Goal: Navigation & Orientation: Find specific page/section

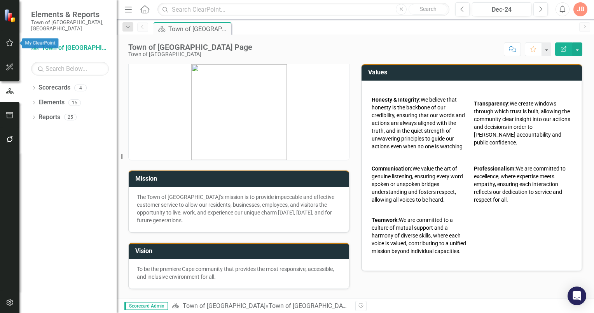
click at [8, 43] on icon "button" at bounding box center [10, 43] width 8 height 6
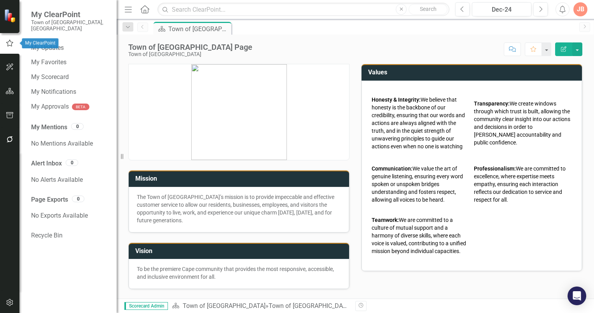
click at [7, 42] on icon "button" at bounding box center [9, 43] width 9 height 7
click at [9, 19] on img at bounding box center [11, 16] width 14 height 14
click at [9, 114] on icon "button" at bounding box center [10, 115] width 8 height 6
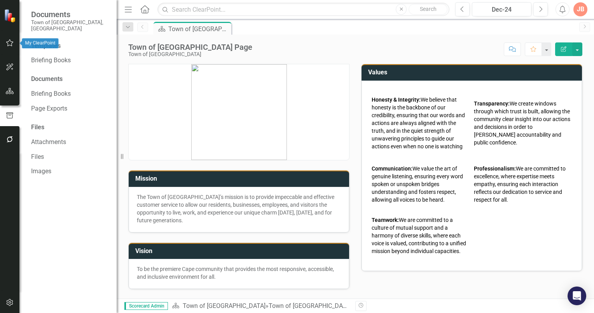
click at [6, 42] on icon "button" at bounding box center [9, 42] width 7 height 7
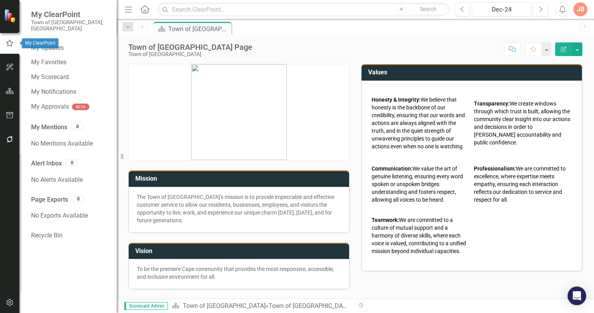
click at [9, 44] on icon "button" at bounding box center [9, 43] width 9 height 7
click at [144, 9] on icon "Home" at bounding box center [145, 9] width 10 height 8
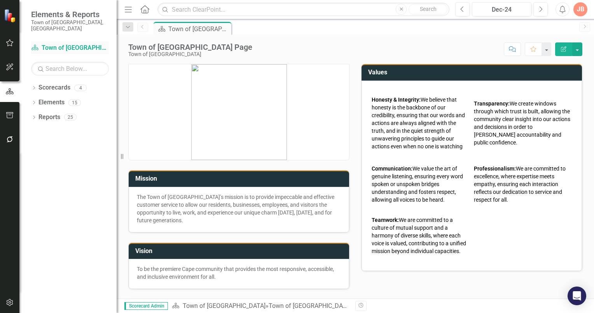
click at [77, 44] on link "Scorecard Town of [GEOGRAPHIC_DATA]" at bounding box center [70, 48] width 78 height 9
click at [52, 62] on input "text" at bounding box center [70, 69] width 78 height 14
click at [33, 86] on icon "Dropdown" at bounding box center [33, 88] width 5 height 4
click at [33, 85] on icon "Dropdown" at bounding box center [33, 87] width 4 height 5
click at [11, 42] on icon "button" at bounding box center [9, 42] width 7 height 7
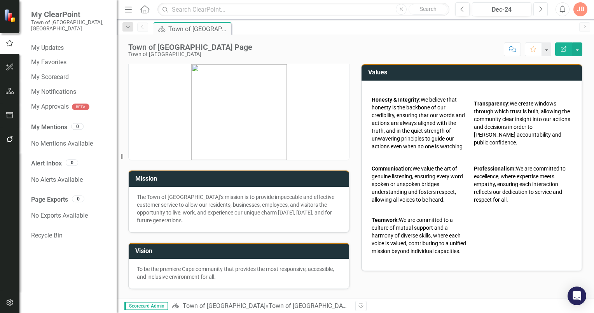
click at [544, 9] on button "Next" at bounding box center [541, 9] width 14 height 14
click at [543, 9] on icon "button" at bounding box center [541, 8] width 3 height 5
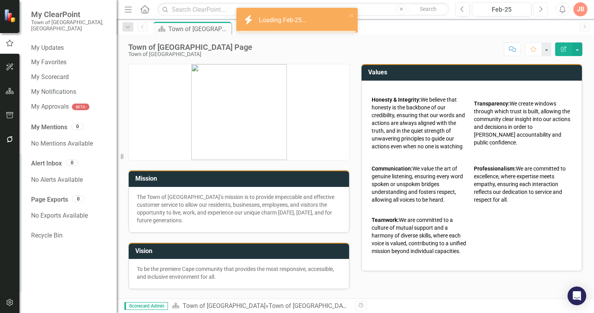
click at [540, 9] on icon "Next" at bounding box center [541, 9] width 4 height 7
click at [462, 11] on icon "Previous" at bounding box center [463, 9] width 4 height 7
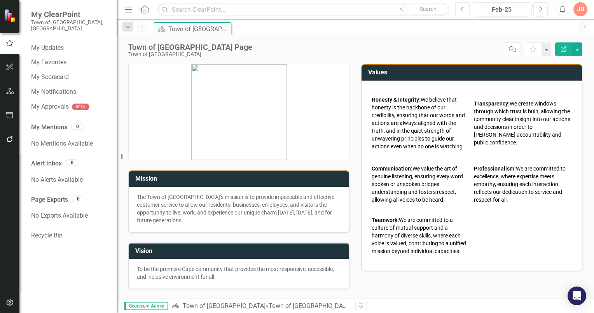
click at [463, 9] on icon "Previous" at bounding box center [463, 9] width 4 height 7
click at [128, 27] on icon "Dropdown" at bounding box center [127, 27] width 7 height 5
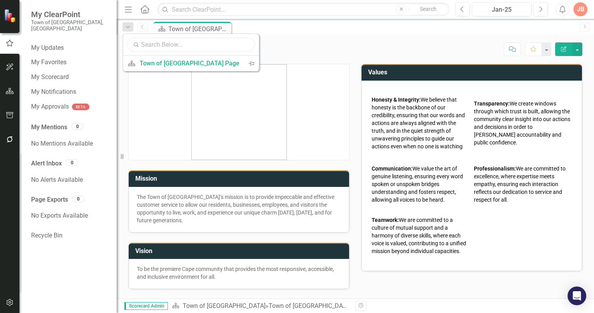
click at [156, 44] on input "text" at bounding box center [191, 45] width 128 height 14
click at [164, 44] on input "text" at bounding box center [191, 45] width 128 height 14
click at [144, 11] on icon at bounding box center [144, 9] width 9 height 8
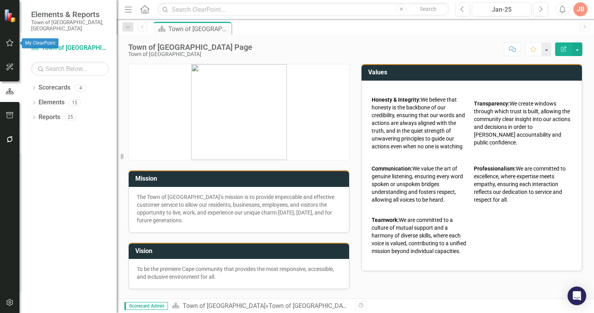
click at [9, 43] on icon "button" at bounding box center [10, 43] width 8 height 6
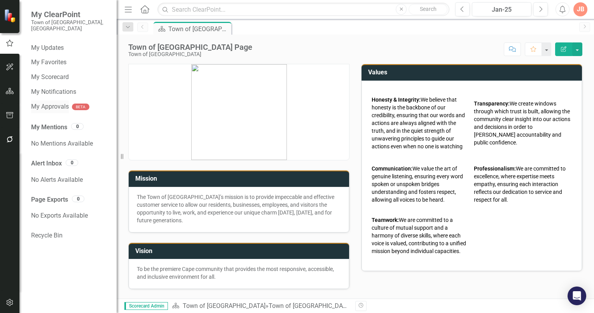
click at [47, 102] on link "My Approvals" at bounding box center [50, 106] width 38 height 9
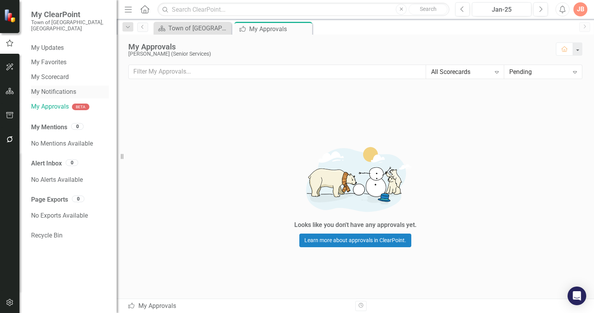
click at [47, 88] on link "My Notifications" at bounding box center [70, 92] width 78 height 9
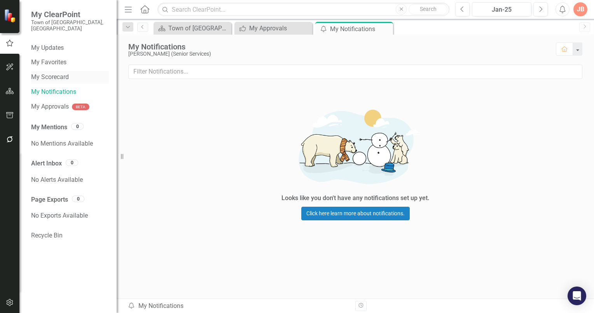
click at [47, 73] on link "My Scorecard" at bounding box center [70, 77] width 78 height 9
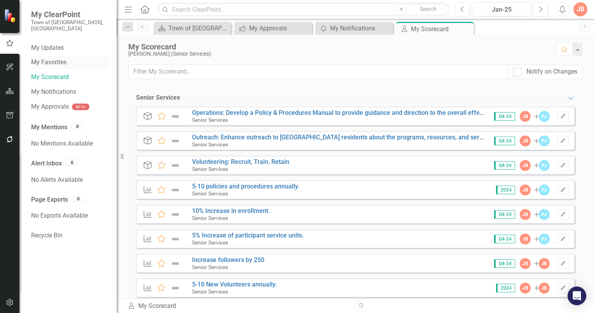
click at [53, 58] on link "My Favorites" at bounding box center [70, 62] width 78 height 9
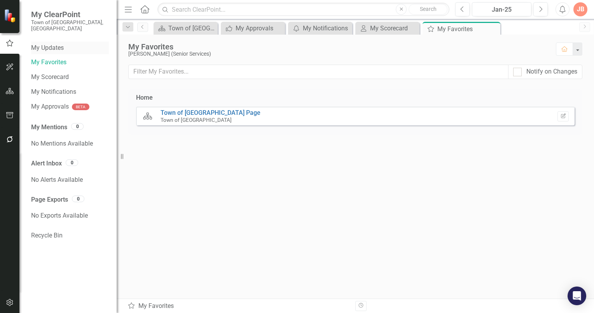
click at [47, 44] on link "My Updates" at bounding box center [70, 48] width 78 height 9
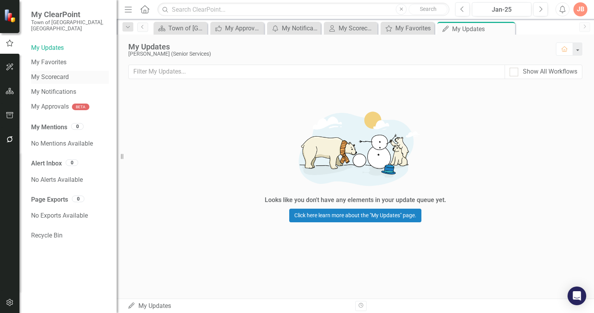
click at [42, 73] on link "My Scorecard" at bounding box center [70, 77] width 78 height 9
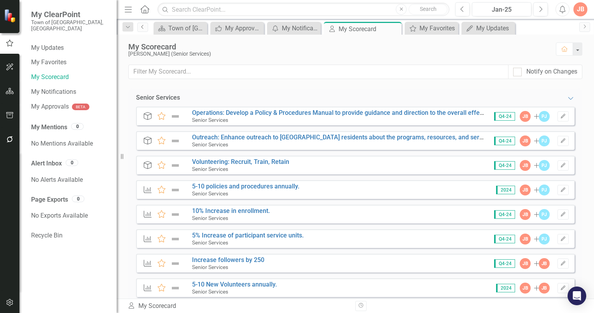
click at [143, 27] on icon "Previous" at bounding box center [143, 27] width 6 height 5
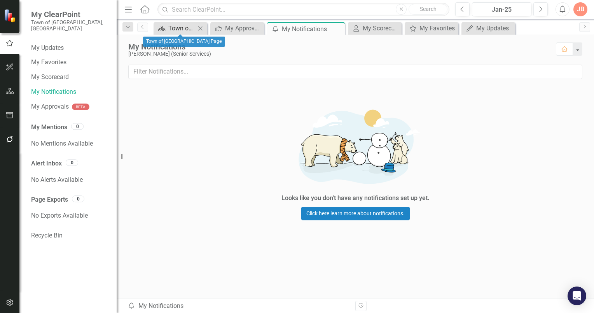
click at [191, 28] on div "Town of [GEOGRAPHIC_DATA] Page" at bounding box center [181, 28] width 27 height 10
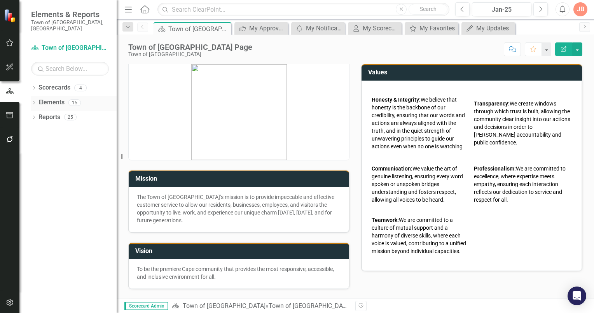
click at [42, 98] on link "Elements" at bounding box center [52, 102] width 26 height 9
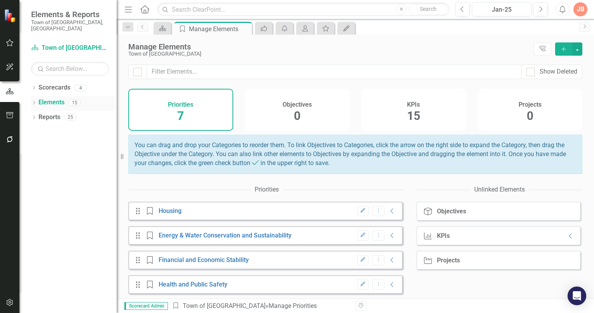
click at [32, 101] on icon "Dropdown" at bounding box center [33, 103] width 5 height 4
click at [59, 113] on link "Objective Objectives" at bounding box center [62, 117] width 40 height 9
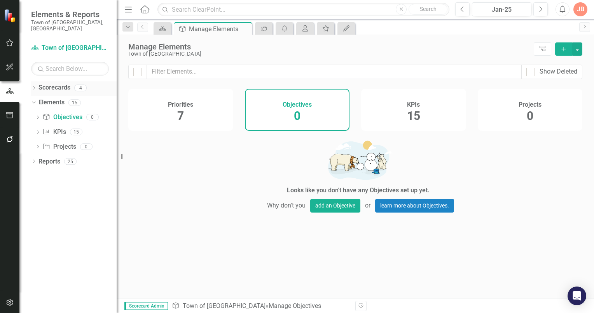
click at [54, 83] on link "Scorecards" at bounding box center [55, 87] width 32 height 9
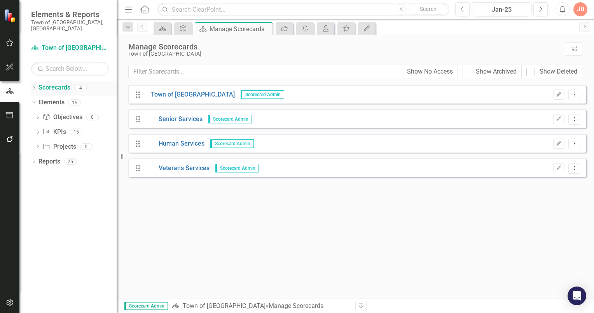
click at [33, 86] on icon "Dropdown" at bounding box center [33, 88] width 5 height 4
click at [170, 119] on link "Senior Services" at bounding box center [174, 119] width 58 height 9
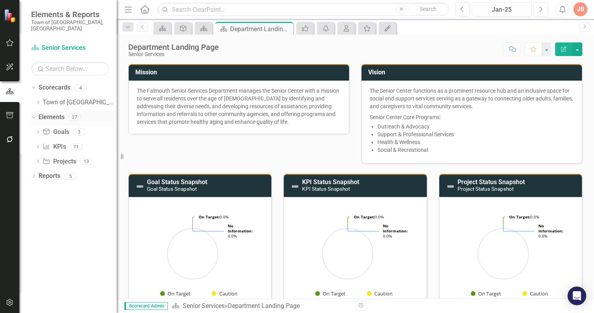
click at [54, 113] on link "Elements" at bounding box center [52, 117] width 26 height 9
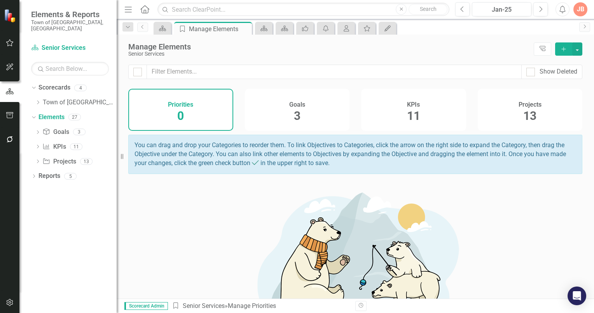
click at [297, 117] on span "3" at bounding box center [297, 116] width 7 height 14
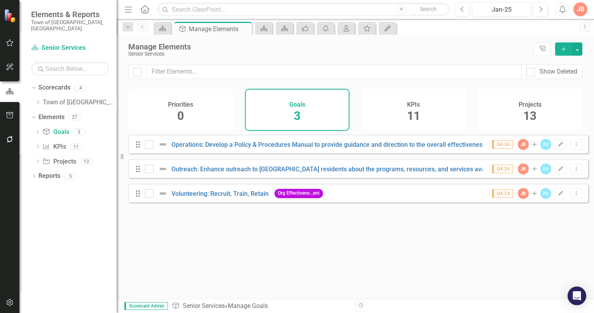
click at [498, 149] on span "Q4-24" at bounding box center [502, 144] width 21 height 9
click at [573, 147] on icon "Dropdown Menu" at bounding box center [576, 144] width 7 height 5
click at [565, 124] on div "Projects 13" at bounding box center [530, 110] width 105 height 42
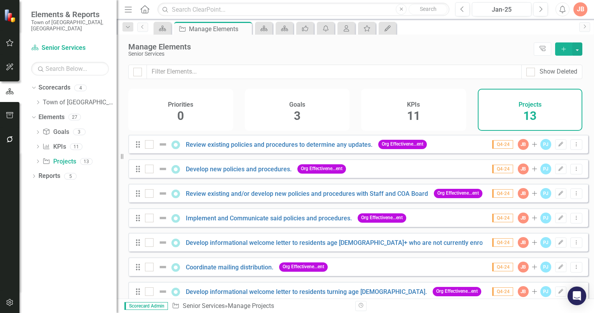
click at [296, 116] on span "3" at bounding box center [297, 116] width 7 height 14
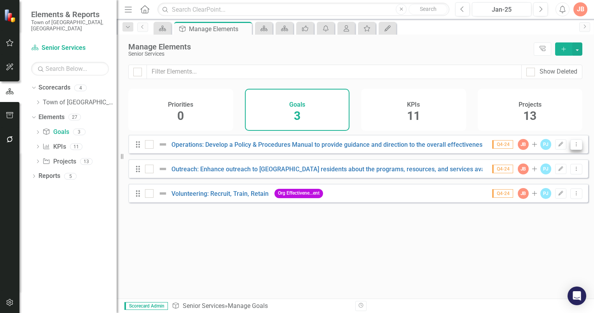
click at [573, 147] on icon "Dropdown Menu" at bounding box center [576, 144] width 7 height 5
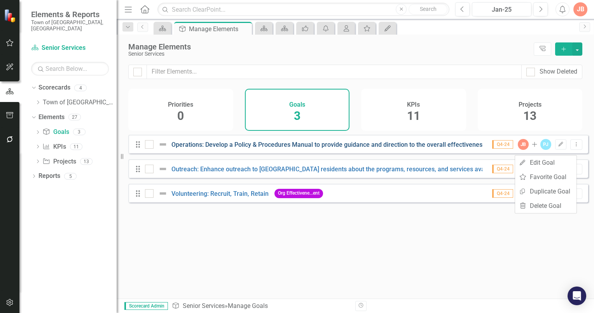
click at [365, 148] on link "Operations: Develop a Policy & Procedures Manual to provide guidance and direct…" at bounding box center [354, 144] width 365 height 7
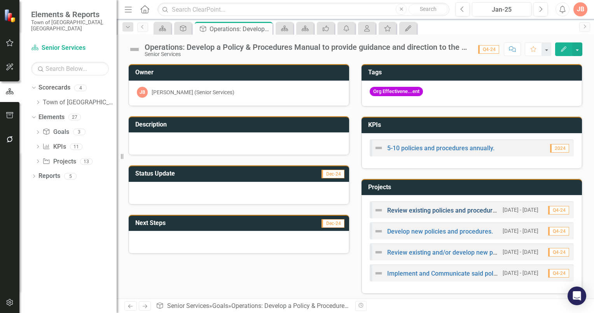
click at [466, 209] on link "Review existing policies and procedures to determine any updates." at bounding box center [480, 210] width 187 height 7
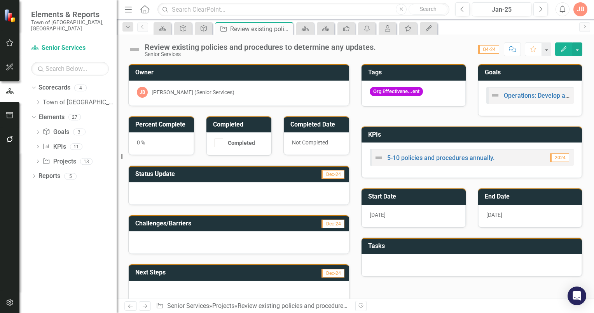
click at [329, 173] on span "Dec-24" at bounding box center [333, 174] width 23 height 9
click at [557, 156] on span "2024" at bounding box center [559, 157] width 19 height 9
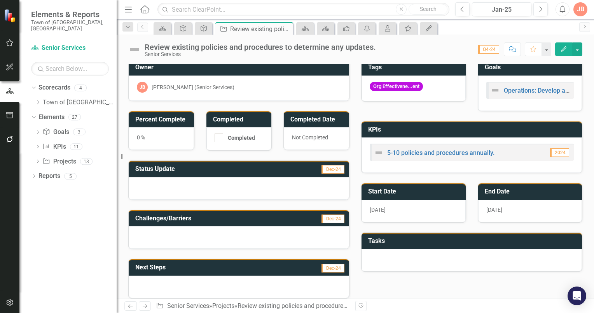
scroll to position [92, 0]
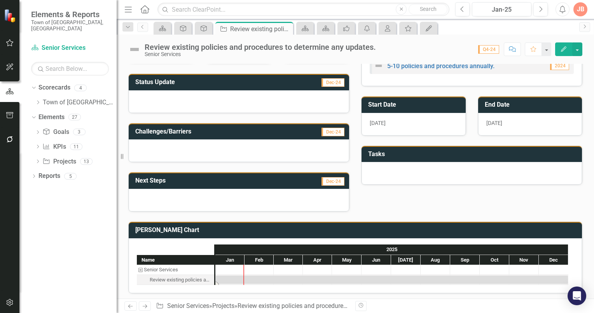
click at [233, 279] on div "Task: Start date: 2025-01-01 End date: 2025-12-31" at bounding box center [392, 279] width 352 height 8
click at [264, 278] on div "Task: Start date: 2025-01-01 End date: 2025-12-31" at bounding box center [392, 279] width 352 height 8
click at [292, 280] on div "Task: Start date: 2025-01-01 End date: 2025-12-31" at bounding box center [392, 279] width 352 height 8
click at [366, 280] on div "Task: Start date: 2025-01-01 End date: 2025-12-31" at bounding box center [392, 279] width 352 height 8
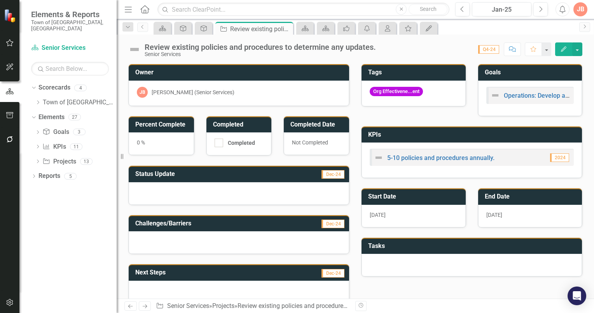
scroll to position [0, 0]
click at [489, 48] on span "Q4-24" at bounding box center [488, 49] width 21 height 9
click at [490, 50] on span "Q4-24" at bounding box center [488, 49] width 21 height 9
click at [548, 51] on button "button" at bounding box center [546, 49] width 10 height 14
click at [443, 45] on div "Score: 0.00 Q4-24 Completed Comment Favorite Edit" at bounding box center [481, 48] width 203 height 13
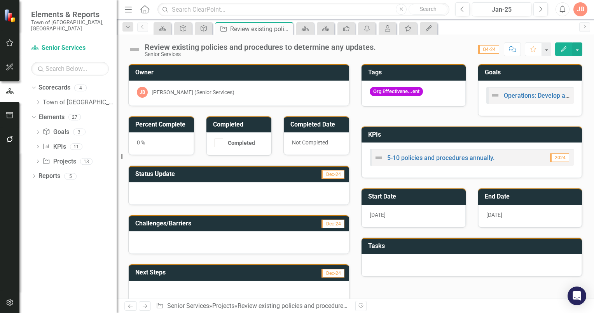
click at [490, 47] on span "Q4-24" at bounding box center [488, 49] width 21 height 9
click at [579, 49] on button "button" at bounding box center [578, 49] width 10 height 14
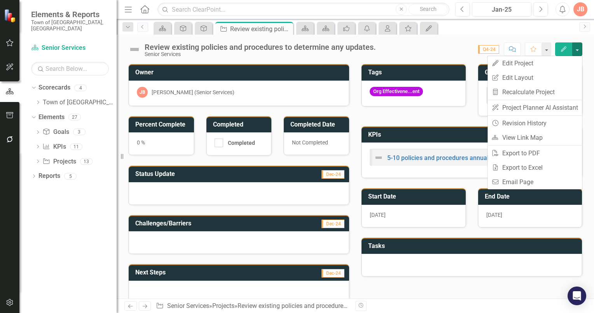
click at [450, 49] on div "Score: 0.00 Q4-24 Completed Comment Favorite Edit" at bounding box center [481, 48] width 203 height 13
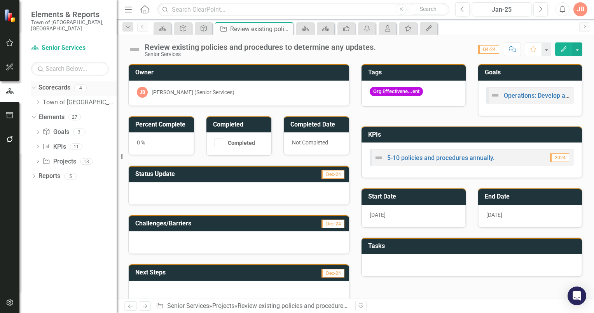
click at [56, 83] on link "Scorecards" at bounding box center [55, 87] width 32 height 9
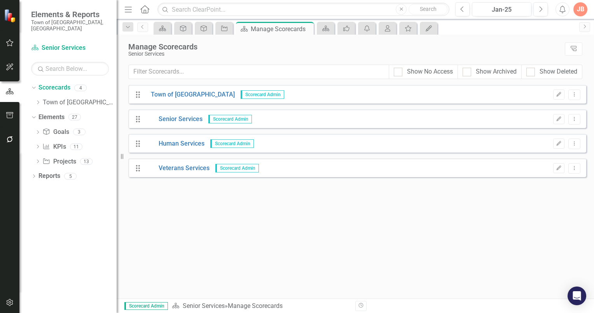
click at [221, 119] on span "Scorecard Admin" at bounding box center [230, 119] width 44 height 9
click at [184, 119] on link "Senior Services" at bounding box center [174, 119] width 58 height 9
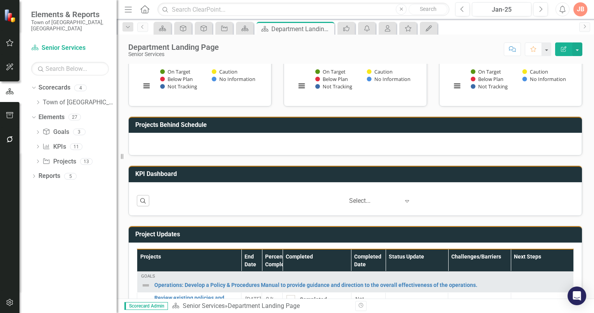
scroll to position [154, 0]
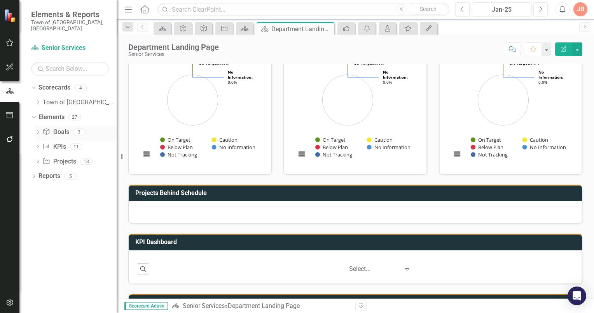
click at [58, 128] on link "Goal Goals" at bounding box center [55, 132] width 26 height 9
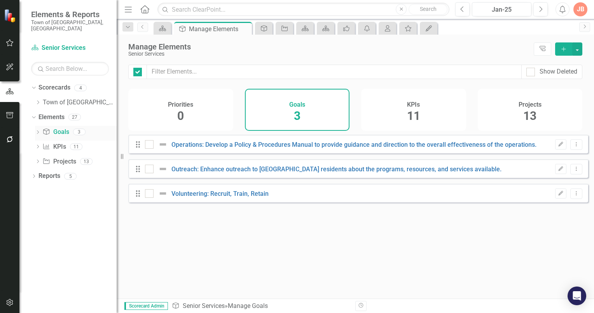
checkbox input "false"
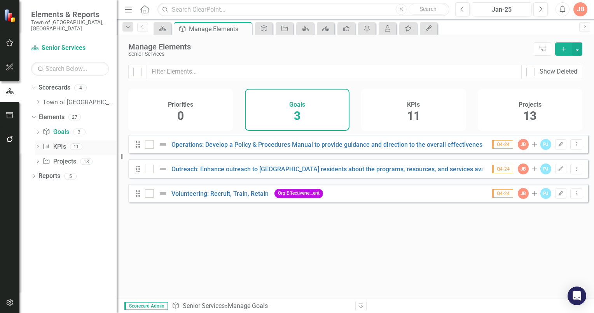
click at [58, 142] on link "KPI KPIs" at bounding box center [53, 146] width 23 height 9
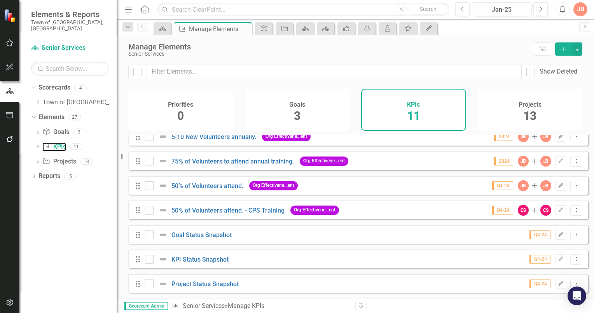
scroll to position [111, 0]
click at [56, 157] on link "Project Projects" at bounding box center [58, 161] width 33 height 9
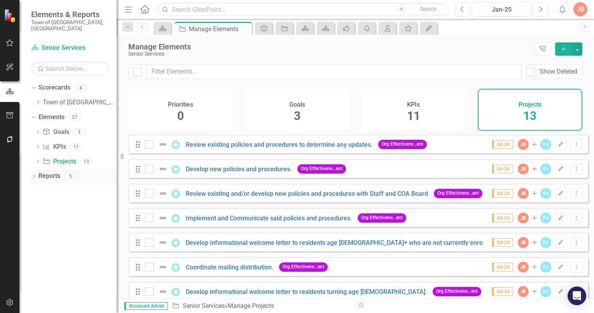
click at [47, 172] on link "Reports" at bounding box center [50, 176] width 22 height 9
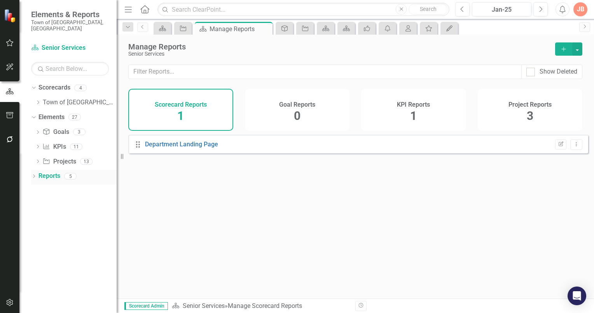
click at [33, 175] on icon "Dropdown" at bounding box center [33, 177] width 5 height 4
click at [158, 148] on link "Department Landing Page" at bounding box center [181, 143] width 73 height 7
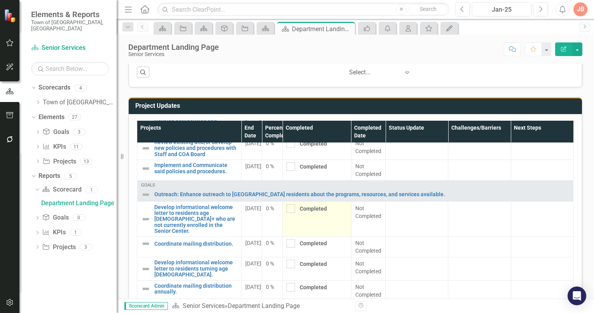
scroll to position [134, 0]
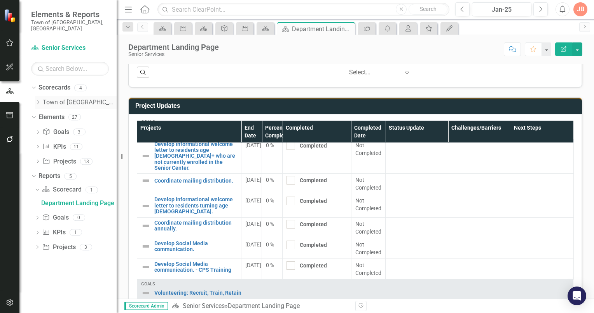
click at [50, 99] on link "Town of [GEOGRAPHIC_DATA]" at bounding box center [80, 102] width 74 height 9
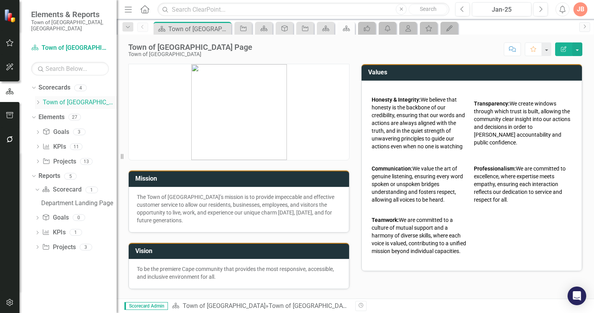
click at [52, 98] on link "Town of [GEOGRAPHIC_DATA]" at bounding box center [80, 102] width 74 height 9
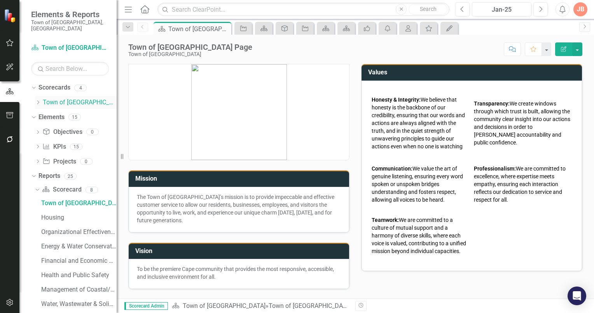
click at [40, 100] on icon "Dropdown" at bounding box center [38, 102] width 6 height 5
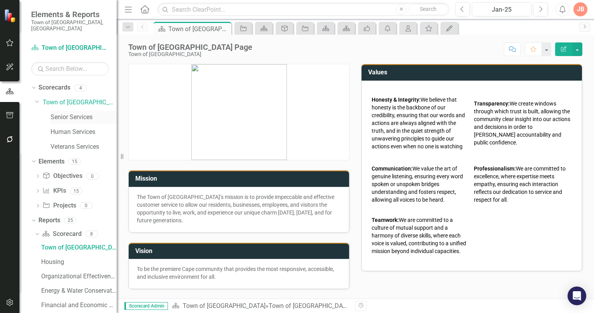
click at [65, 113] on link "Senior Services" at bounding box center [84, 117] width 66 height 9
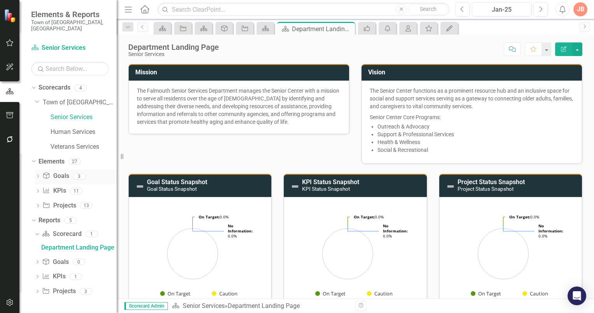
click at [38, 175] on icon "Dropdown" at bounding box center [37, 177] width 5 height 4
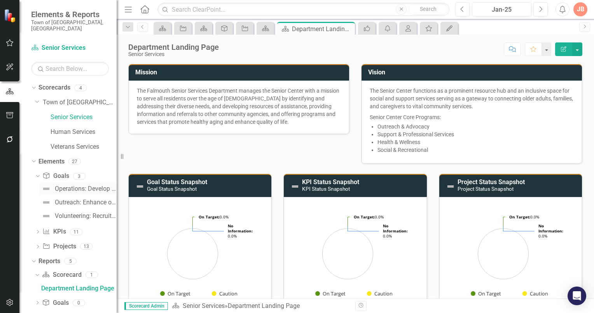
click at [67, 185] on div "Operations: Develop a Policy & Procedures Manual to provide guidance and direct…" at bounding box center [86, 188] width 62 height 7
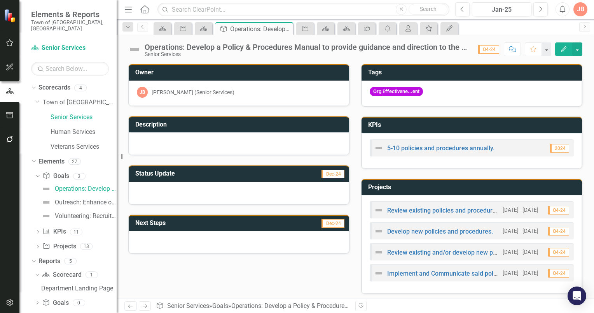
click at [490, 48] on span "Q4-24" at bounding box center [488, 49] width 21 height 9
click at [487, 49] on span "Q4-24" at bounding box center [488, 49] width 21 height 9
click at [485, 49] on span "Q4-24" at bounding box center [488, 49] width 21 height 9
click at [578, 51] on button "button" at bounding box center [578, 49] width 10 height 14
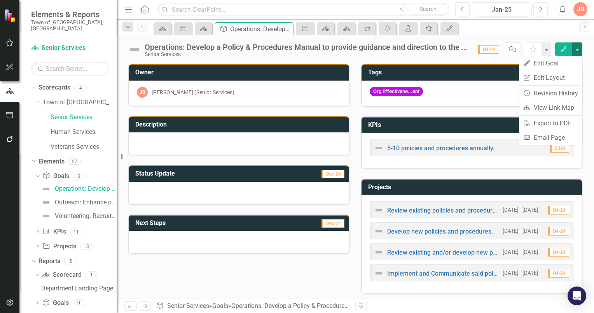
click at [566, 48] on icon "button" at bounding box center [563, 48] width 5 height 5
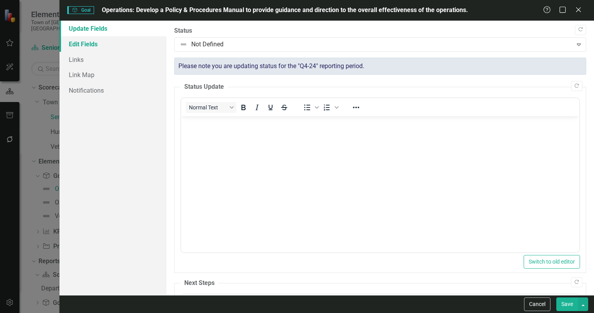
click at [97, 42] on link "Edit Fields" at bounding box center [113, 44] width 107 height 16
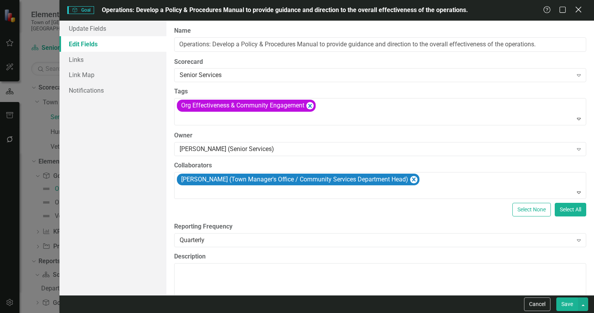
click at [580, 9] on icon "Close" at bounding box center [579, 9] width 10 height 7
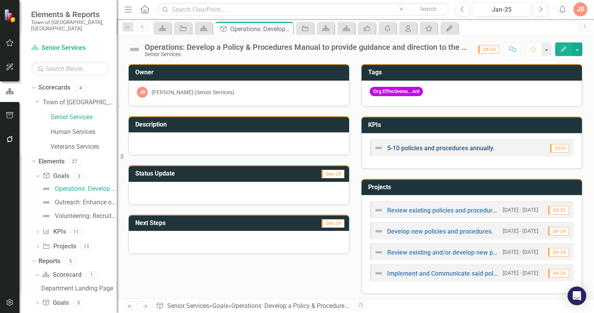
click at [464, 147] on link "5-10 policies and procedures annually." at bounding box center [440, 147] width 107 height 7
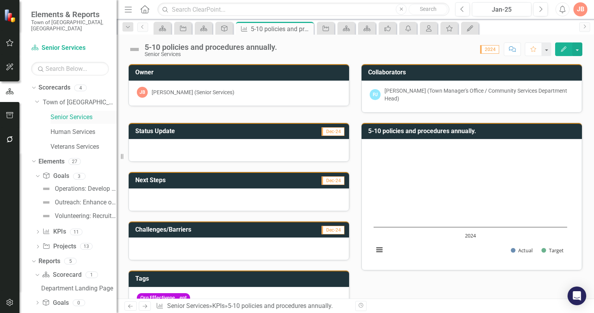
click at [82, 113] on link "Senior Services" at bounding box center [84, 117] width 66 height 9
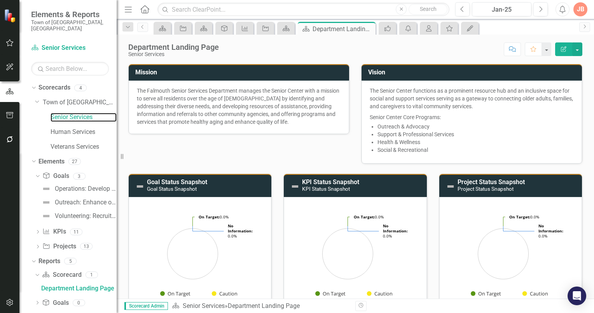
scroll to position [233, 0]
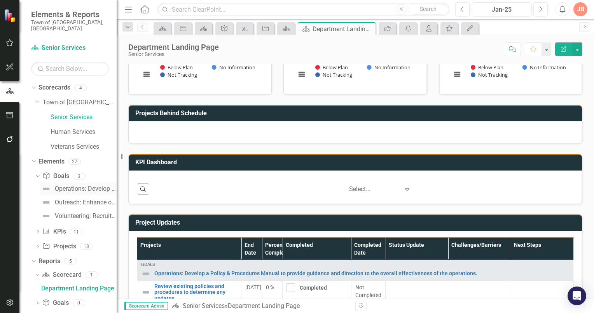
click at [75, 185] on div "Operations: Develop a Policy & Procedures Manual to provide guidance and direct…" at bounding box center [86, 188] width 62 height 7
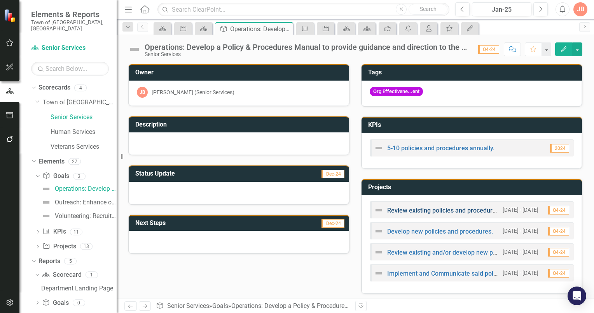
click at [391, 207] on link "Review existing policies and procedures to determine any updates." at bounding box center [480, 210] width 187 height 7
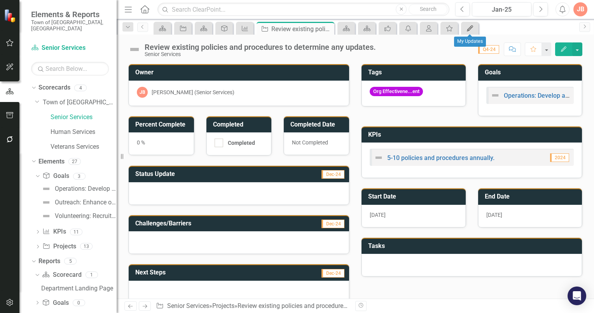
click at [469, 27] on icon "My Updates" at bounding box center [470, 28] width 8 height 6
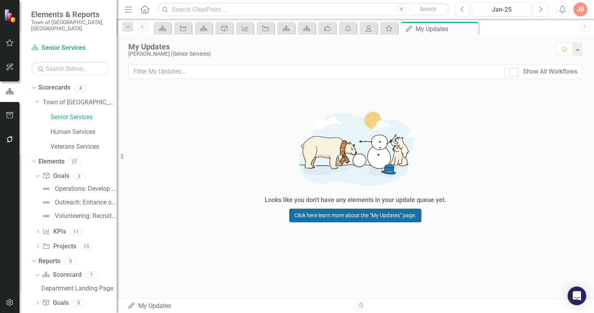
click at [363, 214] on link "Click here learn more about the "My Updates" page." at bounding box center [355, 215] width 132 height 14
click at [58, 242] on link "Project Projects" at bounding box center [58, 246] width 33 height 9
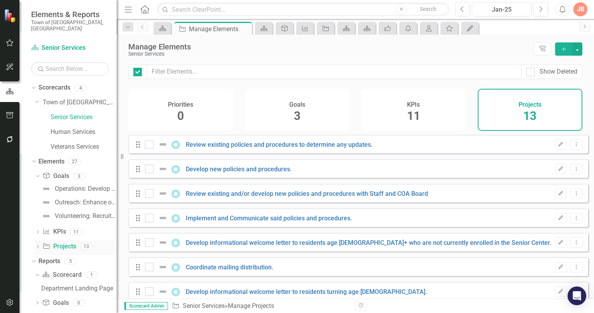
checkbox input "false"
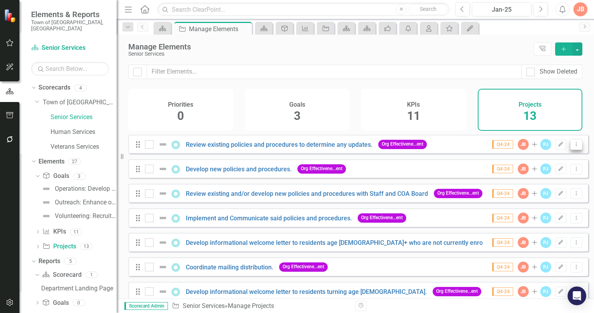
click at [573, 147] on icon "Dropdown Menu" at bounding box center [576, 144] width 7 height 5
click at [546, 162] on link "Edit Edit Project" at bounding box center [544, 162] width 65 height 14
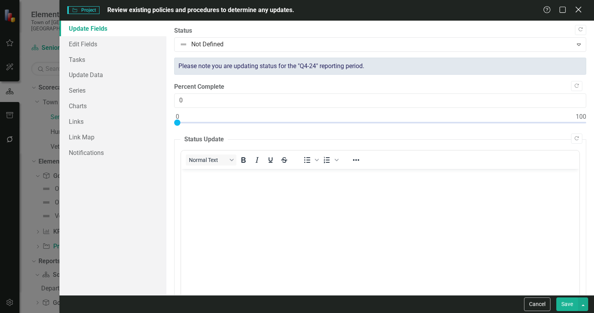
click at [581, 9] on icon "Close" at bounding box center [579, 9] width 10 height 7
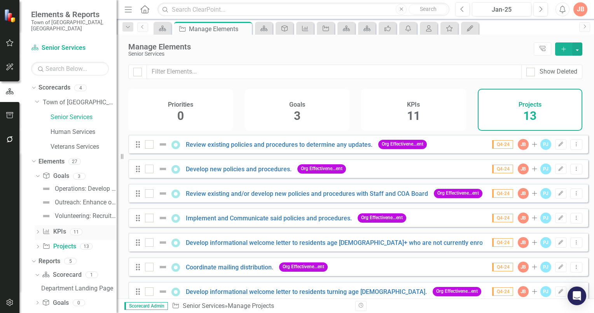
click at [57, 227] on link "KPI KPIs" at bounding box center [53, 231] width 23 height 9
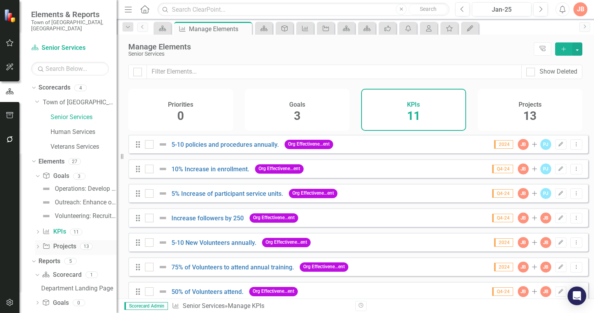
click at [64, 242] on link "Project Projects" at bounding box center [58, 246] width 33 height 9
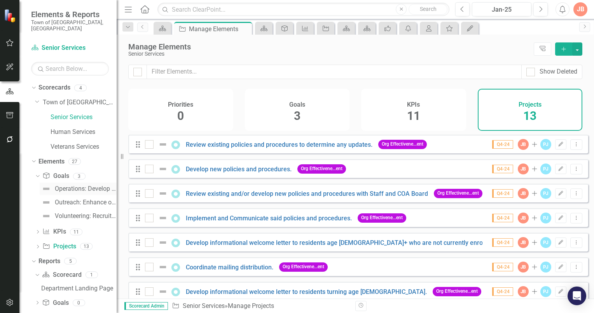
click at [74, 185] on div "Operations: Develop a Policy & Procedures Manual to provide guidance and direct…" at bounding box center [86, 188] width 62 height 7
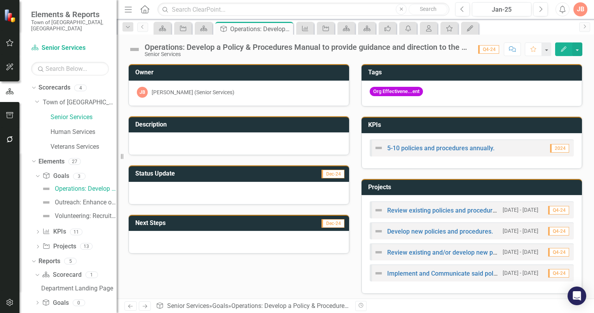
click at [565, 48] on icon "Edit" at bounding box center [564, 48] width 7 height 5
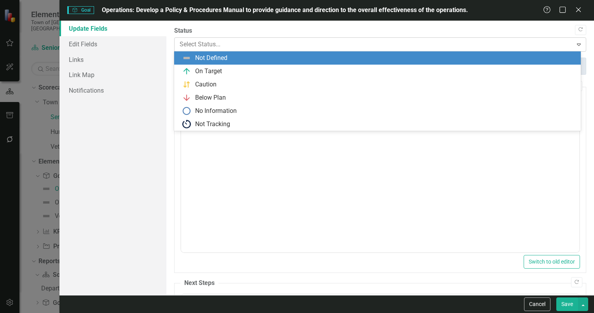
click at [577, 45] on icon at bounding box center [579, 45] width 4 height 2
click at [496, 25] on div ""Update" fields in ClearPoint are the fields that change from reporting period …" at bounding box center [380, 158] width 428 height 274
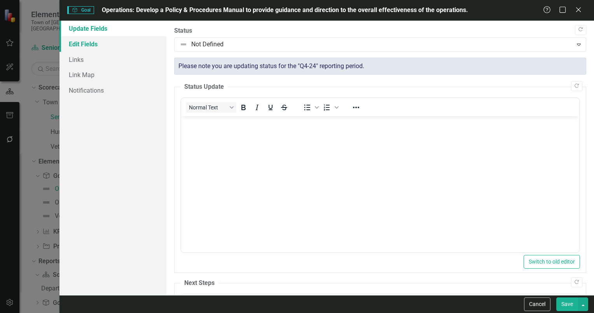
click at [86, 42] on link "Edit Fields" at bounding box center [113, 44] width 107 height 16
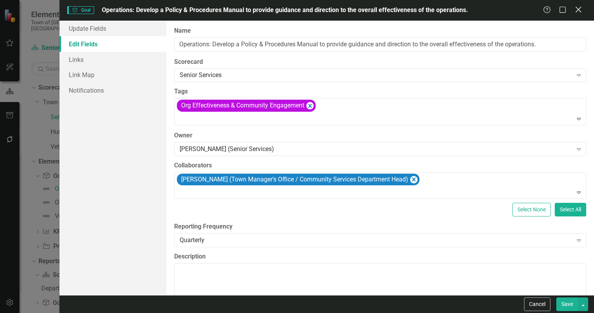
click at [582, 9] on icon "Close" at bounding box center [579, 9] width 10 height 7
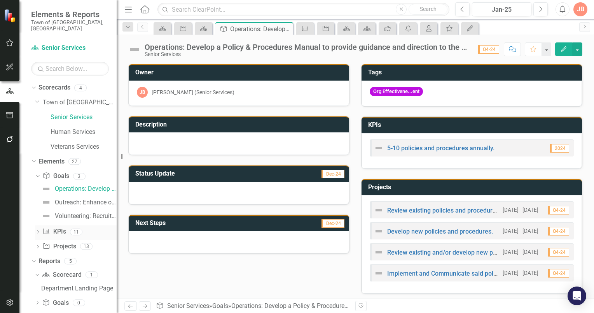
click at [37, 230] on icon "Dropdown" at bounding box center [37, 232] width 5 height 4
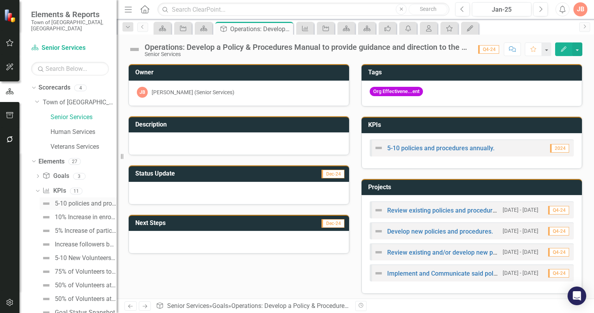
click at [77, 200] on div "5-10 policies and procedures annually." at bounding box center [86, 203] width 62 height 7
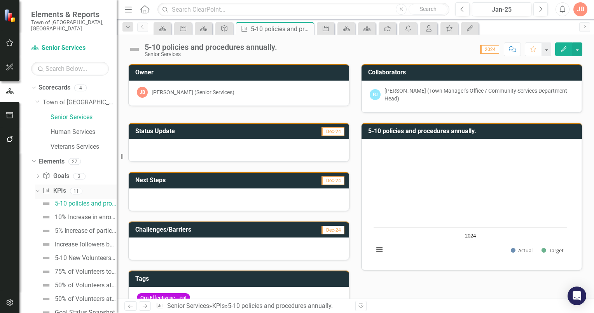
click at [36, 188] on icon "Dropdown" at bounding box center [37, 190] width 4 height 5
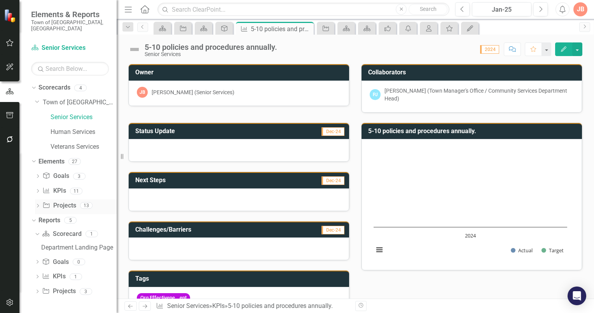
click at [37, 204] on icon "Dropdown" at bounding box center [37, 206] width 5 height 4
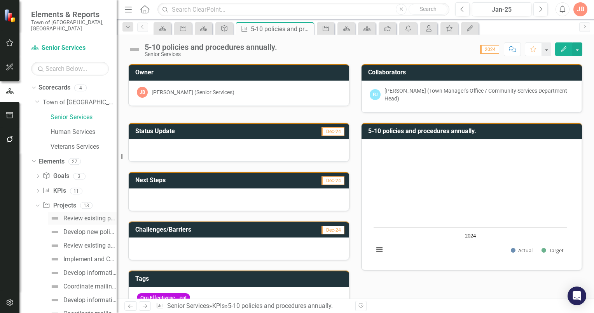
click at [77, 215] on div "Review existing policies and procedures to determine any updates." at bounding box center [89, 218] width 53 height 7
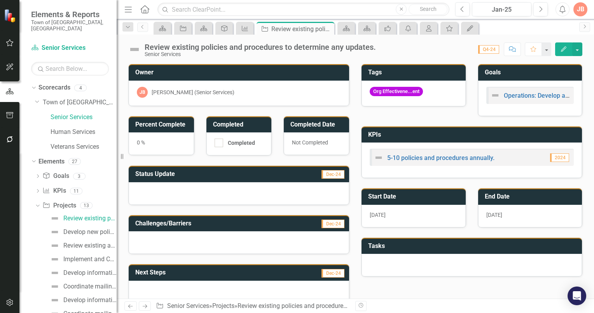
click at [168, 191] on div at bounding box center [239, 193] width 221 height 23
click at [143, 184] on div at bounding box center [239, 193] width 221 height 23
click at [157, 186] on div at bounding box center [239, 193] width 221 height 23
click at [141, 187] on div at bounding box center [239, 193] width 221 height 23
click at [174, 196] on div at bounding box center [239, 193] width 221 height 23
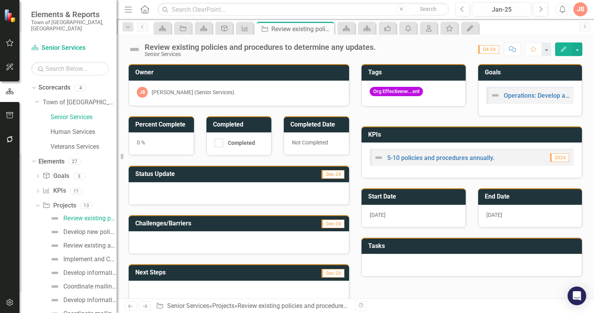
click at [147, 240] on div at bounding box center [239, 242] width 221 height 23
click at [568, 49] on icon "Edit" at bounding box center [564, 48] width 7 height 5
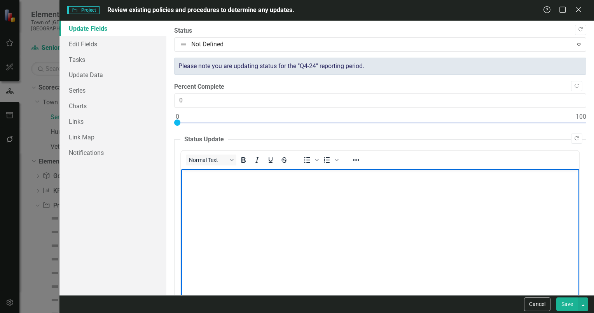
click at [189, 176] on p "Rich Text Area. Press ALT-0 for help." at bounding box center [380, 174] width 394 height 9
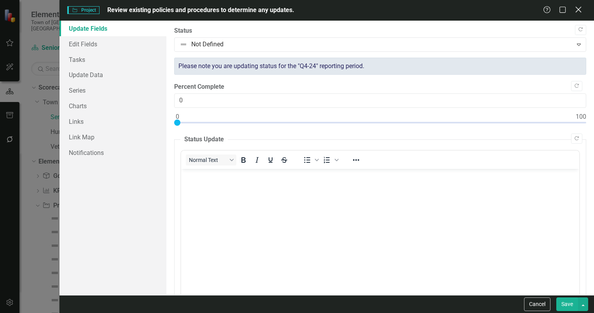
click at [575, 9] on icon "Close" at bounding box center [579, 9] width 10 height 7
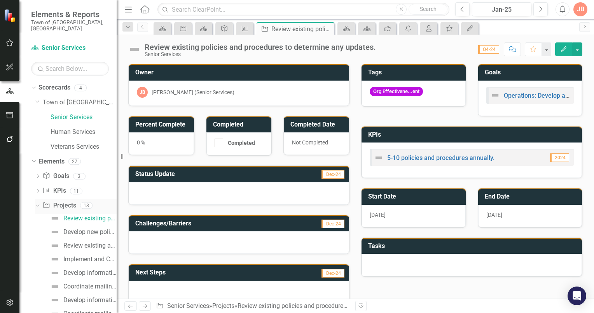
click at [37, 202] on icon "Dropdown" at bounding box center [37, 204] width 4 height 5
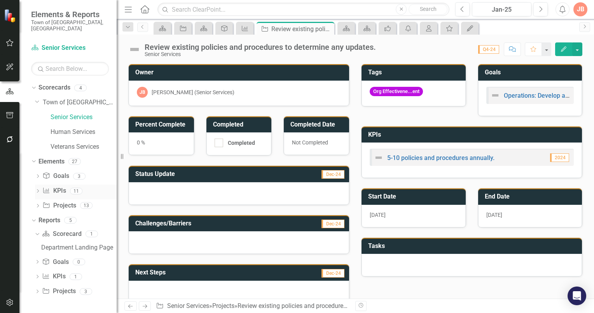
click at [39, 189] on icon "Dropdown" at bounding box center [37, 191] width 5 height 4
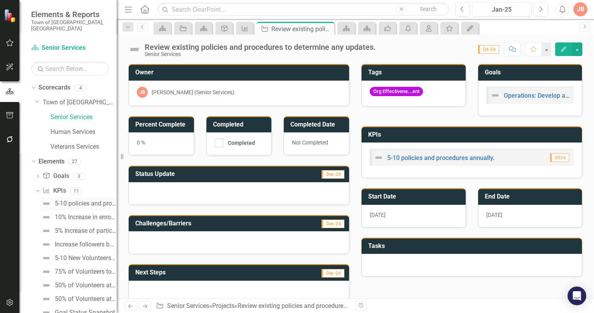
click at [71, 200] on div "5-10 policies and procedures annually." at bounding box center [86, 203] width 62 height 7
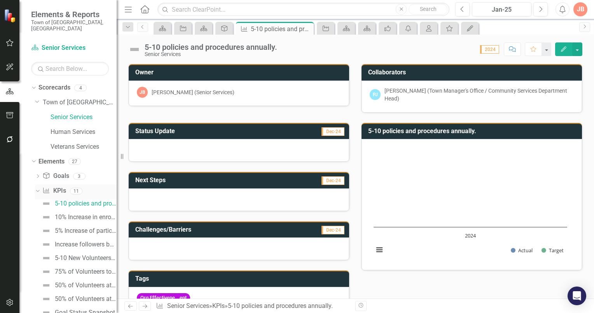
click at [37, 188] on icon "Dropdown" at bounding box center [37, 190] width 4 height 5
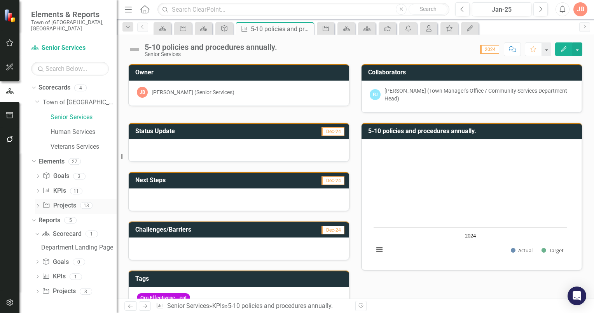
click at [37, 204] on icon "Dropdown" at bounding box center [37, 206] width 5 height 4
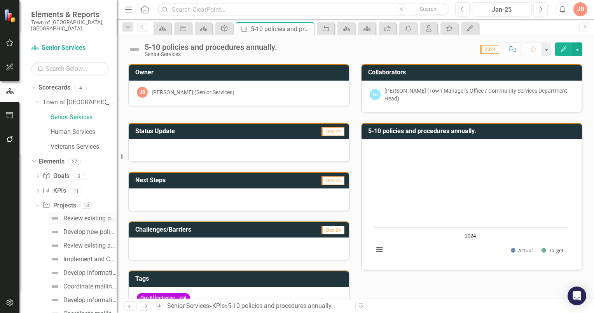
click at [79, 215] on div "Review existing policies and procedures to determine any updates." at bounding box center [89, 218] width 53 height 7
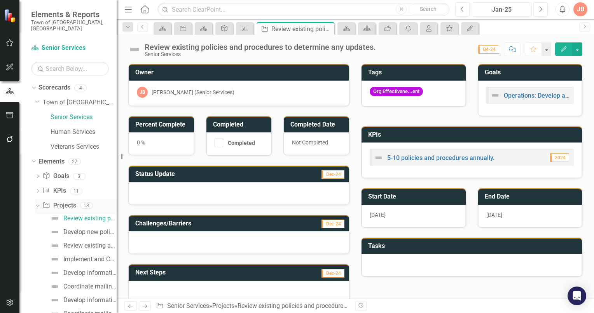
click at [36, 202] on icon "Dropdown" at bounding box center [37, 204] width 4 height 5
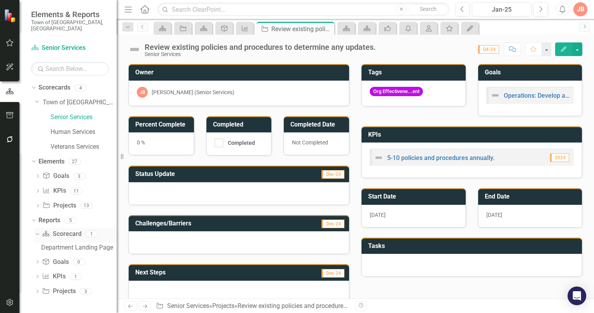
click at [36, 231] on icon "Dropdown" at bounding box center [36, 233] width 4 height 5
click at [67, 229] on link "Scorecard Scorecard" at bounding box center [61, 233] width 39 height 9
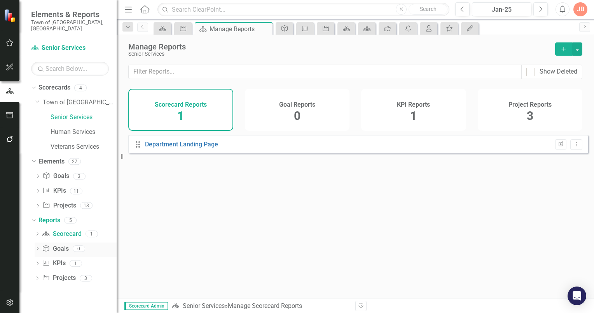
click at [34, 240] on div "Dropdown Scorecard Scorecard 1 Department Landing Page Dropdown Goal Goals 0 Dr…" at bounding box center [74, 257] width 86 height 59
click at [36, 262] on icon "Dropdown" at bounding box center [37, 264] width 5 height 4
click at [52, 273] on div "Below Plan Department Measures" at bounding box center [78, 276] width 75 height 7
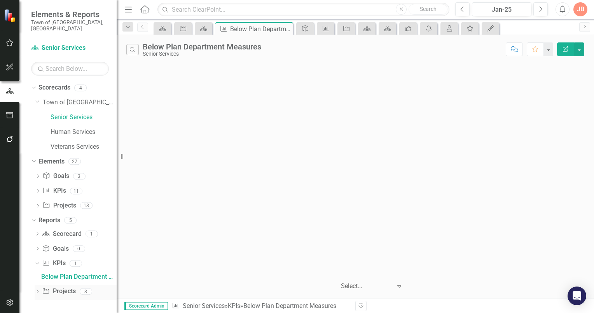
click at [36, 290] on icon "Dropdown" at bounding box center [37, 292] width 5 height 4
click at [37, 275] on icon "Dropdown" at bounding box center [36, 277] width 4 height 5
click at [32, 217] on icon "Dropdown" at bounding box center [33, 219] width 4 height 5
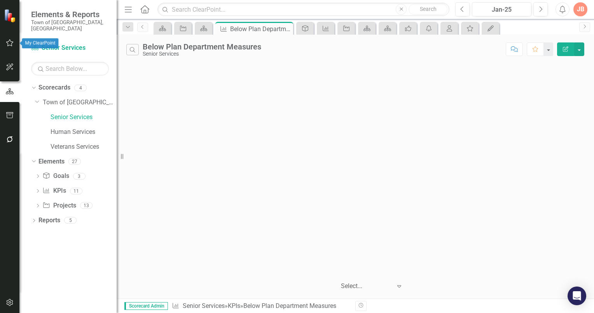
click at [9, 42] on icon "button" at bounding box center [10, 43] width 8 height 6
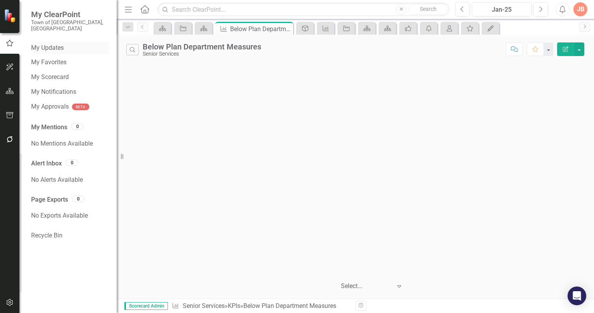
click at [54, 44] on link "My Updates" at bounding box center [70, 48] width 78 height 9
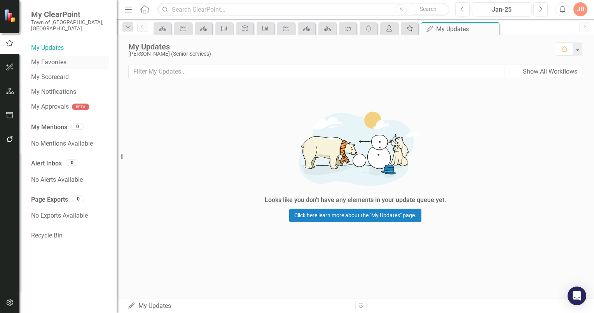
click at [50, 58] on link "My Favorites" at bounding box center [70, 62] width 78 height 9
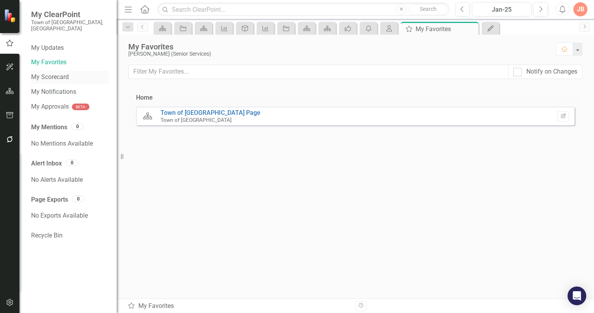
click at [50, 73] on link "My Scorecard" at bounding box center [70, 77] width 78 height 9
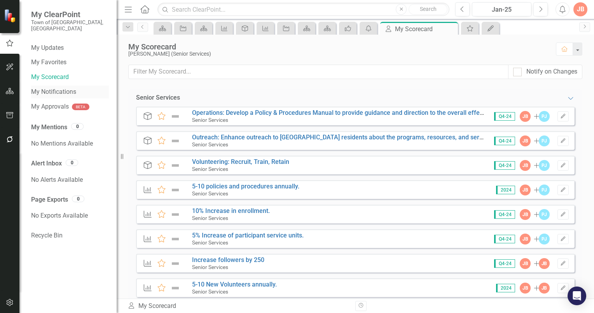
click at [55, 88] on link "My Notifications" at bounding box center [70, 92] width 78 height 9
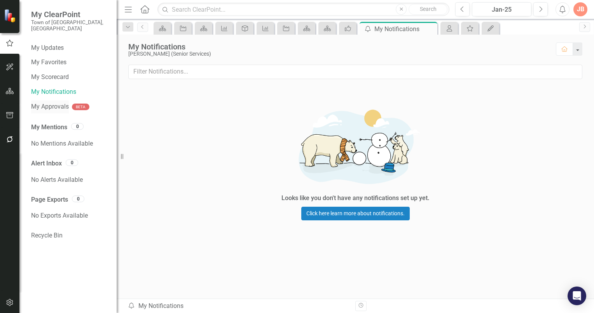
click at [44, 102] on link "My Approvals" at bounding box center [50, 106] width 38 height 9
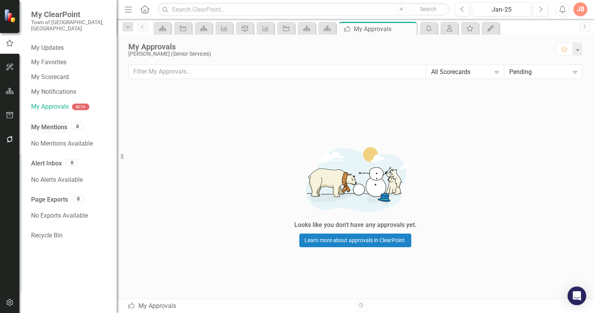
click at [47, 123] on link "My Mentions" at bounding box center [49, 127] width 36 height 9
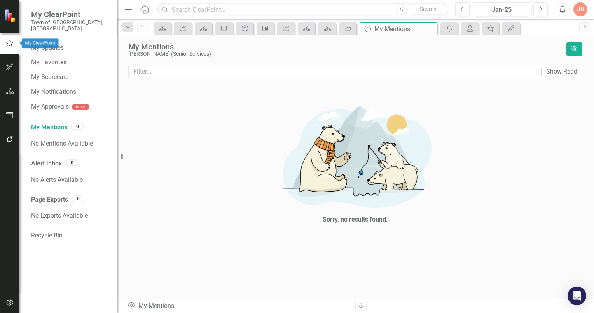
click at [8, 43] on icon "button" at bounding box center [9, 43] width 9 height 7
click at [9, 44] on icon "button" at bounding box center [9, 43] width 9 height 7
click at [48, 73] on link "My Scorecard" at bounding box center [70, 77] width 78 height 9
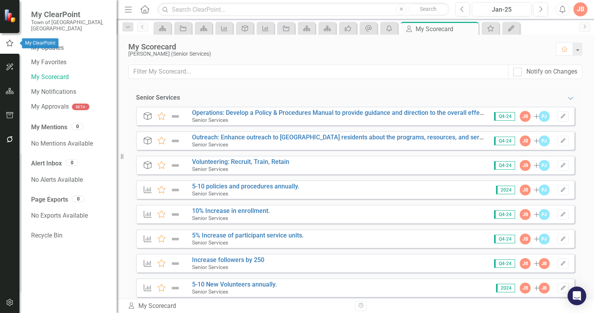
click at [11, 45] on icon "button" at bounding box center [9, 43] width 9 height 7
click at [541, 11] on icon "Next" at bounding box center [541, 9] width 4 height 7
click at [540, 8] on icon "Next" at bounding box center [541, 9] width 4 height 7
click at [541, 7] on icon "Next" at bounding box center [541, 9] width 4 height 7
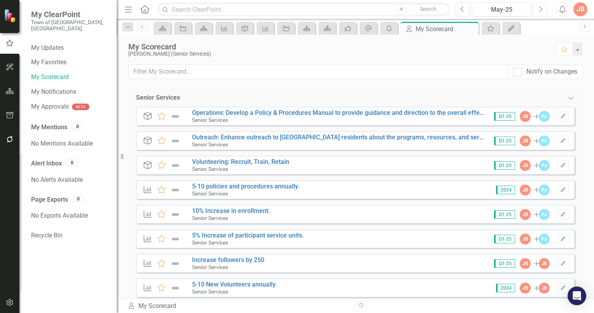
click at [541, 8] on icon "button" at bounding box center [541, 8] width 3 height 5
click at [10, 44] on icon "button" at bounding box center [9, 43] width 9 height 7
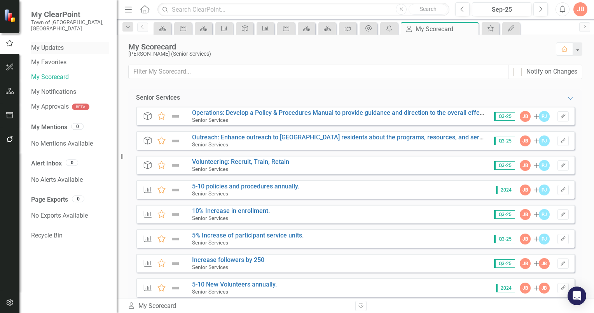
click at [54, 44] on link "My Updates" at bounding box center [70, 48] width 78 height 9
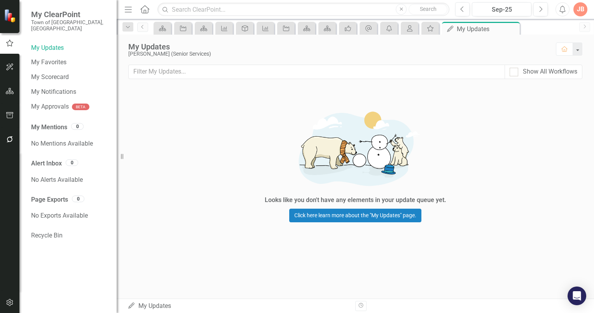
click at [61, 18] on span "My ClearPoint" at bounding box center [70, 14] width 78 height 9
click at [61, 19] on small "Town of [GEOGRAPHIC_DATA], [GEOGRAPHIC_DATA]" at bounding box center [70, 25] width 78 height 13
click at [147, 9] on icon "Home" at bounding box center [145, 9] width 10 height 8
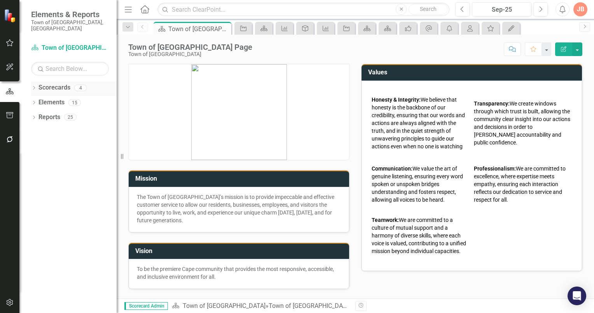
click at [35, 86] on icon "Dropdown" at bounding box center [33, 88] width 5 height 4
click at [38, 100] on icon "Dropdown" at bounding box center [38, 102] width 6 height 5
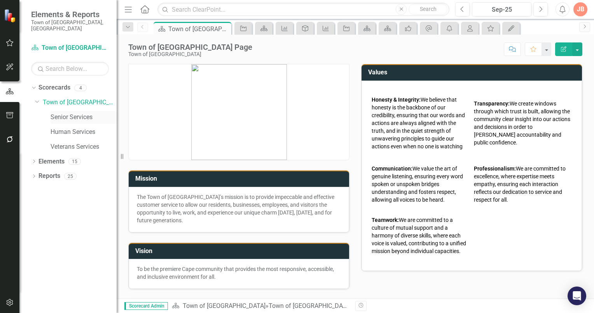
click at [62, 113] on link "Senior Services" at bounding box center [84, 117] width 66 height 9
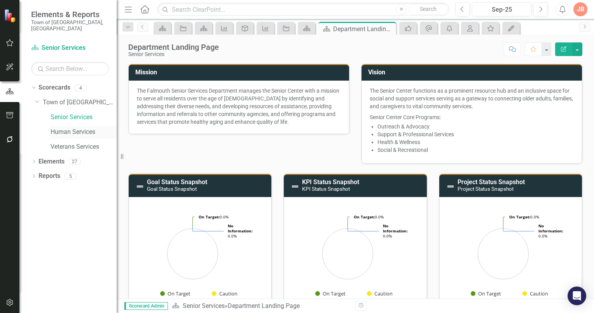
click at [81, 128] on link "Human Services" at bounding box center [84, 132] width 66 height 9
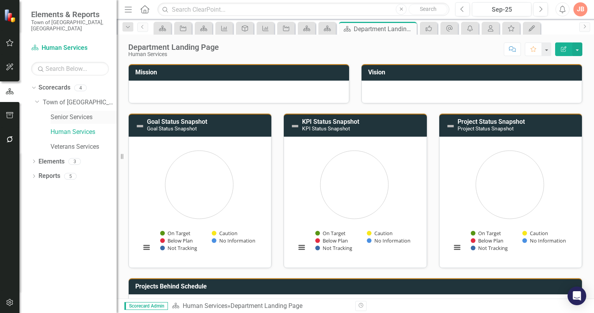
click at [60, 113] on link "Senior Services" at bounding box center [84, 117] width 66 height 9
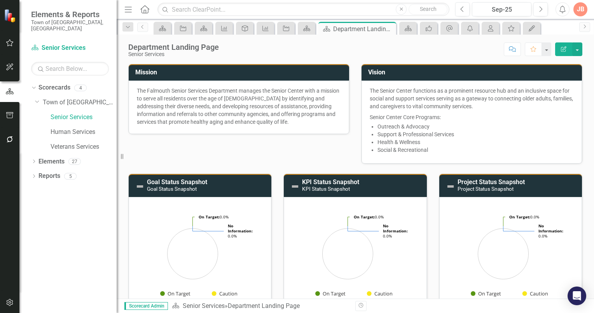
click at [564, 49] on icon "Edit Report" at bounding box center [564, 48] width 7 height 5
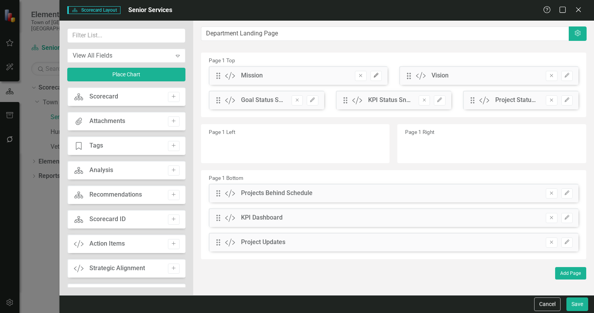
click at [375, 74] on icon "Edit" at bounding box center [376, 75] width 6 height 5
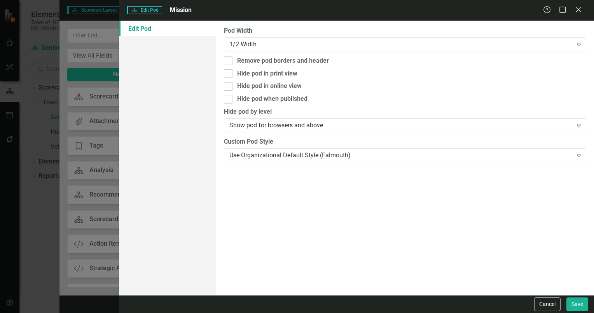
click at [184, 11] on span "Mission" at bounding box center [181, 9] width 22 height 7
click at [577, 10] on icon "Close" at bounding box center [579, 9] width 10 height 7
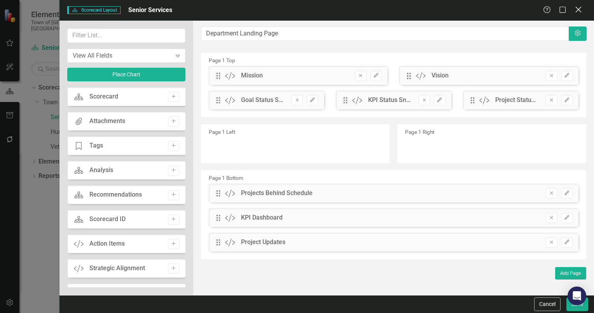
click at [577, 10] on icon "Close" at bounding box center [579, 9] width 10 height 7
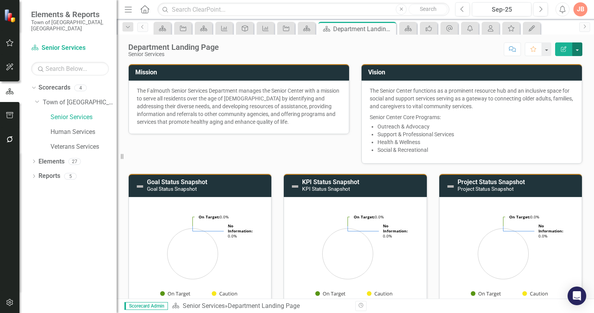
click at [576, 49] on button "button" at bounding box center [578, 49] width 10 height 14
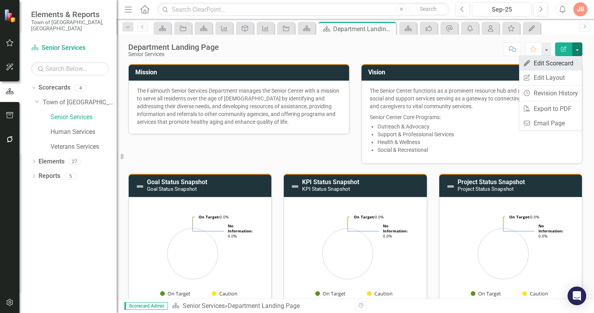
click at [562, 61] on link "Edit Edit Scorecard" at bounding box center [550, 63] width 63 height 14
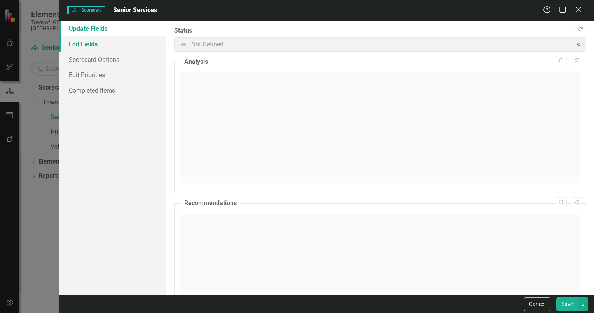
click at [91, 43] on link "Edit Fields" at bounding box center [113, 44] width 107 height 16
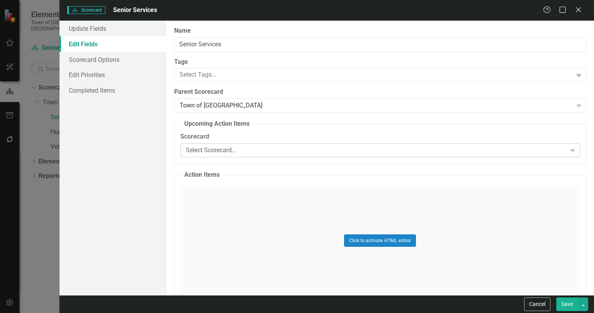
click at [569, 151] on icon "Expand" at bounding box center [573, 150] width 8 height 6
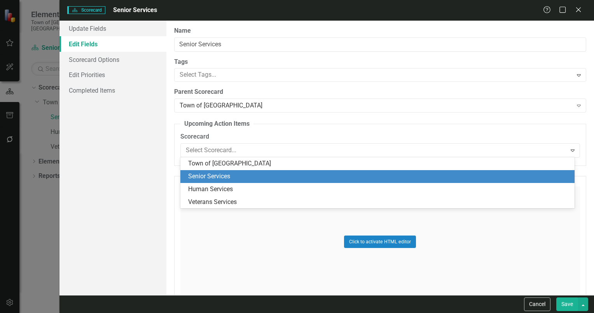
click at [226, 177] on div "Senior Services" at bounding box center [379, 176] width 382 height 9
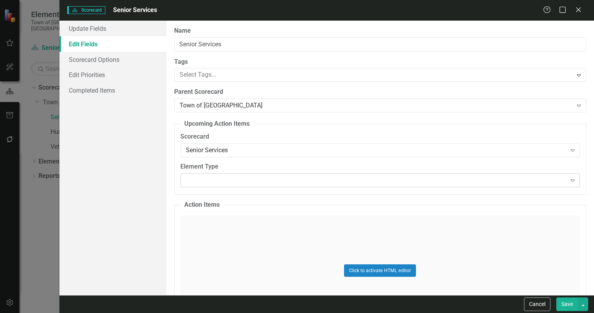
click at [569, 179] on icon "Expand" at bounding box center [573, 180] width 8 height 6
click at [580, 10] on icon "Close" at bounding box center [579, 9] width 10 height 7
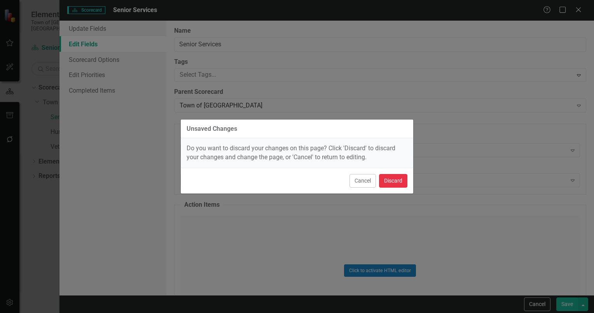
click at [389, 180] on button "Discard" at bounding box center [393, 181] width 28 height 14
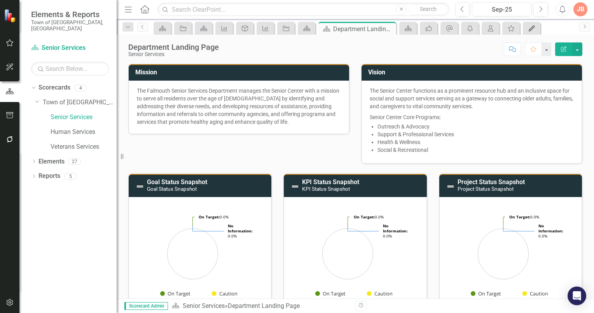
click at [527, 25] on div "My Updates" at bounding box center [530, 28] width 11 height 10
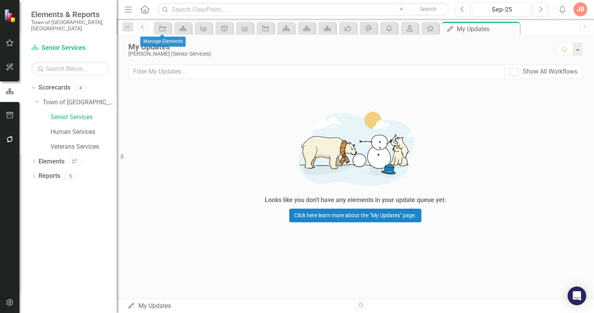
click at [138, 24] on link "Previous" at bounding box center [142, 27] width 11 height 9
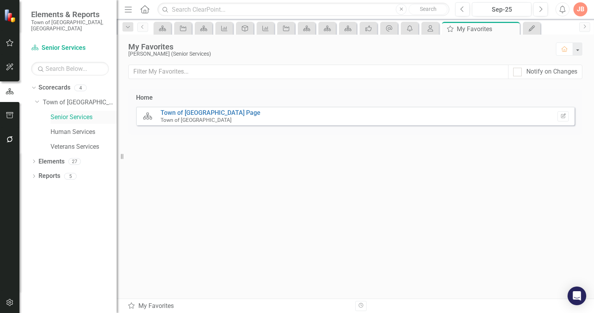
click at [56, 113] on link "Senior Services" at bounding box center [84, 117] width 66 height 9
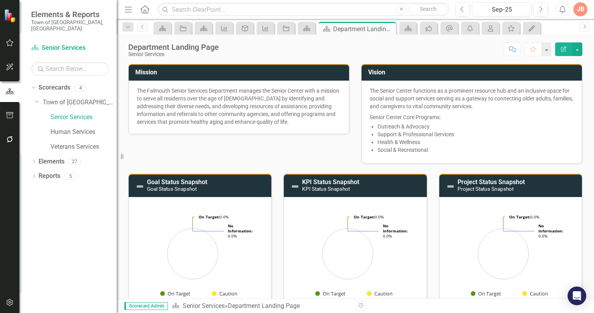
click at [208, 91] on p "The Falmouth Senior Services Department manages the Senior Center with a missio…" at bounding box center [239, 106] width 204 height 39
drag, startPoint x: 225, startPoint y: 108, endPoint x: 283, endPoint y: 142, distance: 66.9
click at [226, 109] on p "The Falmouth Senior Services Department manages the Senior Center with a missio…" at bounding box center [239, 106] width 204 height 39
click at [283, 142] on div "Mission The Falmouth Senior Services Department manages the Senior Center with …" at bounding box center [356, 191] width 466 height 274
click at [274, 127] on div "The Falmouth Senior Services Department manages the Senior Center with a missio…" at bounding box center [239, 107] width 221 height 53
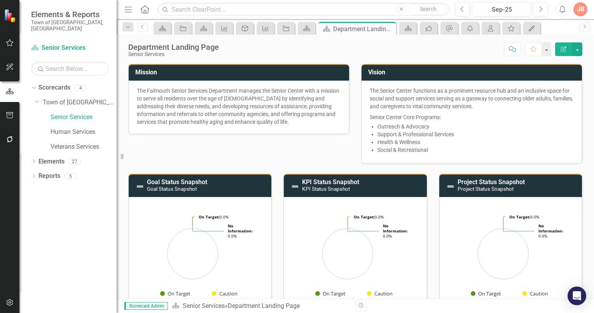
click at [257, 117] on p "The Falmouth Senior Services Department manages the Senior Center with a missio…" at bounding box center [239, 106] width 204 height 39
click at [563, 48] on icon "Edit Report" at bounding box center [564, 48] width 7 height 5
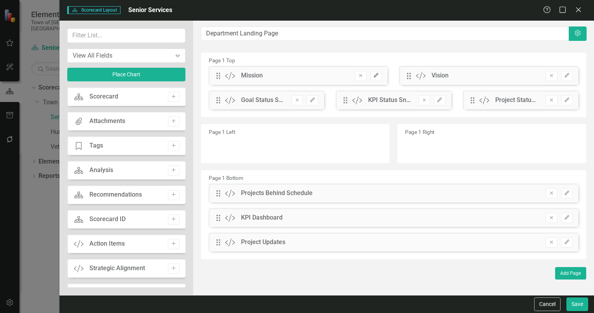
click at [377, 75] on icon "button" at bounding box center [376, 75] width 5 height 5
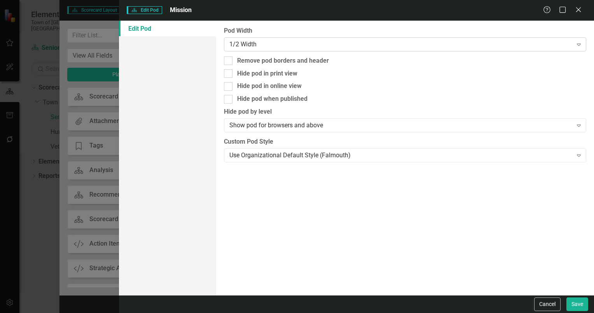
click at [576, 46] on icon "Expand" at bounding box center [579, 44] width 8 height 6
click at [578, 14] on div "Close" at bounding box center [579, 10] width 10 height 11
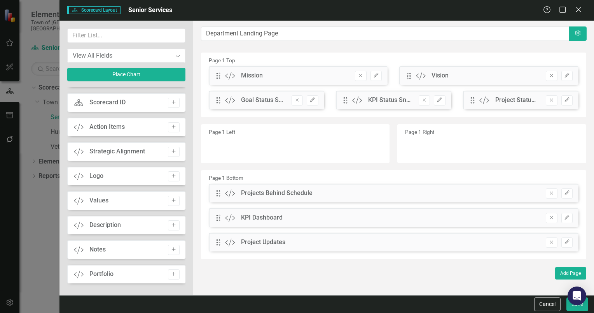
scroll to position [156, 0]
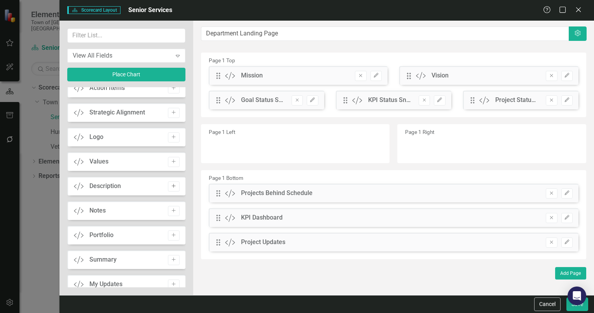
click at [171, 187] on icon "Add" at bounding box center [174, 186] width 6 height 5
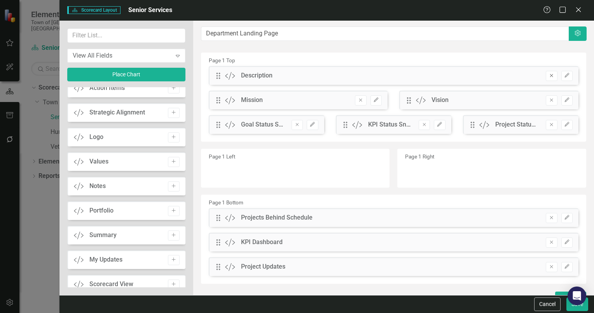
click at [546, 73] on button "Remove" at bounding box center [551, 76] width 11 height 10
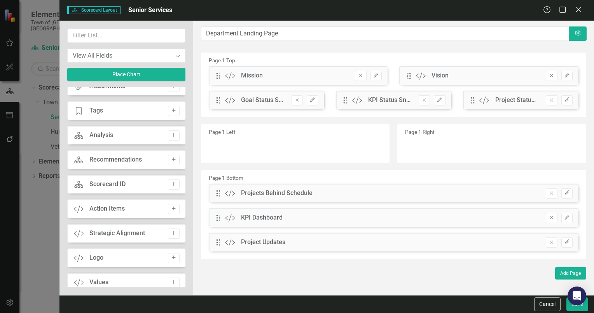
scroll to position [0, 0]
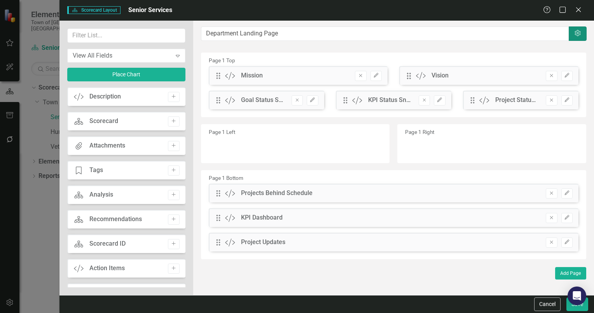
click at [574, 33] on icon "Settings" at bounding box center [578, 33] width 8 height 6
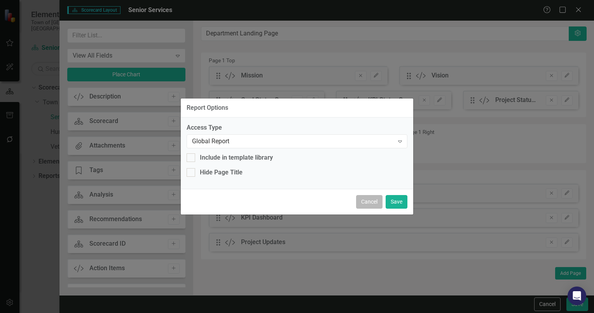
click at [367, 197] on button "Cancel" at bounding box center [369, 202] width 26 height 14
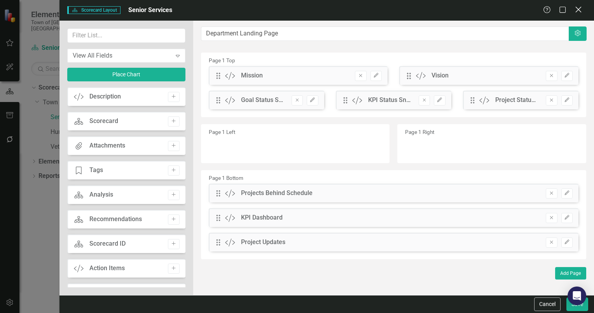
click at [576, 10] on icon "Close" at bounding box center [579, 9] width 10 height 7
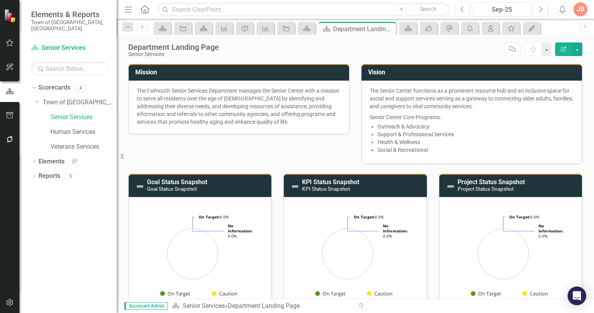
click at [512, 48] on icon "Comment" at bounding box center [512, 48] width 7 height 5
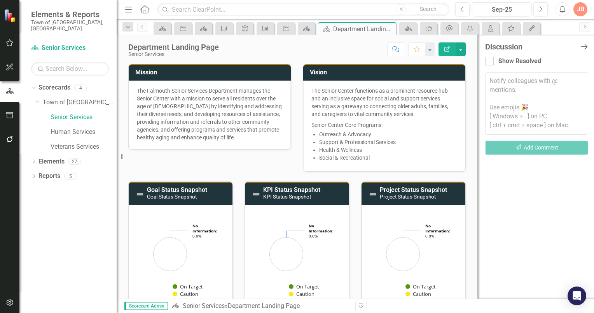
click at [585, 47] on icon at bounding box center [584, 46] width 7 height 5
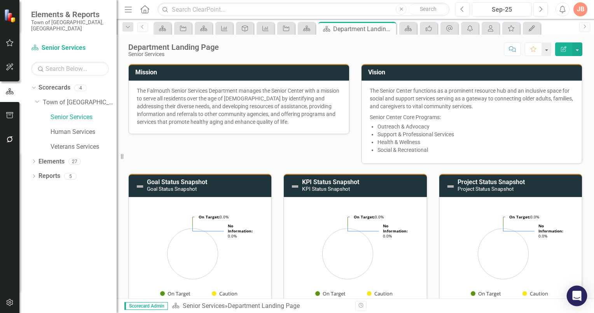
click at [581, 293] on icon "Open Intercom Messenger" at bounding box center [577, 296] width 10 height 10
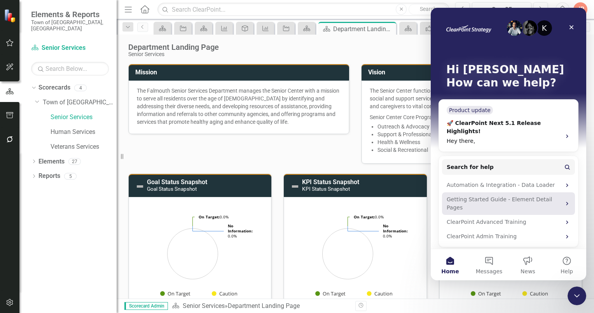
click at [503, 195] on div "Getting Started Guide - Element Detail Pages" at bounding box center [504, 203] width 114 height 16
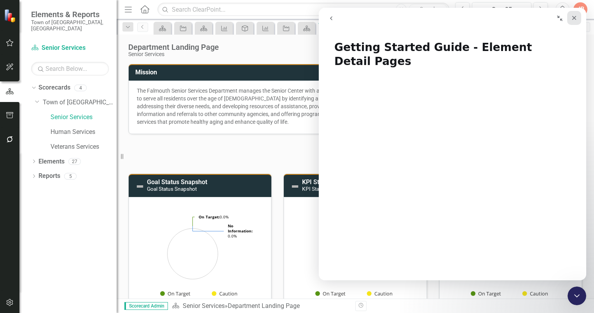
click at [571, 17] on icon "Close" at bounding box center [574, 18] width 6 height 6
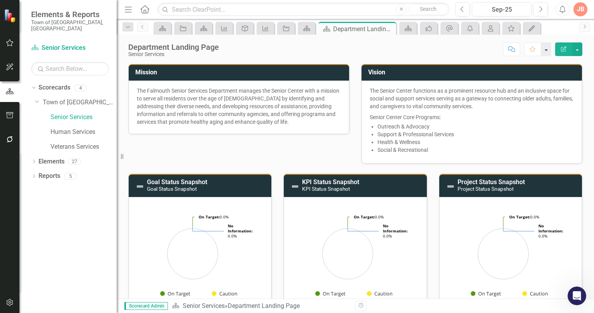
click at [547, 50] on button "button" at bounding box center [546, 49] width 10 height 14
click at [472, 53] on div "Score: N/A Sep-25 Completed Comment Favorite Edit Report" at bounding box center [403, 48] width 360 height 13
click at [580, 49] on button "button" at bounding box center [578, 49] width 10 height 14
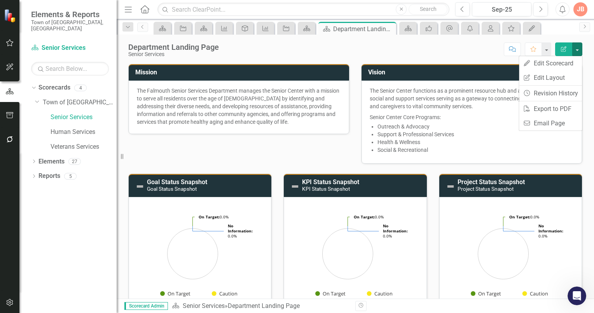
click at [469, 56] on div "Department Landing Page Senior Services Score: N/A Sep-25 Completed Comment Fav…" at bounding box center [356, 46] width 478 height 23
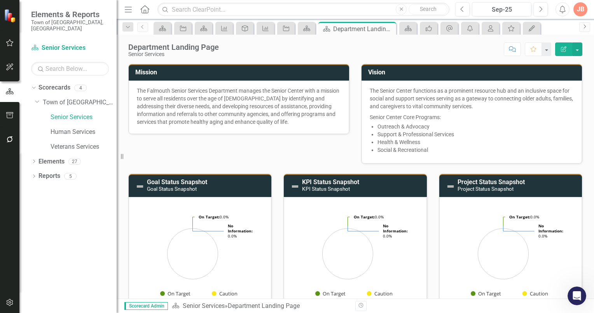
click at [584, 25] on icon "Next" at bounding box center [585, 26] width 6 height 5
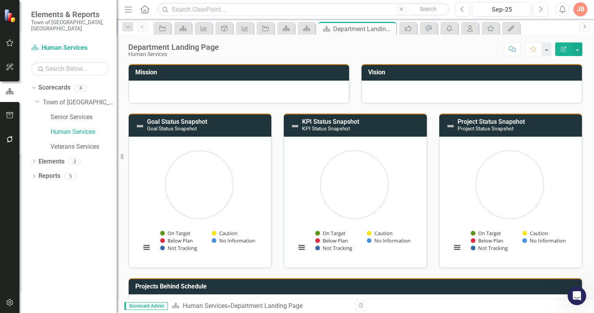
click at [584, 25] on icon "Next" at bounding box center [585, 26] width 6 height 5
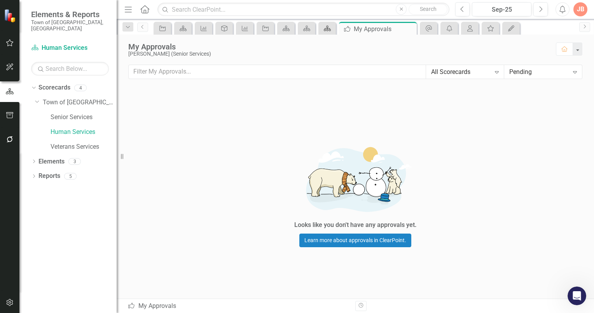
click at [327, 26] on icon "Scorecard" at bounding box center [328, 28] width 8 height 6
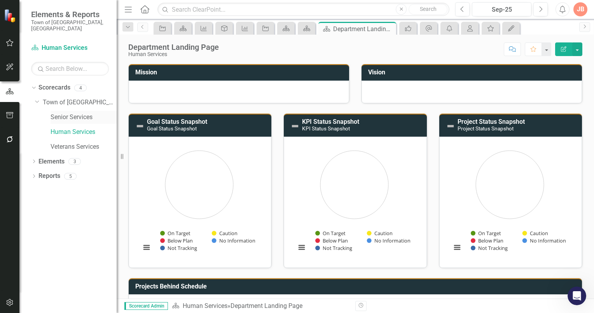
click at [58, 113] on link "Senior Services" at bounding box center [84, 117] width 66 height 9
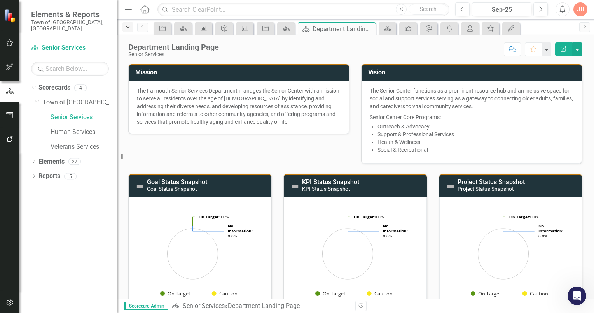
click at [129, 26] on icon "Dropdown" at bounding box center [127, 27] width 7 height 5
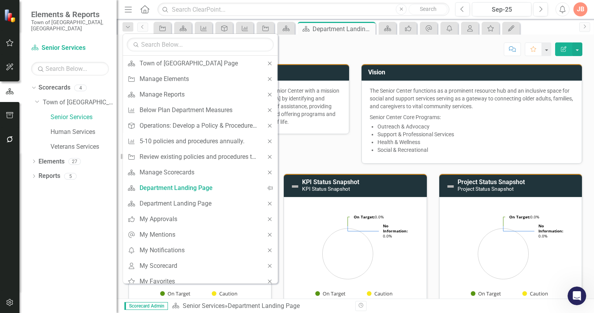
drag, startPoint x: 69, startPoint y: 213, endPoint x: 61, endPoint y: 204, distance: 11.6
click at [69, 212] on div "Dropdown Scorecards 4 Dropdown Town of Falmouth Senior Services Human Services …" at bounding box center [67, 196] width 97 height 231
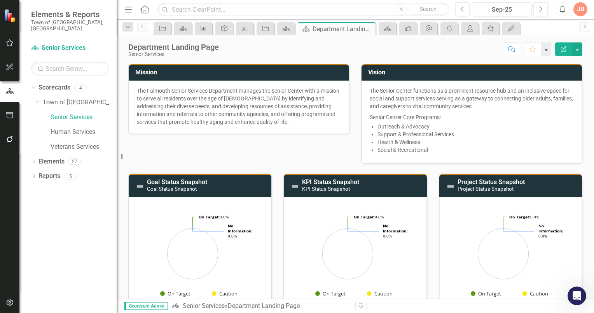
click at [547, 48] on button "button" at bounding box center [546, 49] width 10 height 14
click at [546, 37] on div "Department Landing Page Senior Services Score: N/A Sep-25 Completed Comment Fav…" at bounding box center [356, 46] width 478 height 23
click at [577, 50] on button "button" at bounding box center [578, 49] width 10 height 14
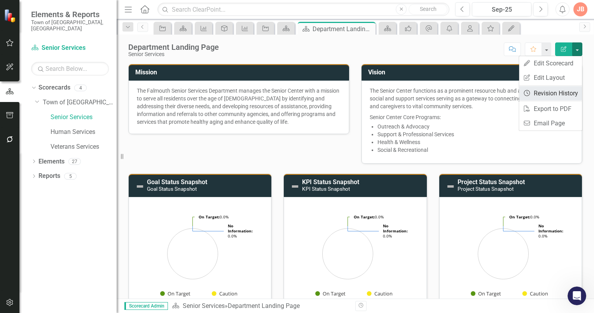
click at [548, 93] on link "Revision History Revision History" at bounding box center [550, 93] width 63 height 14
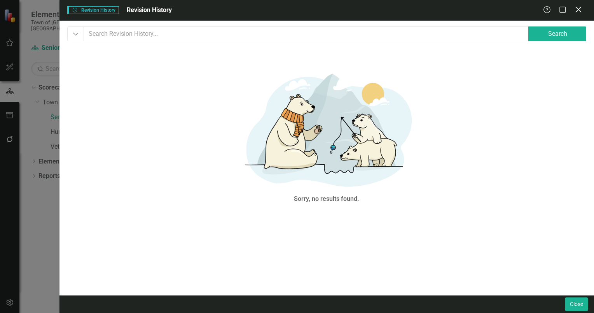
click at [579, 10] on icon "Close" at bounding box center [579, 9] width 10 height 7
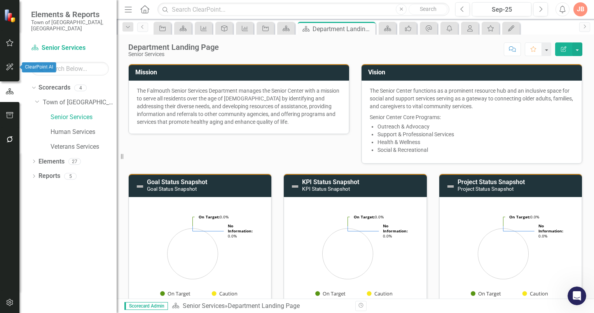
click at [10, 67] on icon "button" at bounding box center [10, 67] width 8 height 6
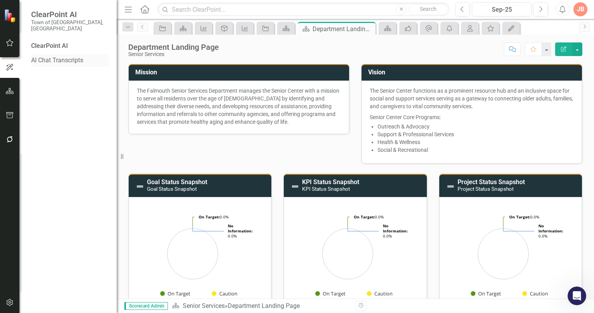
click at [76, 56] on link "AI Chat Transcripts" at bounding box center [70, 60] width 78 height 9
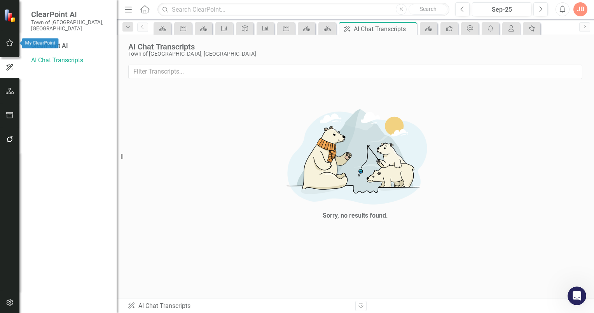
click at [9, 42] on icon "button" at bounding box center [10, 43] width 8 height 6
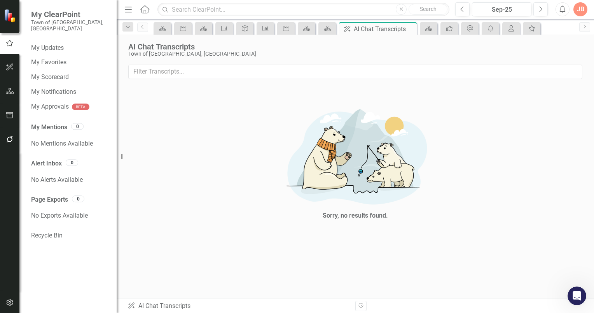
click at [582, 12] on div "JB" at bounding box center [581, 9] width 14 height 14
click at [549, 70] on link "icon.tutorial Show Tutorials" at bounding box center [556, 68] width 61 height 14
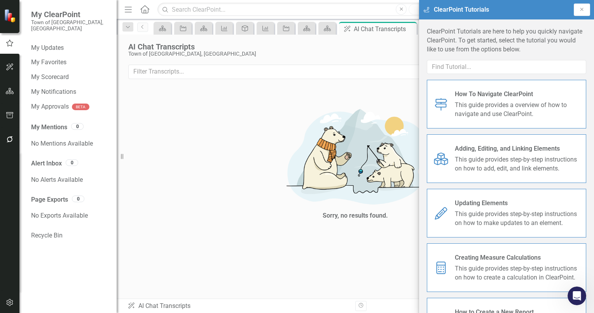
click at [473, 95] on span "How To Navigate ClearPoint" at bounding box center [517, 94] width 125 height 9
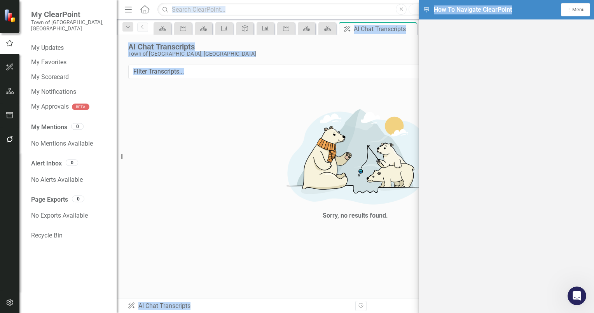
drag, startPoint x: 536, startPoint y: 9, endPoint x: 408, endPoint y: 18, distance: 128.6
click at [408, 18] on div "My ClearPoint Town of [GEOGRAPHIC_DATA], [GEOGRAPHIC_DATA] My Updates My Favori…" at bounding box center [297, 156] width 594 height 313
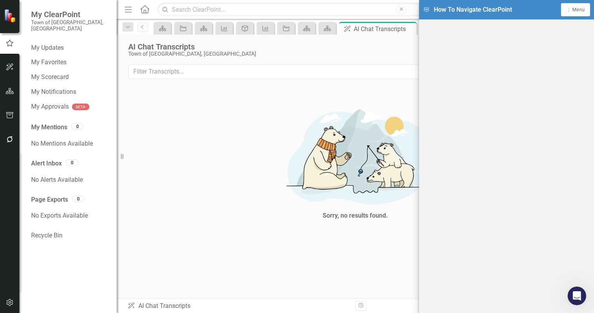
click at [543, 8] on div "icon.navigation How To Navigate ClearPoint Dropdown Menu Menu icon.tutorial Sho…" at bounding box center [506, 9] width 175 height 19
click at [574, 9] on span "Menu" at bounding box center [579, 9] width 12 height 5
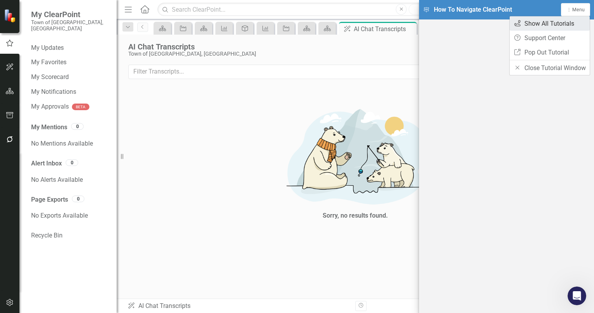
click at [541, 21] on link "icon.tutorial Show All Tutorials" at bounding box center [550, 23] width 80 height 14
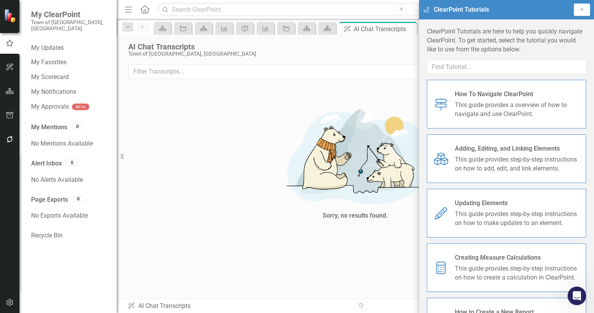
click at [499, 159] on span "This guide provides step-by-step instructions on how to add, edit, and link ele…" at bounding box center [517, 164] width 125 height 18
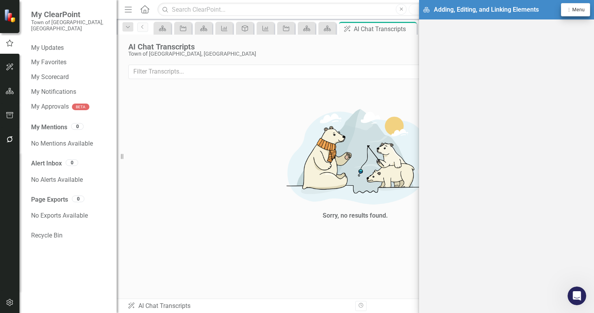
click at [581, 11] on span "Menu" at bounding box center [579, 9] width 12 height 5
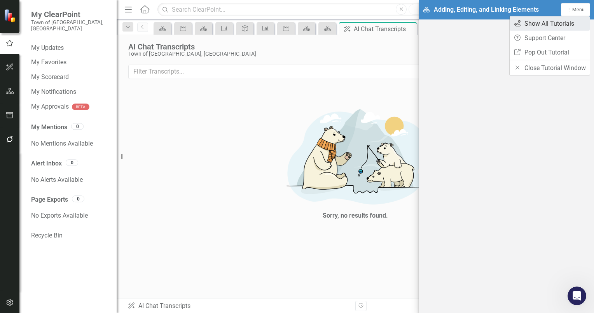
click at [538, 23] on link "icon.tutorial Show All Tutorials" at bounding box center [550, 23] width 80 height 14
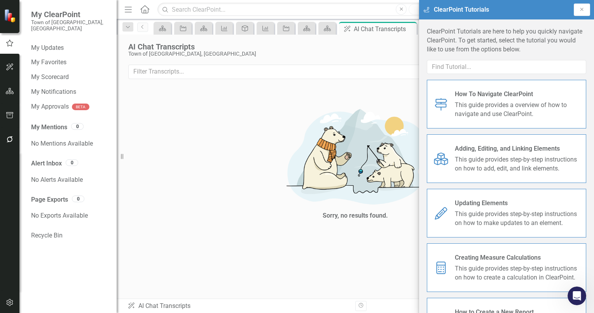
click at [486, 214] on span "This guide provides step-by-step instructions on how to make updates to an elem…" at bounding box center [517, 219] width 125 height 18
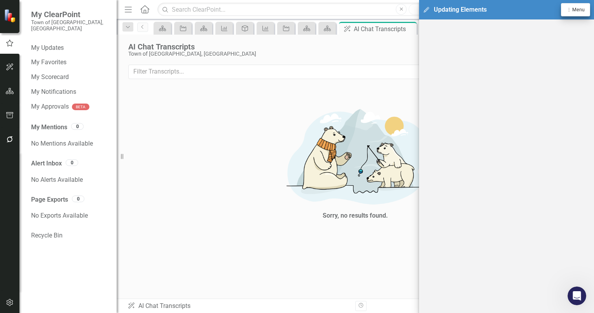
click at [576, 8] on span "Menu" at bounding box center [579, 9] width 12 height 5
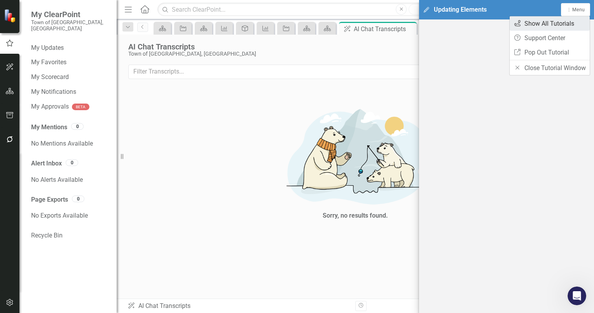
click at [538, 24] on link "icon.tutorial Show All Tutorials" at bounding box center [550, 23] width 80 height 14
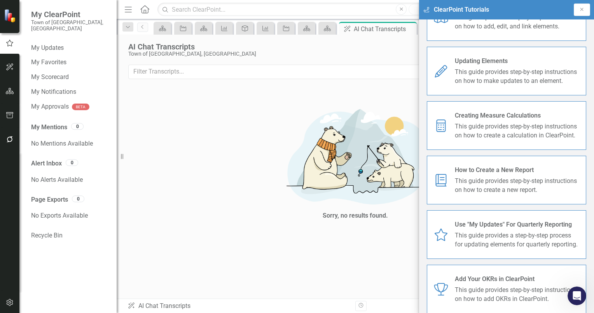
scroll to position [156, 0]
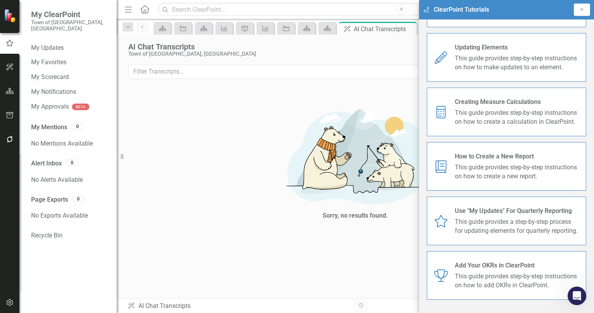
click at [506, 218] on span "This guide provides a step-by-step process for updating elements for quarterly …" at bounding box center [517, 226] width 125 height 18
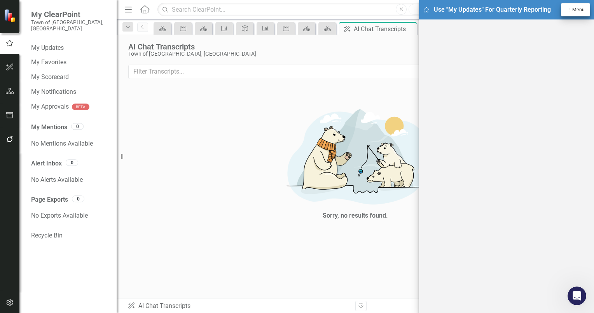
click at [574, 7] on span "Menu" at bounding box center [579, 9] width 12 height 5
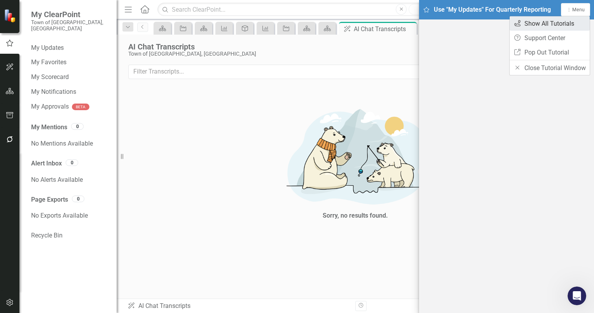
click at [543, 22] on link "icon.tutorial Show All Tutorials" at bounding box center [550, 23] width 80 height 14
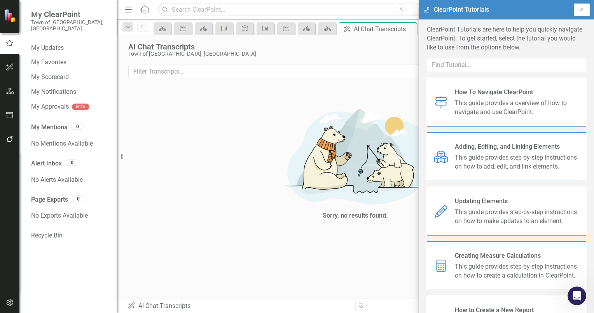
click at [492, 106] on span "This guide provides a overview of how to navigate and use ClearPoint." at bounding box center [517, 108] width 125 height 18
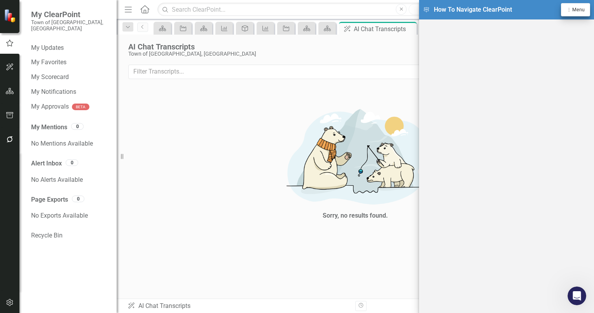
click at [581, 9] on span "Menu" at bounding box center [579, 9] width 12 height 5
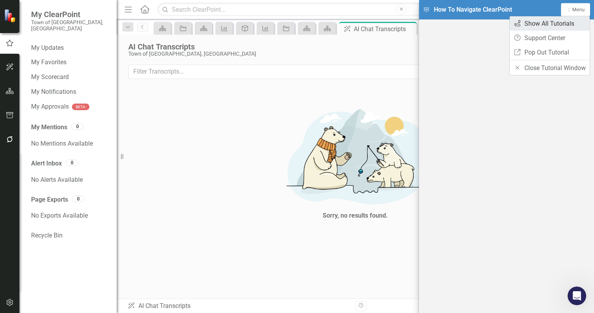
click at [555, 24] on link "icon.tutorial Show All Tutorials" at bounding box center [550, 23] width 80 height 14
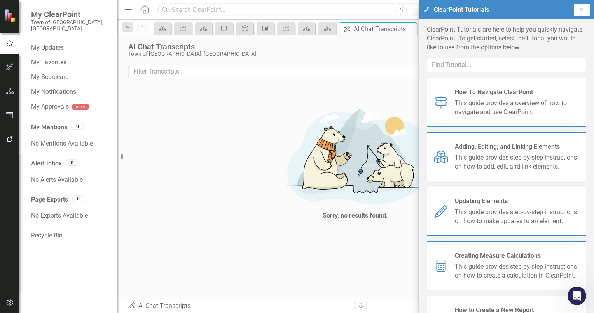
click at [506, 159] on span "This guide provides step-by-step instructions on how to add, edit, and link ele…" at bounding box center [517, 162] width 125 height 18
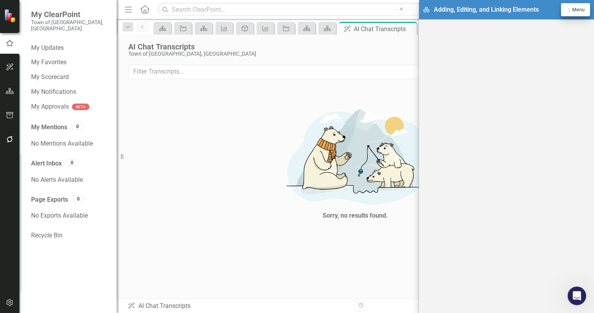
click at [580, 9] on span "Menu" at bounding box center [579, 9] width 12 height 5
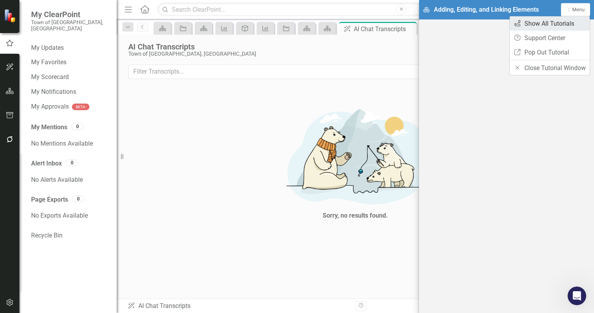
click at [551, 23] on link "icon.tutorial Show All Tutorials" at bounding box center [550, 23] width 80 height 14
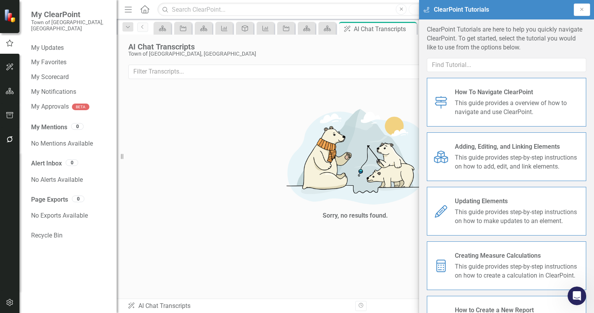
click at [494, 212] on span "This guide provides step-by-step instructions on how to make updates to an elem…" at bounding box center [517, 217] width 125 height 18
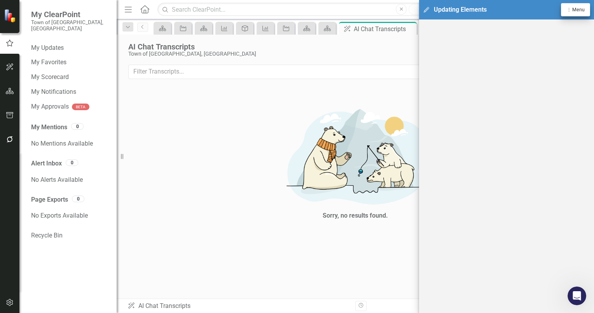
click at [581, 10] on span "Menu" at bounding box center [579, 9] width 12 height 5
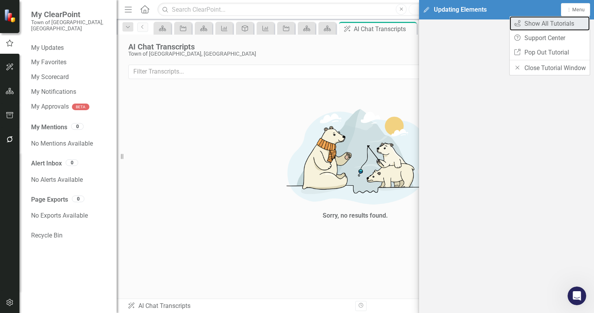
click at [545, 23] on link "icon.tutorial Show All Tutorials" at bounding box center [550, 23] width 80 height 14
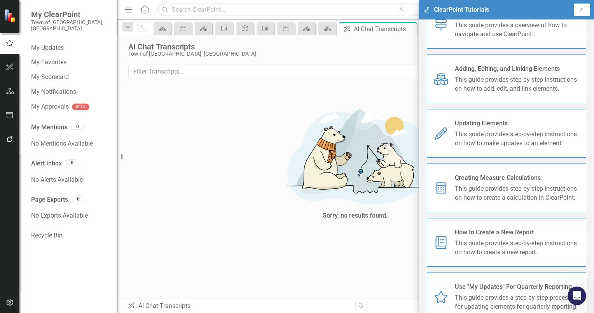
scroll to position [156, 0]
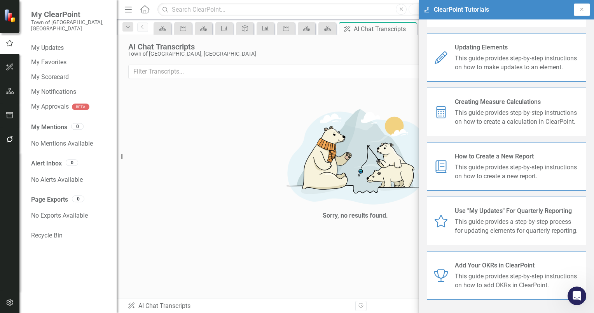
click at [486, 231] on span "This guide provides a step-by-step process for updating elements for quarterly …" at bounding box center [517, 226] width 125 height 18
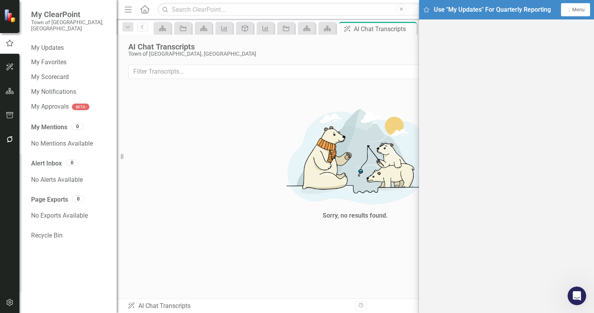
scroll to position [2, 0]
click at [578, 9] on span "Menu" at bounding box center [579, 9] width 12 height 5
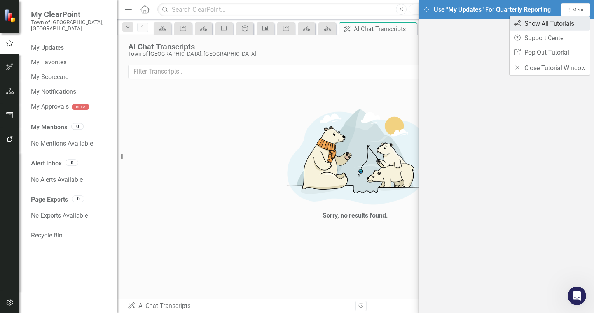
click at [534, 23] on link "icon.tutorial Show All Tutorials" at bounding box center [550, 23] width 80 height 14
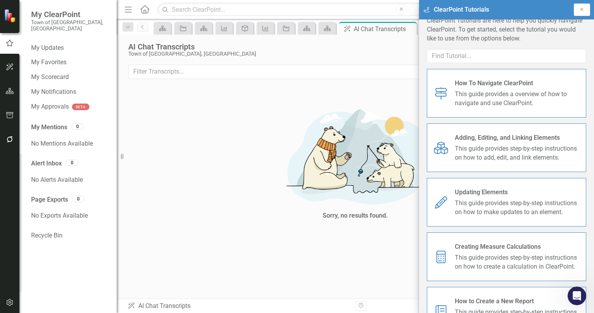
scroll to position [0, 0]
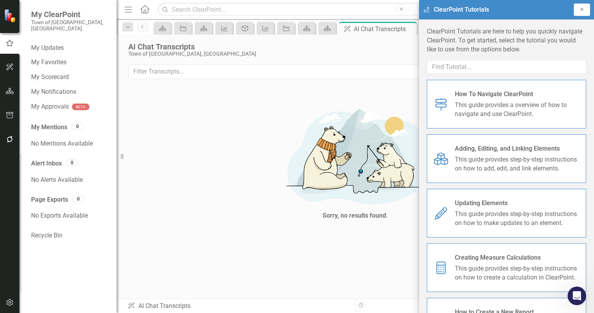
click at [583, 9] on icon "Close" at bounding box center [582, 9] width 6 height 5
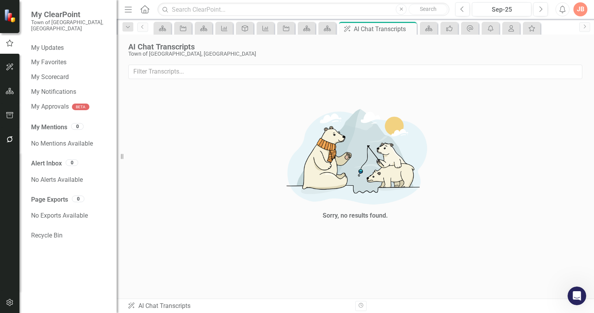
click at [5, 42] on icon "button" at bounding box center [9, 43] width 9 height 7
click at [9, 44] on icon "button" at bounding box center [9, 43] width 9 height 7
click at [144, 9] on icon "Home" at bounding box center [145, 9] width 10 height 8
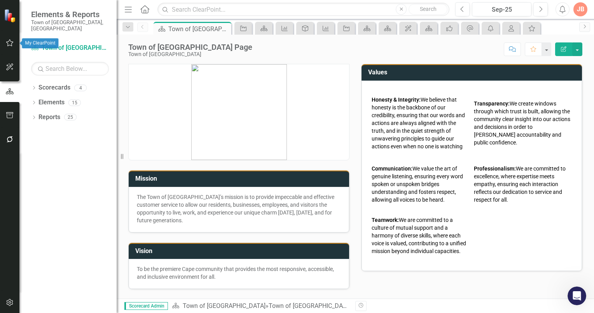
click at [9, 45] on icon "button" at bounding box center [9, 42] width 7 height 7
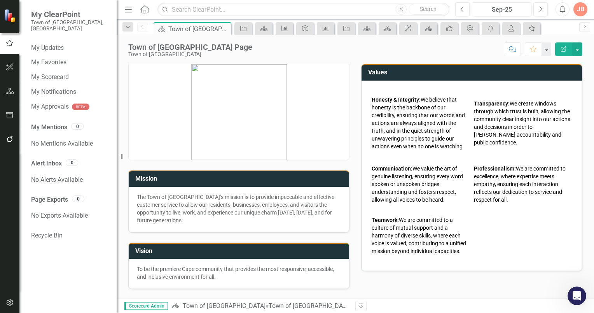
click at [145, 9] on icon "Home" at bounding box center [145, 9] width 10 height 8
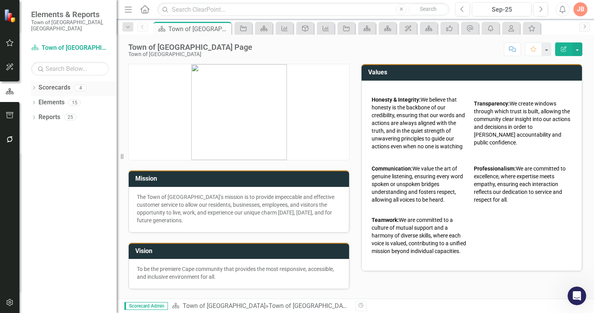
click at [34, 86] on icon "Dropdown" at bounding box center [33, 88] width 5 height 4
click at [39, 100] on icon "Dropdown" at bounding box center [38, 102] width 6 height 5
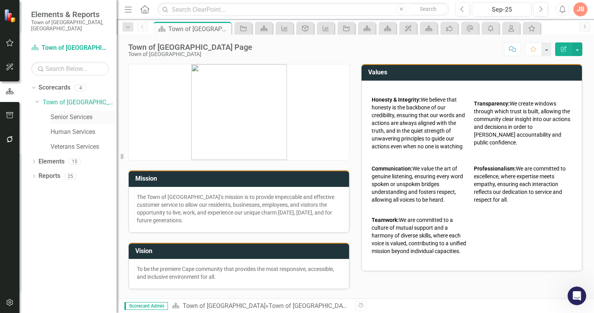
click at [68, 113] on link "Senior Services" at bounding box center [84, 117] width 66 height 9
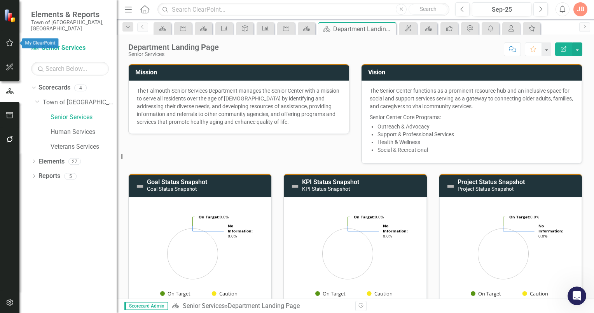
click at [9, 44] on icon "button" at bounding box center [10, 43] width 8 height 6
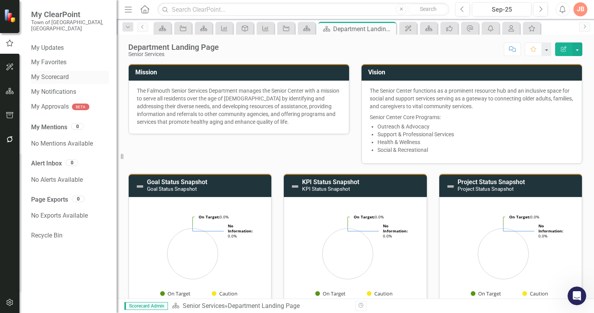
click at [46, 73] on link "My Scorecard" at bounding box center [70, 77] width 78 height 9
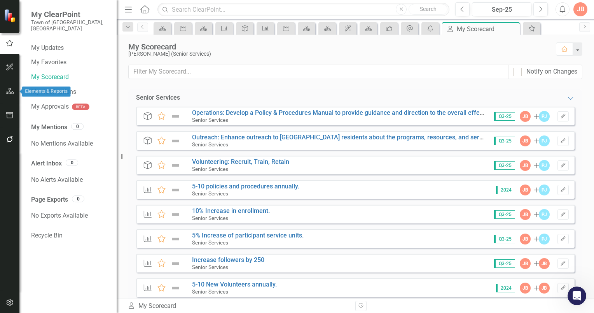
click at [10, 94] on icon "button" at bounding box center [10, 91] width 8 height 6
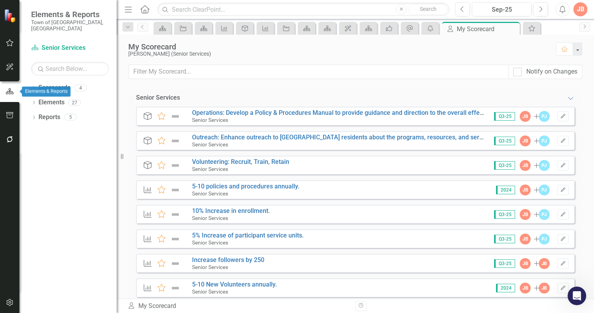
click at [9, 94] on icon "button" at bounding box center [10, 91] width 8 height 6
click at [34, 86] on icon "Dropdown" at bounding box center [33, 88] width 5 height 4
click at [34, 85] on icon "Dropdown" at bounding box center [33, 87] width 4 height 5
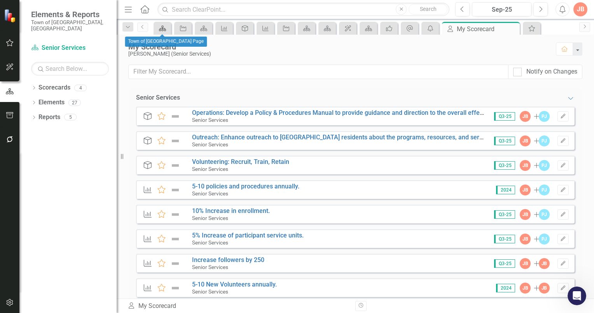
click at [165, 29] on icon at bounding box center [162, 28] width 7 height 5
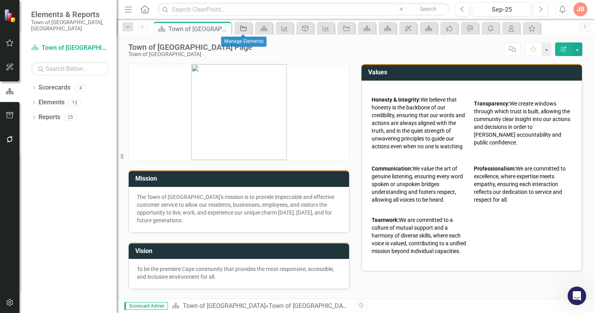
click at [243, 28] on icon "Project" at bounding box center [244, 28] width 8 height 6
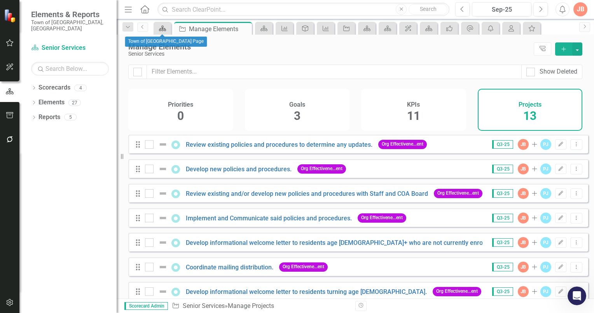
click at [162, 31] on icon at bounding box center [162, 28] width 7 height 5
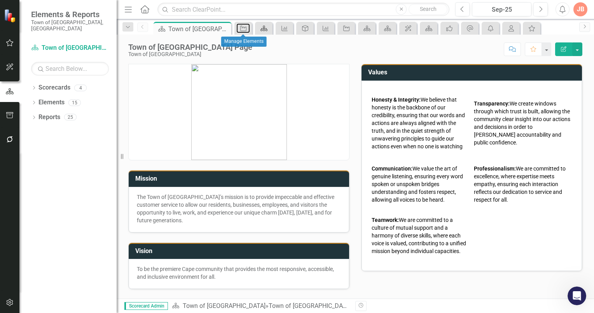
drag, startPoint x: 242, startPoint y: 26, endPoint x: 260, endPoint y: 27, distance: 17.9
click at [242, 26] on icon at bounding box center [243, 28] width 6 height 5
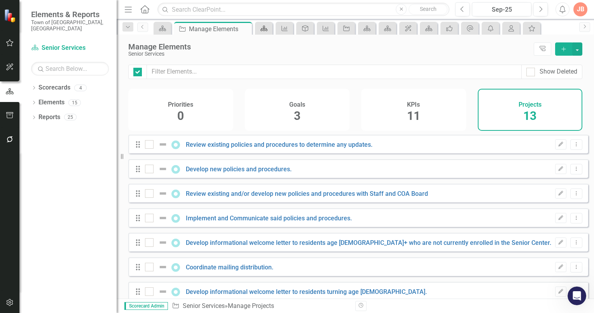
checkbox input "false"
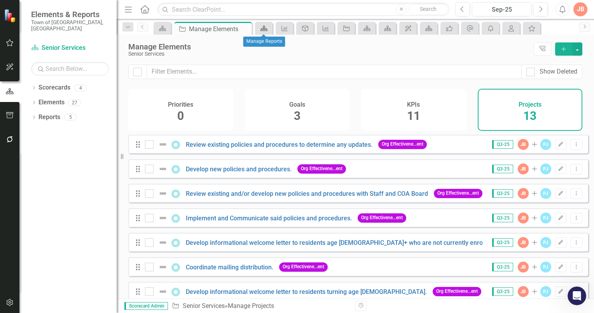
click at [260, 27] on icon "Scorecard" at bounding box center [264, 28] width 8 height 6
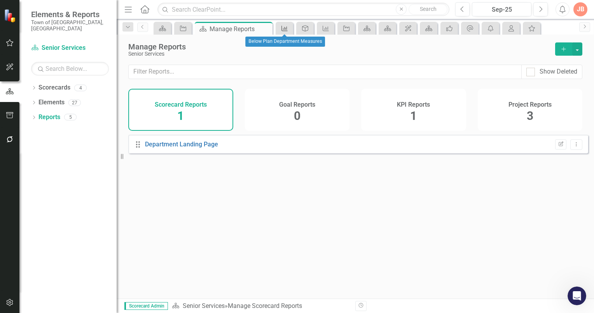
click at [285, 28] on icon "KPI" at bounding box center [285, 28] width 8 height 6
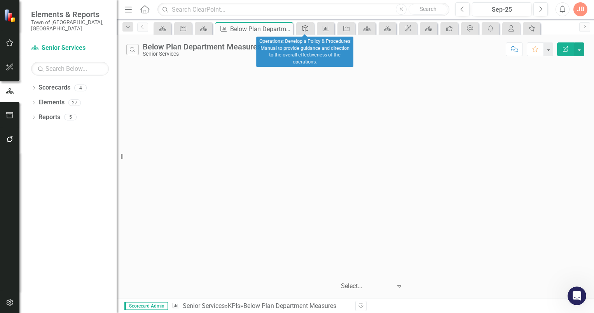
click at [304, 28] on icon "Goal" at bounding box center [305, 28] width 8 height 6
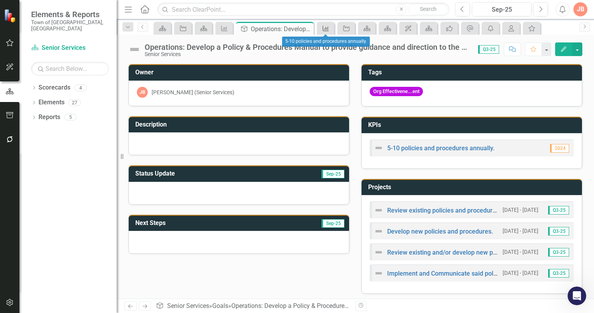
click at [326, 28] on icon "KPI" at bounding box center [326, 28] width 8 height 6
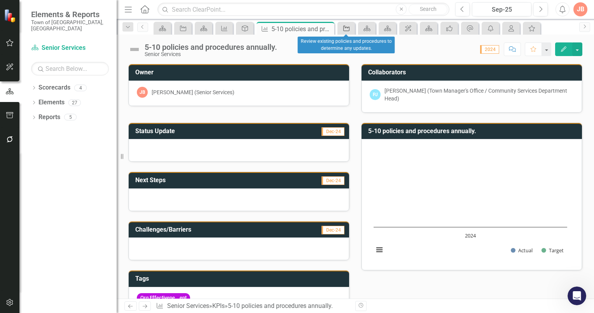
click at [345, 26] on icon "Project" at bounding box center [347, 28] width 8 height 6
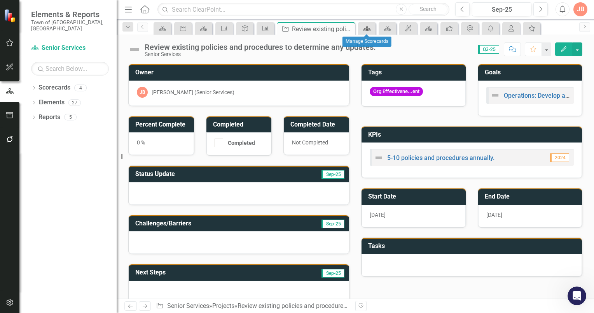
click at [366, 30] on icon "Scorecard" at bounding box center [367, 28] width 8 height 6
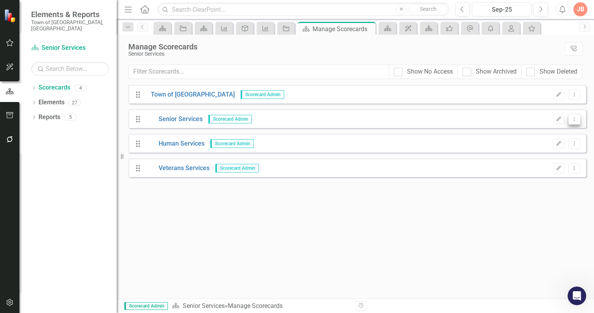
click at [574, 118] on icon "Dropdown Menu" at bounding box center [574, 118] width 7 height 5
click at [558, 118] on icon "Edit" at bounding box center [559, 119] width 6 height 5
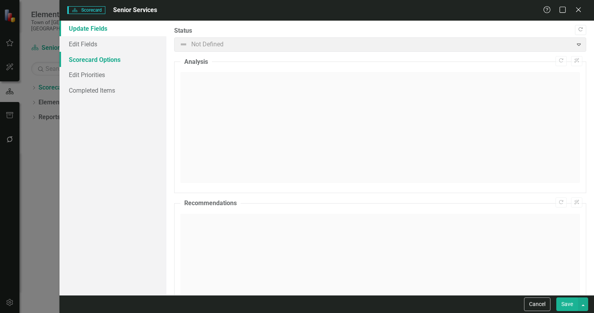
click at [91, 58] on link "Scorecard Options" at bounding box center [113, 60] width 107 height 16
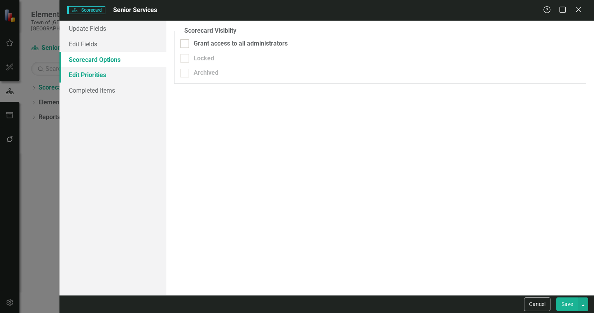
click at [82, 74] on link "Edit Priorities" at bounding box center [113, 75] width 107 height 16
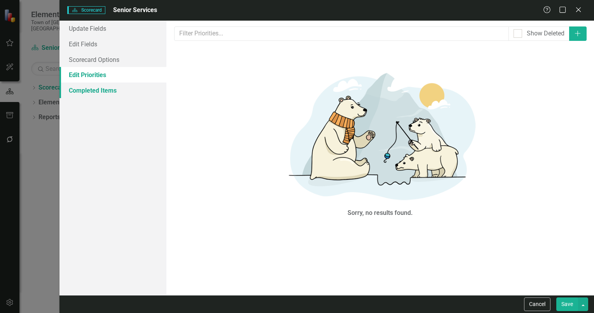
click at [84, 90] on link "Completed Items" at bounding box center [113, 90] width 107 height 16
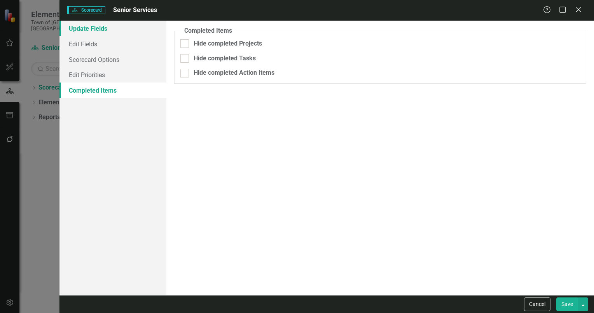
click at [86, 27] on link "Update Fields" at bounding box center [113, 29] width 107 height 16
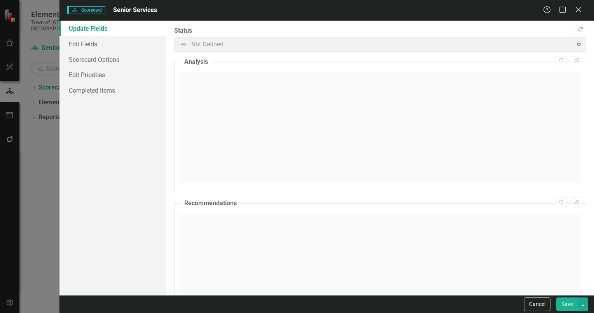
click at [137, 11] on span "Senior Services" at bounding box center [135, 9] width 44 height 7
click at [580, 9] on icon "Close" at bounding box center [579, 9] width 10 height 7
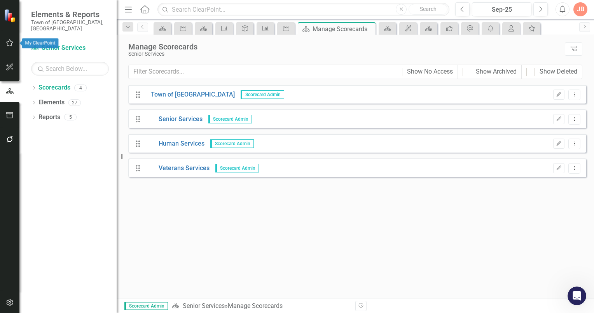
click at [6, 42] on icon "button" at bounding box center [9, 42] width 7 height 7
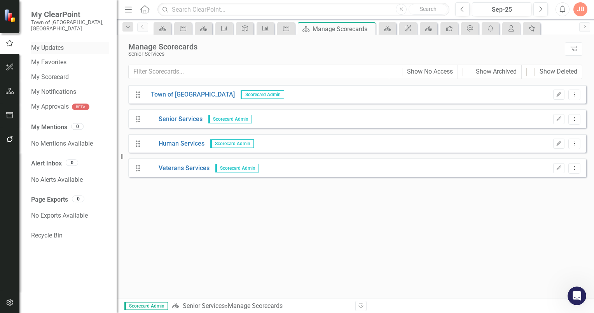
click at [57, 44] on link "My Updates" at bounding box center [70, 48] width 78 height 9
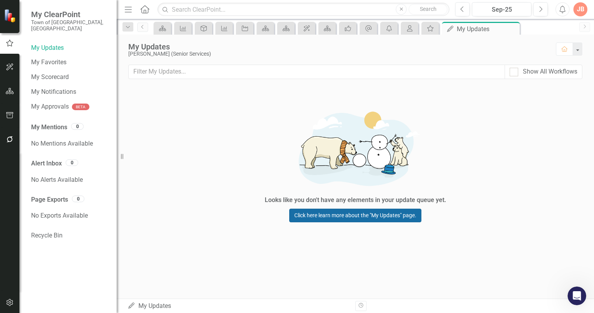
click at [349, 214] on link "Click here learn more about the "My Updates" page." at bounding box center [355, 215] width 132 height 14
click at [327, 216] on link "Click here learn more about the "My Updates" page." at bounding box center [355, 215] width 132 height 14
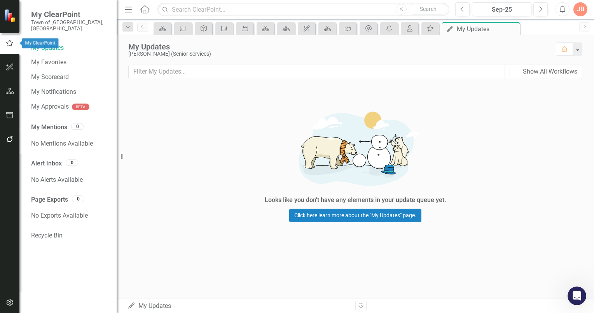
click at [8, 46] on icon "button" at bounding box center [9, 43] width 9 height 7
click at [9, 43] on icon "button" at bounding box center [9, 43] width 9 height 7
click at [9, 92] on icon "button" at bounding box center [10, 91] width 8 height 6
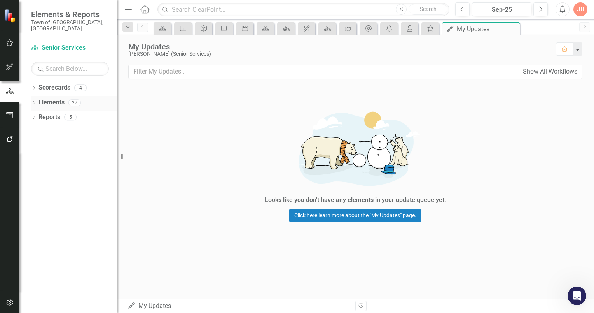
click at [33, 101] on icon "Dropdown" at bounding box center [33, 103] width 5 height 4
click at [54, 98] on link "Elements" at bounding box center [52, 102] width 26 height 9
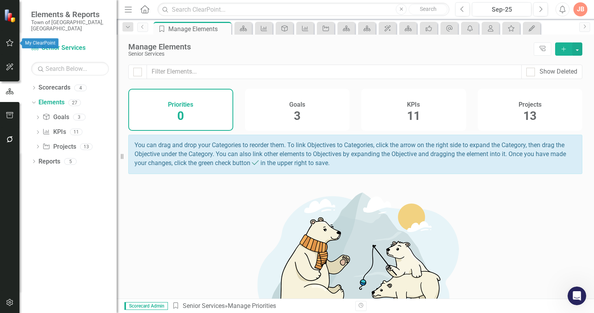
click at [11, 41] on icon "button" at bounding box center [10, 43] width 8 height 6
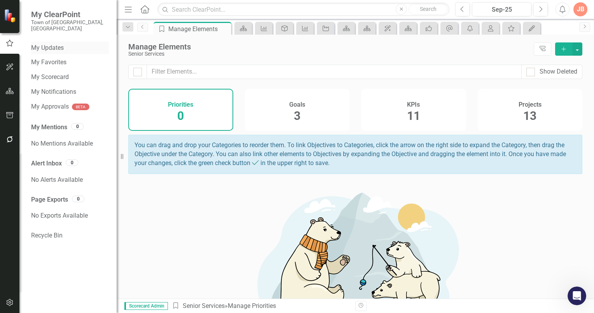
click at [50, 44] on link "My Updates" at bounding box center [70, 48] width 78 height 9
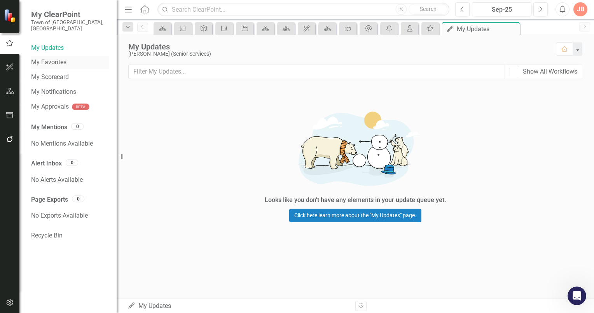
click at [51, 58] on link "My Favorites" at bounding box center [70, 62] width 78 height 9
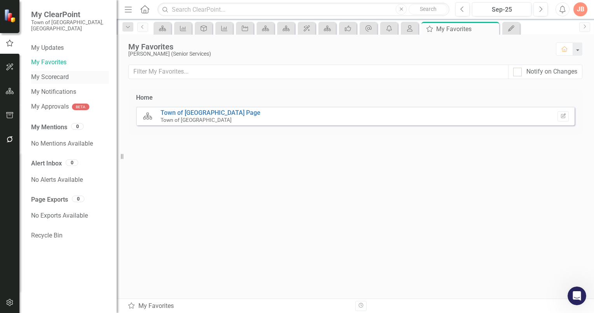
click at [44, 73] on link "My Scorecard" at bounding box center [70, 77] width 78 height 9
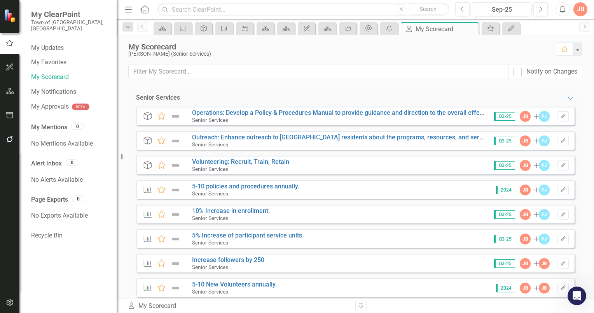
click at [48, 19] on small "Town of [GEOGRAPHIC_DATA], [GEOGRAPHIC_DATA]" at bounding box center [70, 25] width 78 height 13
click at [50, 17] on span "My ClearPoint" at bounding box center [70, 14] width 78 height 9
click at [13, 43] on icon "button" at bounding box center [9, 43] width 9 height 7
click at [9, 43] on icon "button" at bounding box center [9, 43] width 9 height 7
click at [53, 14] on span "My ClearPoint" at bounding box center [70, 14] width 78 height 9
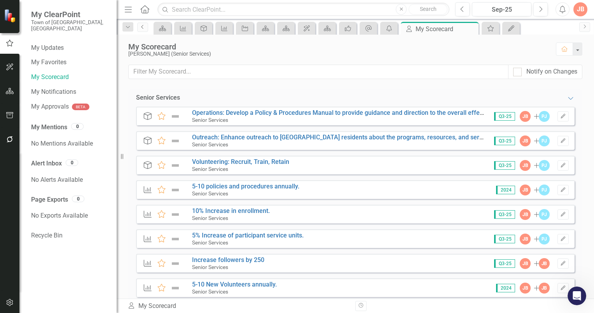
click at [143, 28] on icon "Previous" at bounding box center [143, 27] width 6 height 5
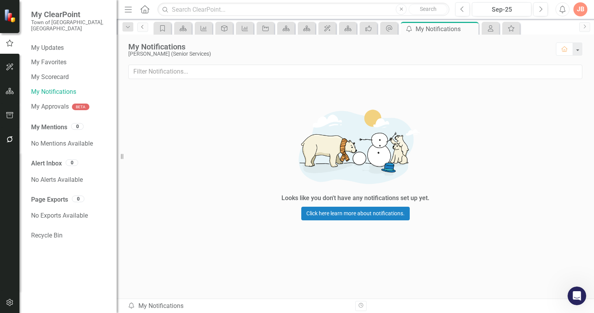
click at [141, 28] on icon "Previous" at bounding box center [143, 27] width 6 height 5
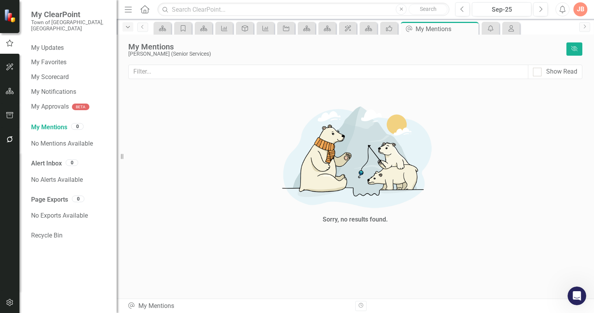
click at [124, 26] on div "Dropdown" at bounding box center [128, 26] width 11 height 9
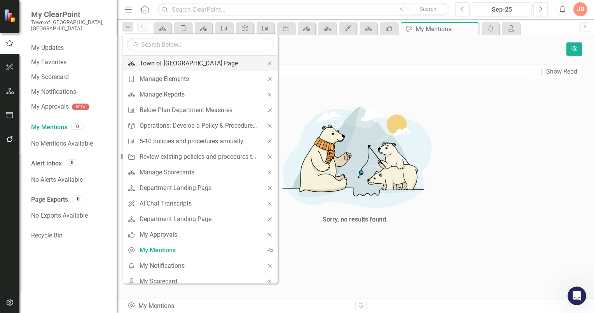
click at [151, 64] on div "Town of [GEOGRAPHIC_DATA] Page" at bounding box center [199, 63] width 119 height 10
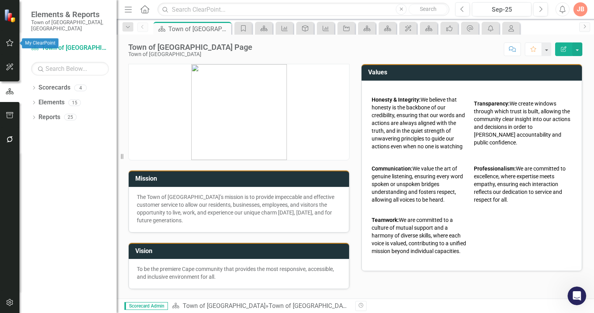
click at [10, 43] on icon "button" at bounding box center [10, 43] width 8 height 6
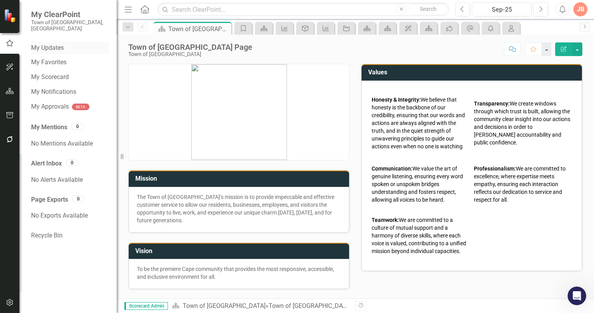
click at [58, 44] on link "My Updates" at bounding box center [70, 48] width 78 height 9
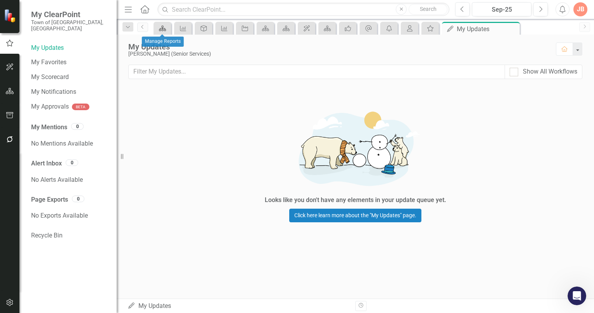
click at [163, 25] on icon "Scorecard" at bounding box center [163, 28] width 8 height 6
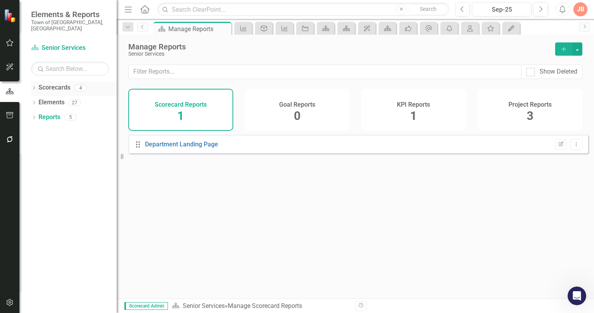
click at [36, 86] on icon "Dropdown" at bounding box center [33, 88] width 5 height 4
click at [37, 81] on div "Dropdown Scorecards 4" at bounding box center [74, 88] width 86 height 15
click at [33, 87] on icon at bounding box center [34, 88] width 4 height 2
click at [35, 101] on icon "Dropdown" at bounding box center [33, 103] width 5 height 4
click at [56, 98] on link "Elements" at bounding box center [52, 102] width 26 height 9
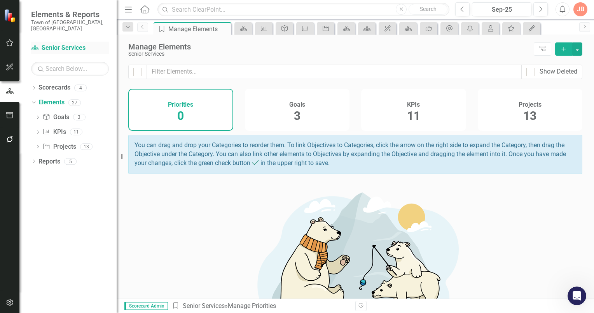
click at [47, 44] on link "Scorecard Senior Services" at bounding box center [70, 48] width 78 height 9
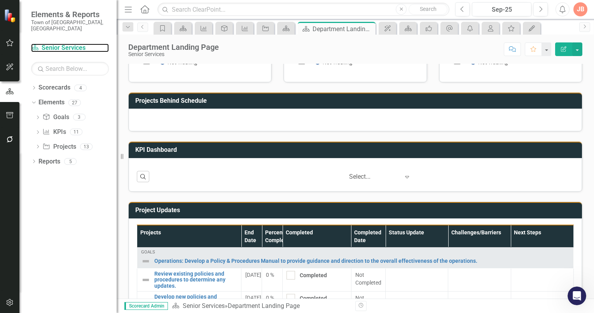
scroll to position [244, 0]
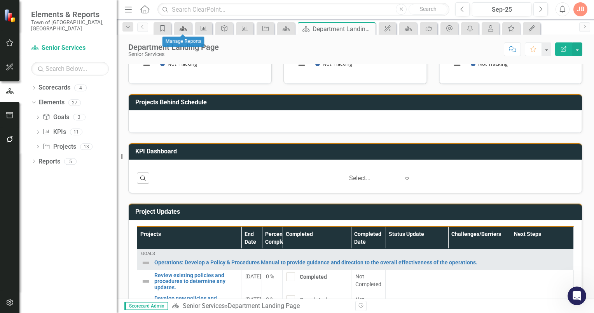
click at [183, 27] on icon at bounding box center [183, 28] width 7 height 5
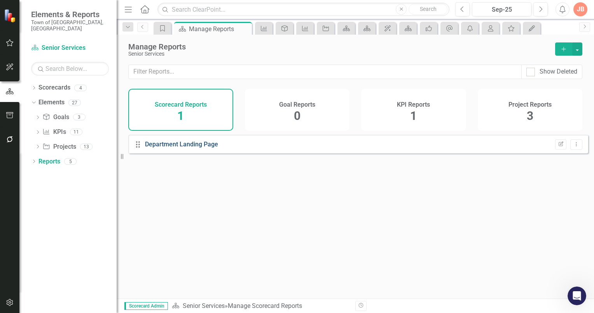
click at [166, 148] on link "Department Landing Page" at bounding box center [181, 143] width 73 height 7
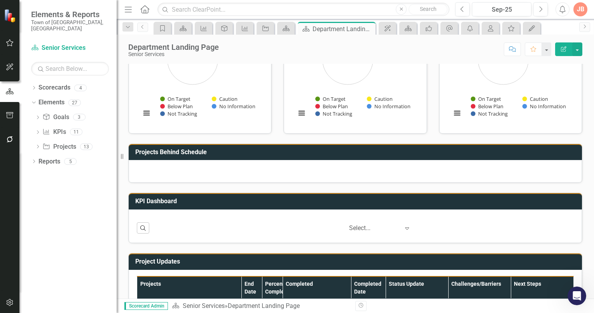
scroll to position [233, 0]
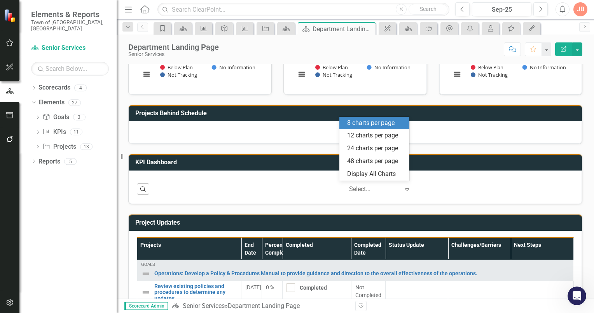
click at [406, 188] on icon at bounding box center [408, 189] width 4 height 2
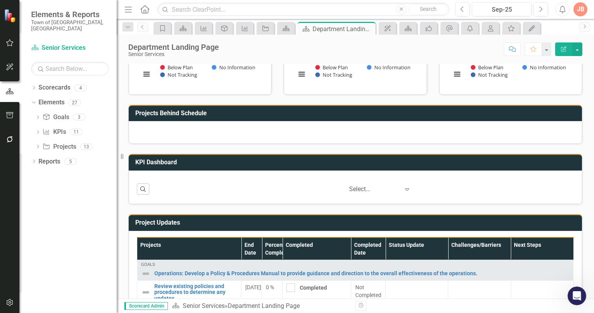
click at [434, 130] on div at bounding box center [356, 132] width 454 height 23
click at [403, 187] on icon "Expand" at bounding box center [407, 189] width 8 height 6
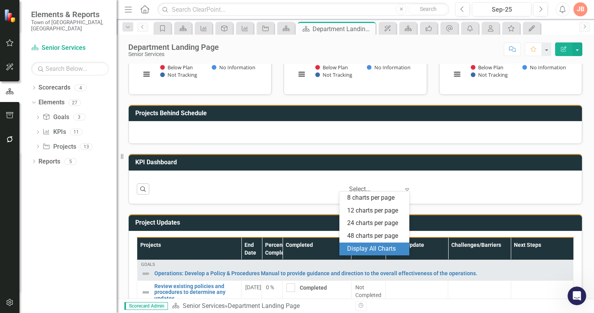
click at [368, 247] on div "Display All Charts" at bounding box center [376, 248] width 58 height 9
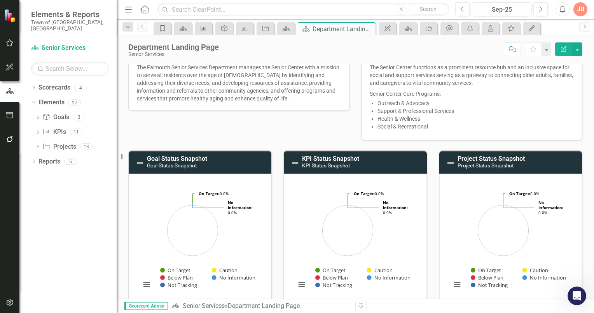
scroll to position [0, 0]
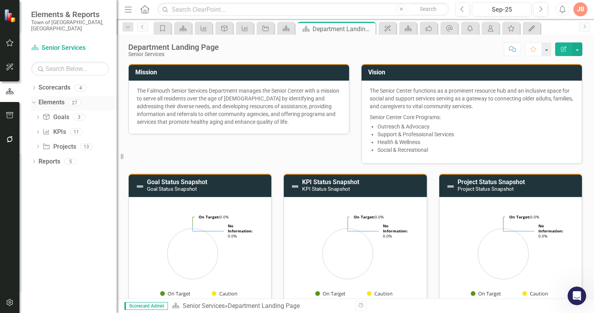
click at [53, 98] on link "Elements" at bounding box center [52, 102] width 26 height 9
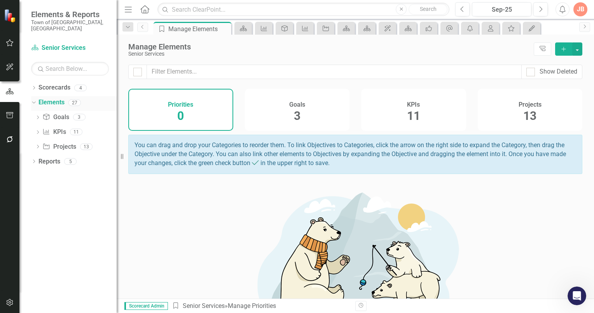
click at [49, 98] on link "Elements" at bounding box center [52, 102] width 26 height 9
click at [33, 86] on icon "Dropdown" at bounding box center [33, 88] width 5 height 4
click at [39, 100] on icon "Dropdown" at bounding box center [38, 102] width 6 height 5
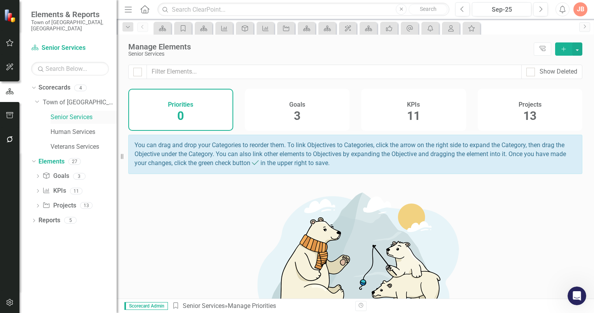
click at [65, 113] on link "Senior Services" at bounding box center [84, 117] width 66 height 9
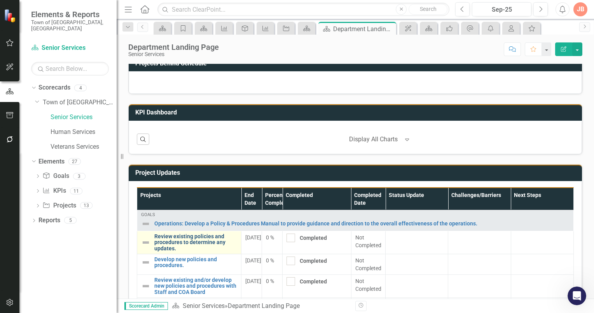
click at [176, 239] on link "Review existing policies and procedures to determine any updates." at bounding box center [195, 242] width 83 height 18
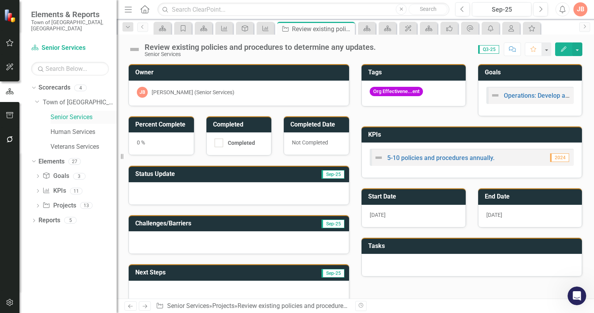
click at [85, 113] on link "Senior Services" at bounding box center [84, 117] width 66 height 9
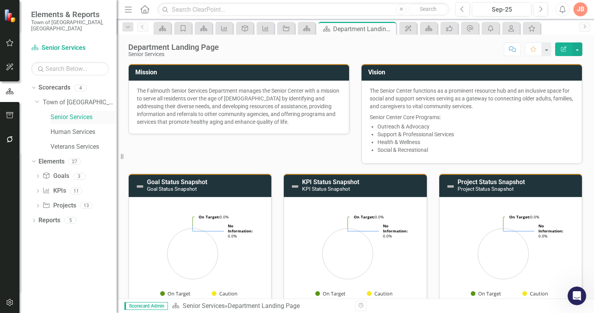
click at [86, 113] on link "Senior Services" at bounding box center [84, 117] width 66 height 9
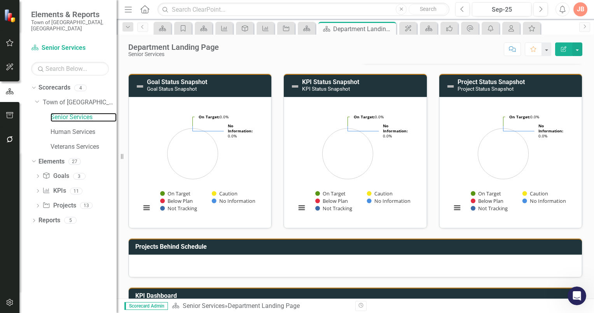
scroll to position [97, 0]
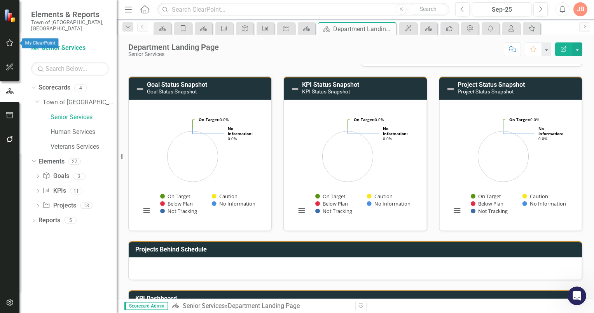
click at [8, 42] on icon "button" at bounding box center [9, 42] width 7 height 7
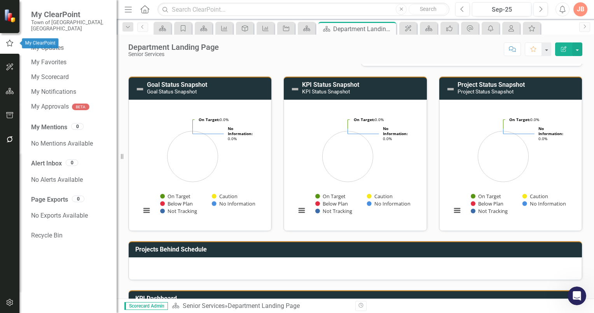
click at [7, 40] on icon "button" at bounding box center [9, 43] width 9 height 7
click at [49, 73] on link "My Scorecard" at bounding box center [70, 77] width 78 height 9
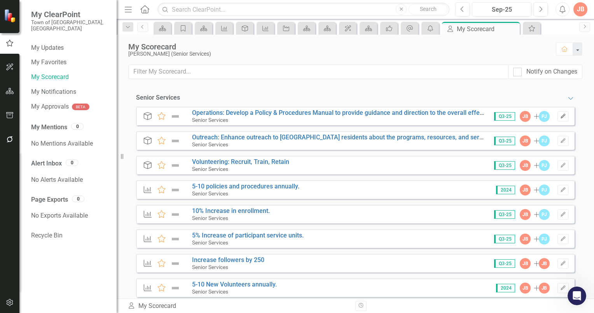
click at [561, 115] on icon "Edit" at bounding box center [564, 116] width 6 height 5
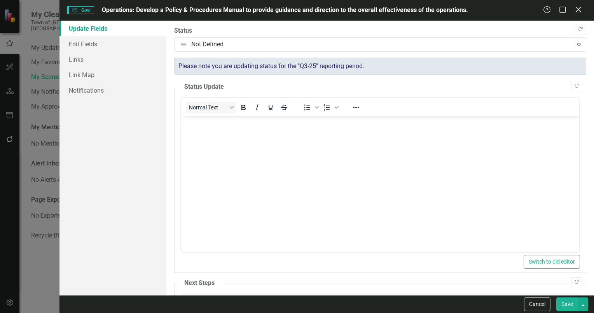
click at [577, 9] on icon at bounding box center [579, 10] width 6 height 6
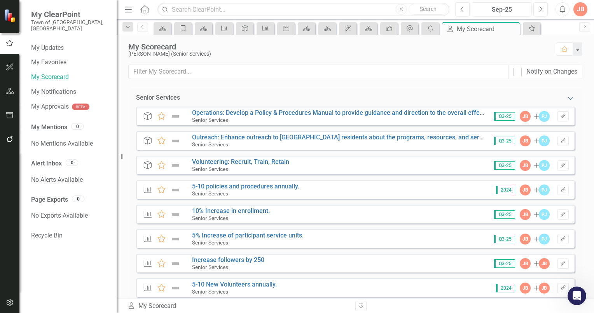
click at [567, 97] on icon "Expanded" at bounding box center [571, 98] width 8 height 6
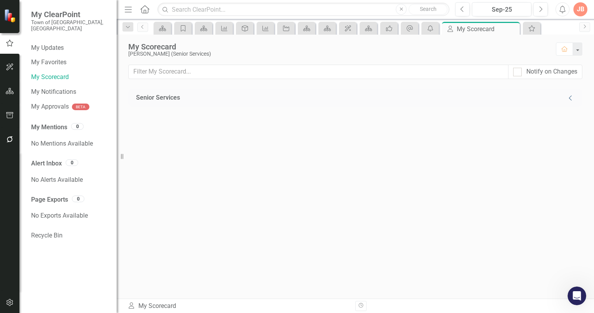
click at [569, 97] on icon at bounding box center [570, 97] width 3 height 5
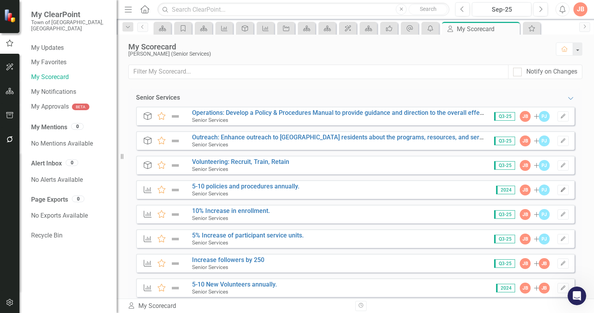
click at [561, 189] on icon "button" at bounding box center [563, 189] width 5 height 5
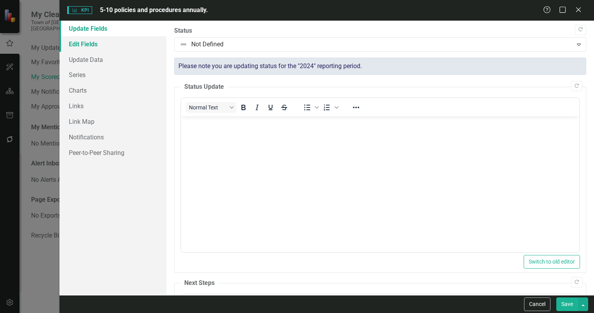
click at [97, 44] on link "Edit Fields" at bounding box center [113, 44] width 107 height 16
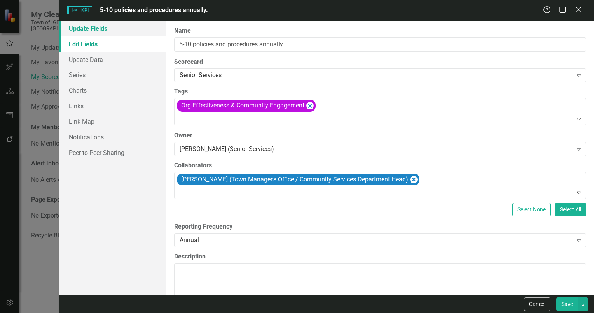
click at [96, 32] on link "Update Fields" at bounding box center [113, 29] width 107 height 16
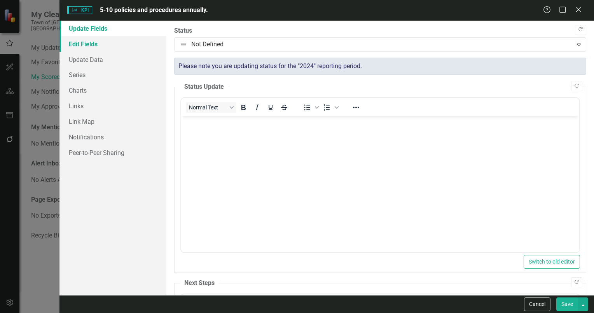
click at [94, 46] on link "Edit Fields" at bounding box center [113, 44] width 107 height 16
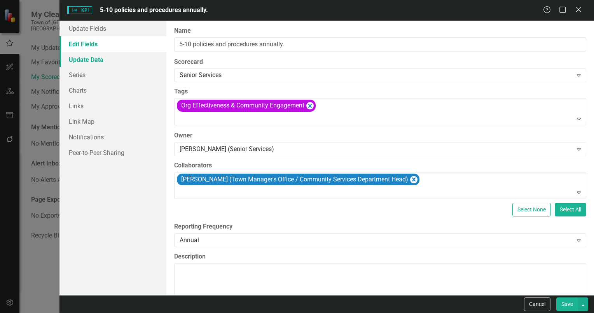
click at [93, 60] on link "Update Data" at bounding box center [113, 60] width 107 height 16
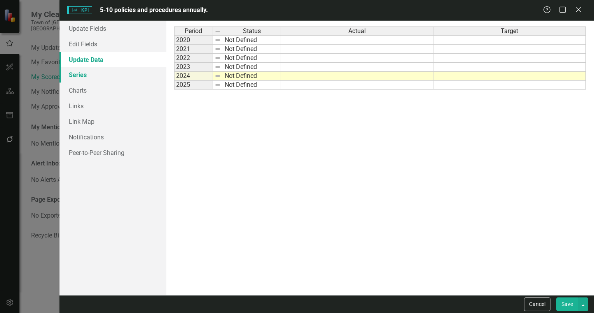
click at [83, 75] on link "Series" at bounding box center [113, 75] width 107 height 16
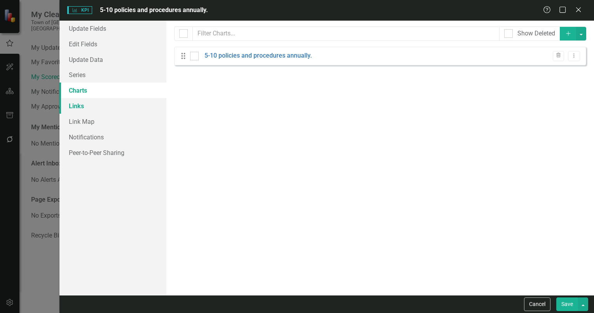
click at [78, 109] on link "Links" at bounding box center [113, 106] width 107 height 16
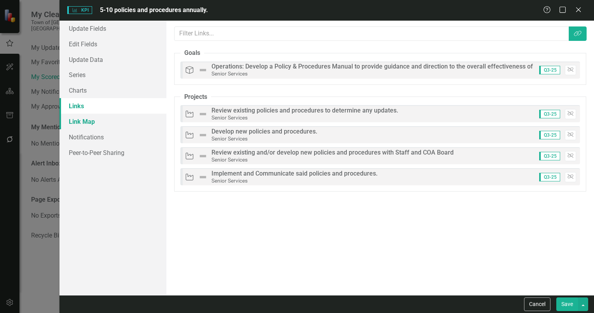
click at [82, 121] on link "Link Map" at bounding box center [113, 122] width 107 height 16
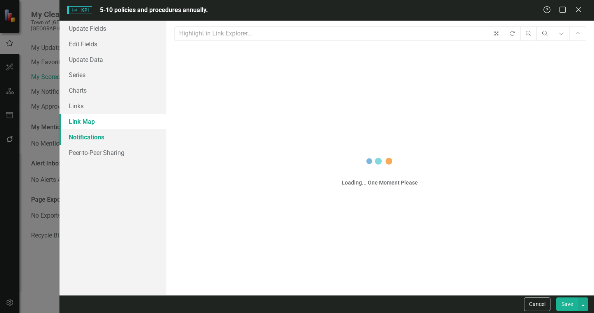
click at [82, 137] on link "Notifications" at bounding box center [113, 137] width 107 height 16
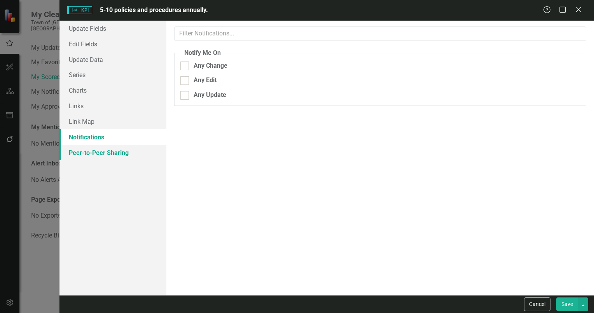
click at [83, 152] on link "Peer-to-Peer Sharing" at bounding box center [113, 153] width 107 height 16
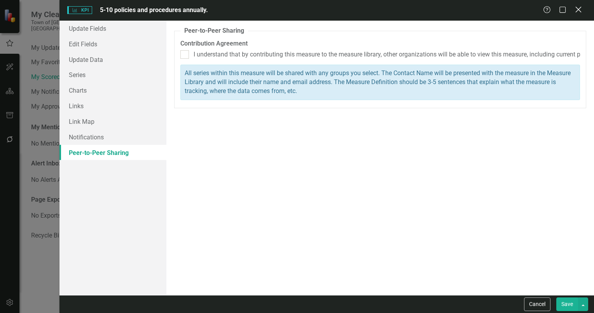
click at [582, 11] on icon "Close" at bounding box center [579, 9] width 10 height 7
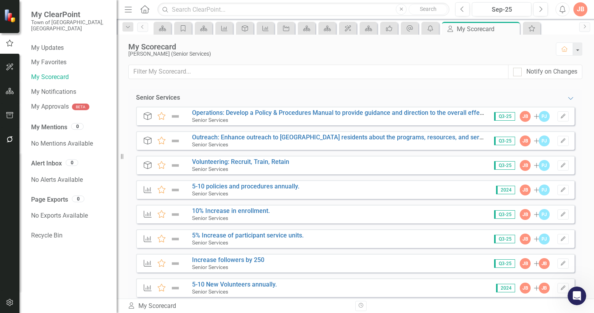
click at [500, 191] on span "2024" at bounding box center [505, 190] width 19 height 9
click at [497, 191] on span "2024" at bounding box center [505, 190] width 19 height 9
click at [496, 191] on span "2024" at bounding box center [505, 190] width 19 height 9
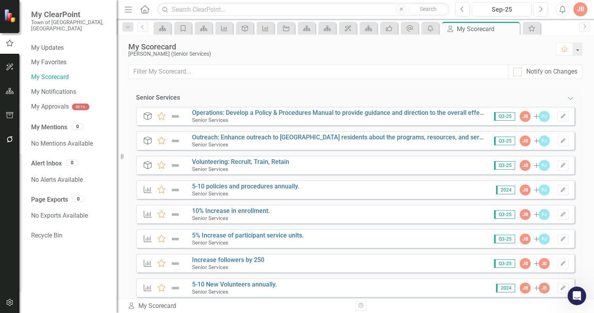
click at [503, 191] on span "2024" at bounding box center [505, 190] width 19 height 9
click at [143, 11] on icon "Home" at bounding box center [145, 9] width 10 height 8
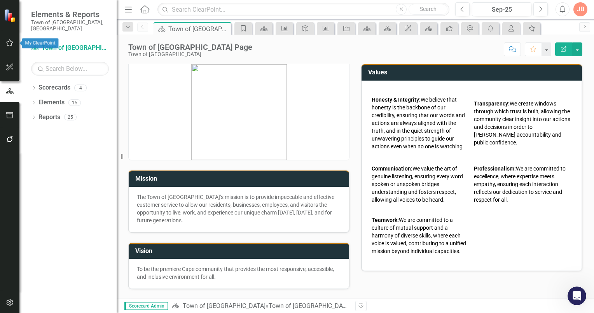
click at [9, 42] on icon "button" at bounding box center [10, 43] width 8 height 6
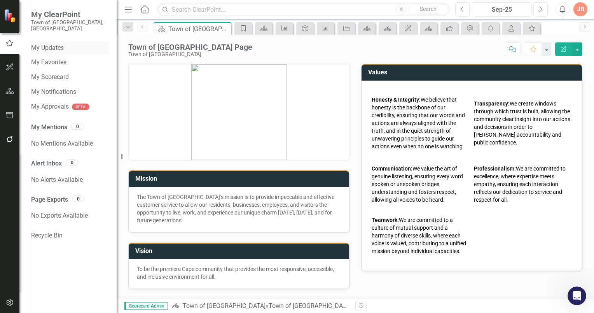
click at [58, 44] on link "My Updates" at bounding box center [70, 48] width 78 height 9
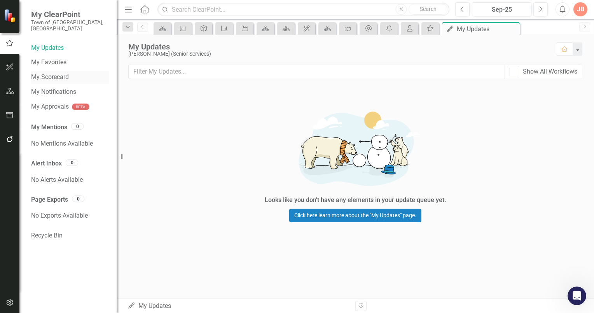
click at [48, 73] on link "My Scorecard" at bounding box center [70, 77] width 78 height 9
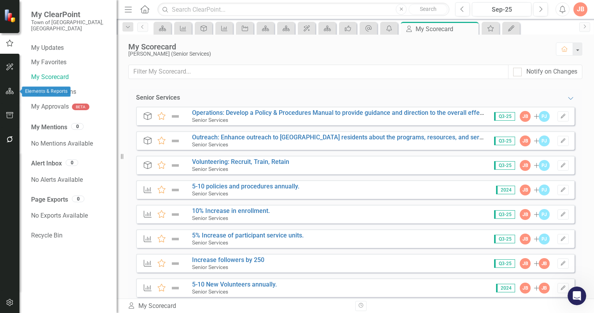
click at [9, 91] on icon "button" at bounding box center [10, 91] width 8 height 6
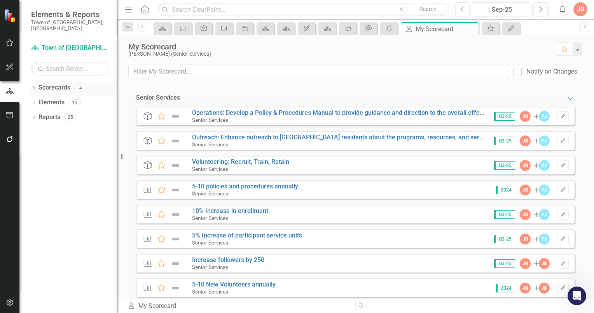
click at [34, 86] on icon at bounding box center [34, 88] width 2 height 4
click at [37, 100] on icon "Dropdown" at bounding box center [38, 102] width 6 height 5
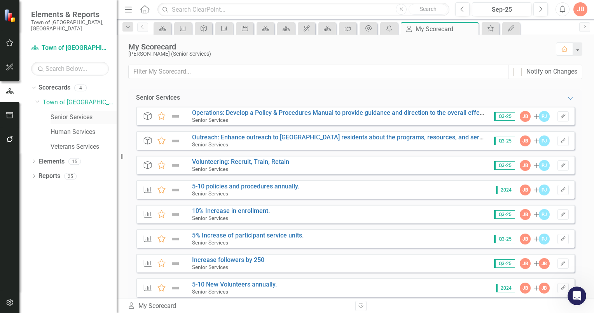
click at [67, 113] on link "Senior Services" at bounding box center [84, 117] width 66 height 9
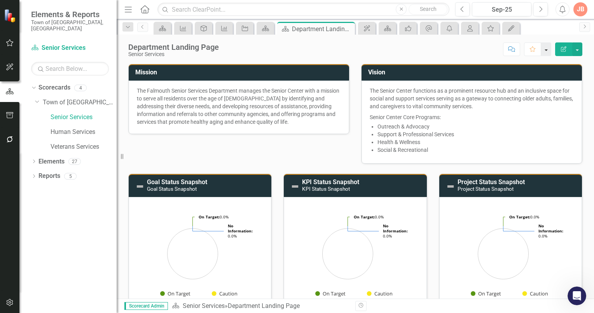
click at [547, 50] on button "button" at bounding box center [546, 49] width 10 height 14
click at [507, 76] on link "Home Set As Home" at bounding box center [520, 77] width 61 height 14
click at [33, 160] on icon "Dropdown" at bounding box center [33, 162] width 5 height 4
click at [37, 174] on icon at bounding box center [38, 176] width 2 height 4
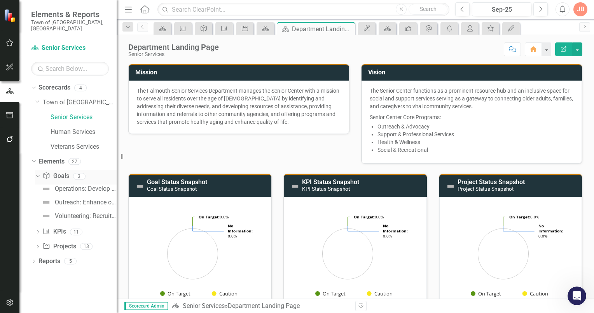
click at [37, 173] on icon "Dropdown" at bounding box center [37, 175] width 4 height 5
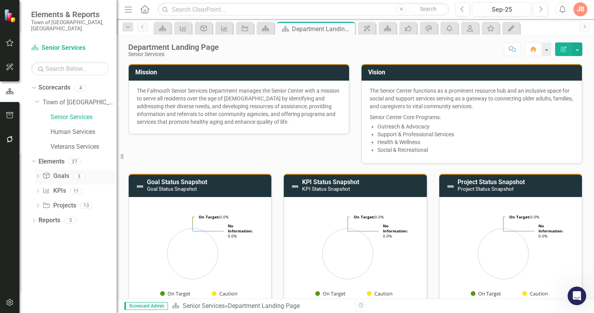
click at [38, 175] on icon "Dropdown" at bounding box center [37, 177] width 5 height 4
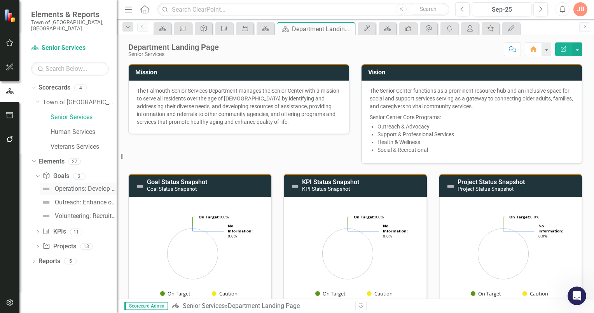
click at [84, 185] on div "Operations: Develop a Policy & Procedures Manual to provide guidance and direct…" at bounding box center [86, 188] width 62 height 7
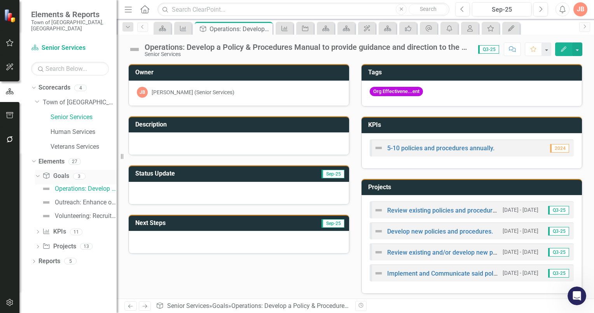
click at [37, 173] on icon "Dropdown" at bounding box center [37, 175] width 4 height 5
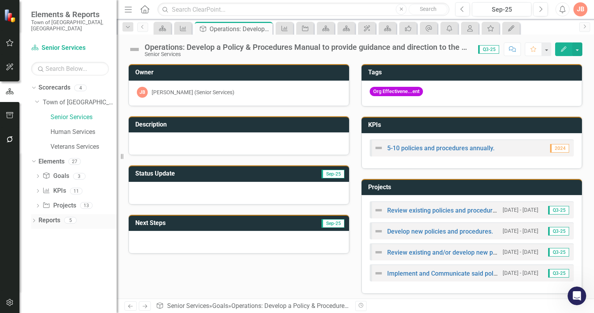
click at [35, 219] on icon at bounding box center [34, 221] width 2 height 4
click at [579, 11] on div "JB" at bounding box center [581, 9] width 14 height 14
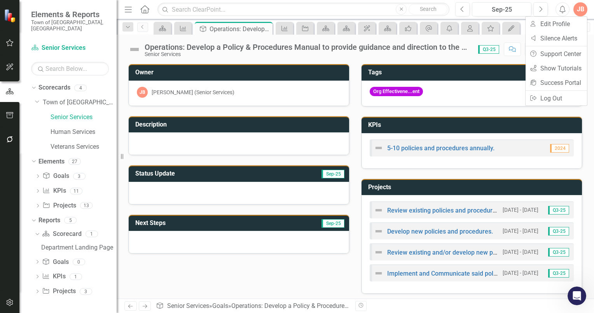
click at [145, 9] on icon "Home" at bounding box center [145, 9] width 10 height 8
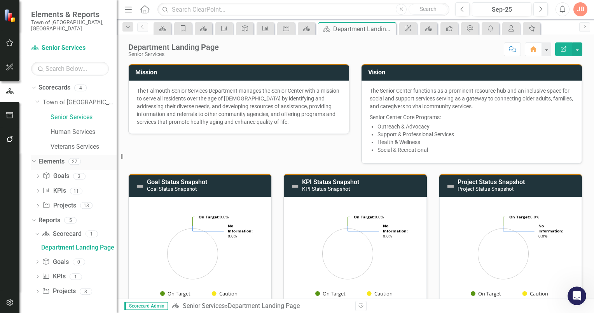
click at [48, 157] on link "Elements" at bounding box center [52, 161] width 26 height 9
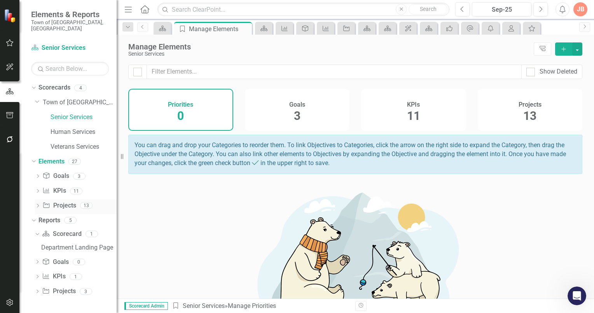
click at [37, 204] on icon "Dropdown" at bounding box center [37, 206] width 5 height 4
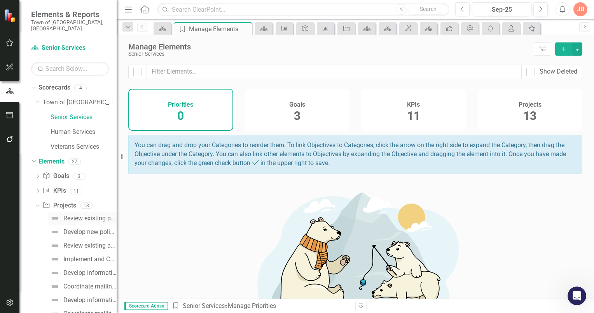
click at [68, 215] on div "Review existing policies and procedures to determine any updates." at bounding box center [89, 218] width 53 height 7
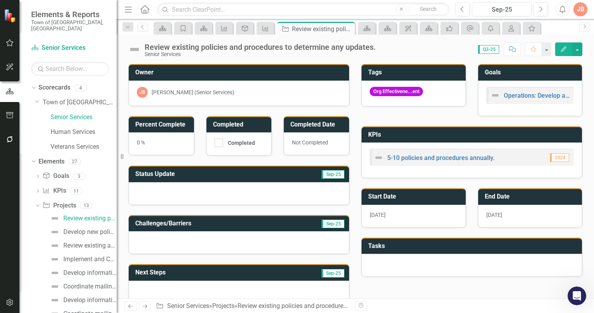
click at [194, 191] on div at bounding box center [239, 193] width 221 height 23
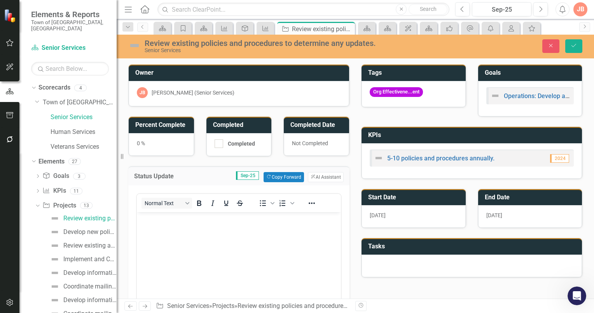
click at [245, 174] on span "Sep-25" at bounding box center [247, 175] width 23 height 9
click at [551, 44] on icon "Close" at bounding box center [551, 45] width 7 height 5
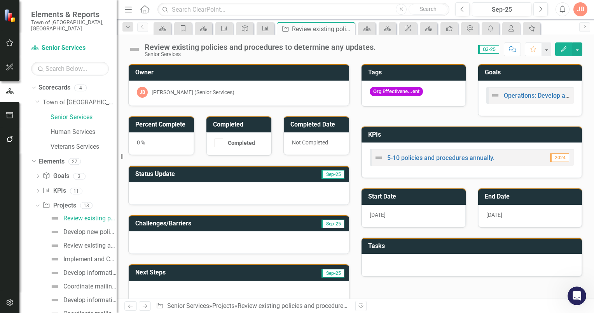
click at [491, 48] on span "Q3-25" at bounding box center [488, 49] width 21 height 9
click at [490, 49] on span "Q3-25" at bounding box center [488, 49] width 21 height 9
click at [464, 7] on icon "Previous" at bounding box center [463, 9] width 4 height 7
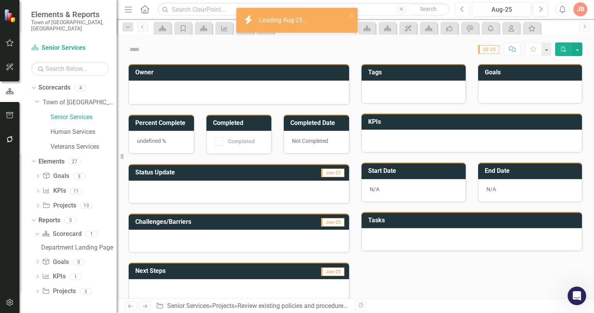
click at [464, 7] on icon "Previous" at bounding box center [463, 9] width 4 height 7
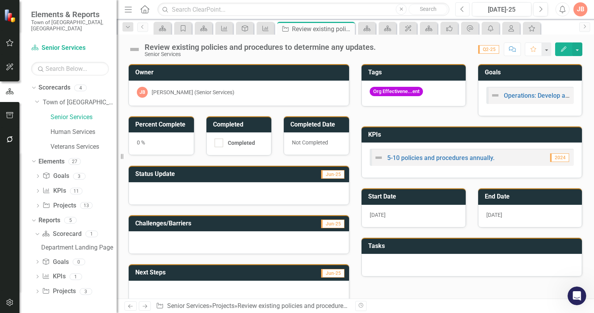
click at [462, 9] on icon "Previous" at bounding box center [463, 9] width 4 height 7
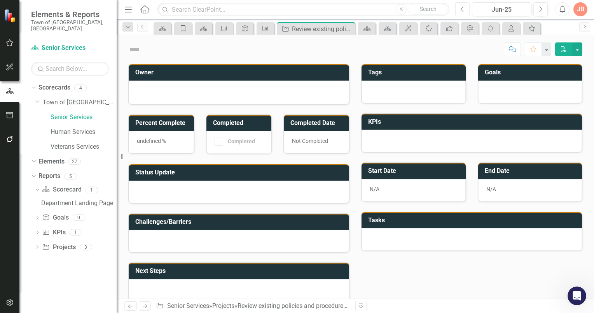
click at [462, 9] on icon "Previous" at bounding box center [463, 9] width 4 height 7
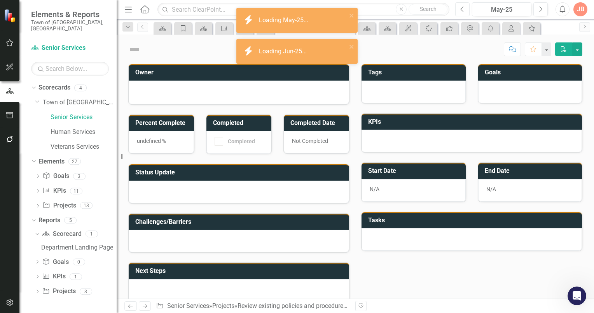
click at [462, 9] on icon "Previous" at bounding box center [463, 9] width 4 height 7
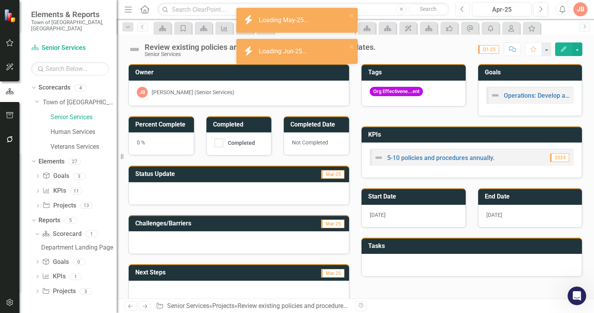
click at [462, 9] on icon "Previous" at bounding box center [463, 9] width 4 height 7
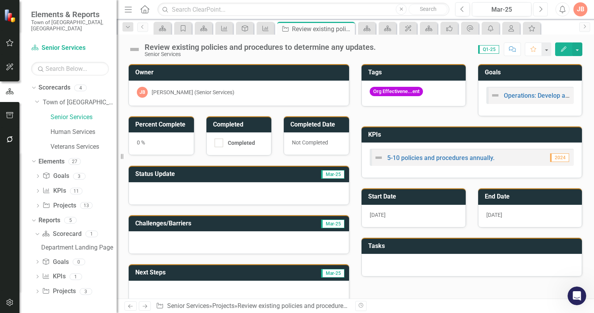
click at [541, 7] on icon "button" at bounding box center [541, 8] width 3 height 5
click at [539, 8] on icon "Next" at bounding box center [541, 9] width 4 height 7
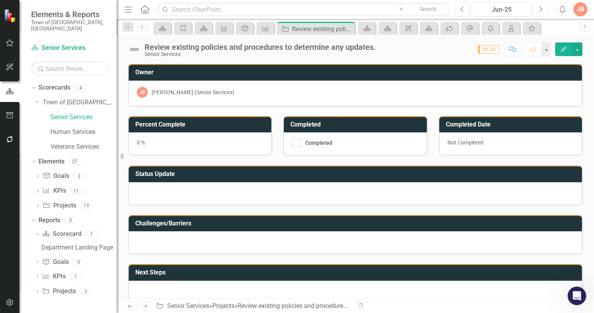
click at [538, 8] on button "Next" at bounding box center [541, 9] width 14 height 14
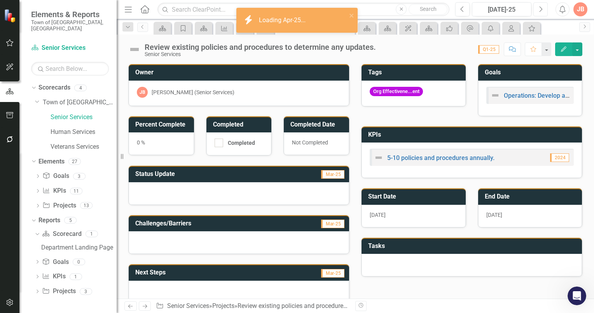
click at [538, 8] on button "Next" at bounding box center [541, 9] width 14 height 14
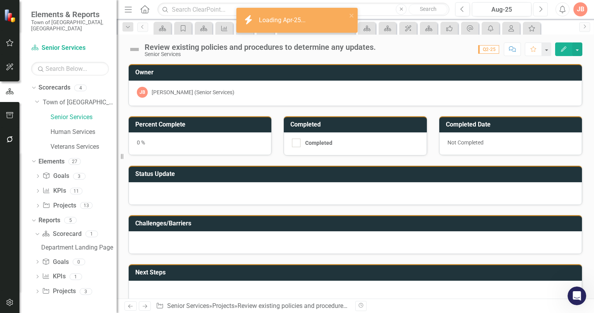
click at [538, 9] on button "Next" at bounding box center [541, 9] width 14 height 14
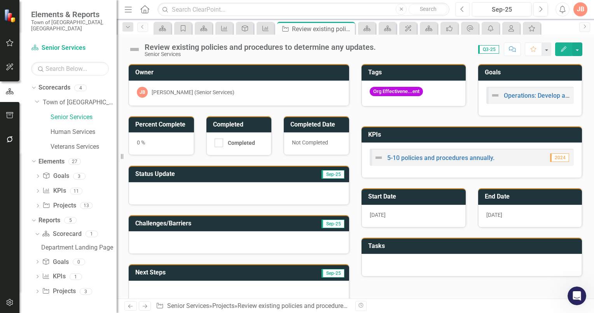
click at [462, 9] on icon "Previous" at bounding box center [463, 9] width 4 height 7
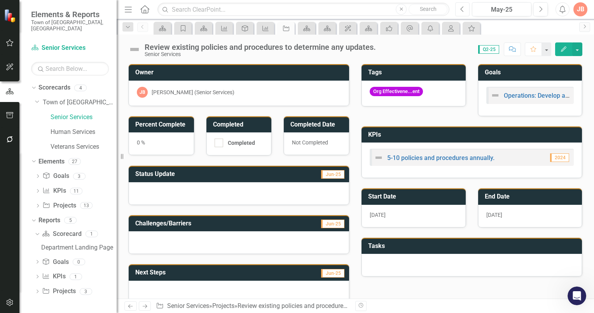
click at [462, 9] on icon "Previous" at bounding box center [463, 9] width 4 height 7
click at [543, 9] on icon "Next" at bounding box center [541, 9] width 4 height 7
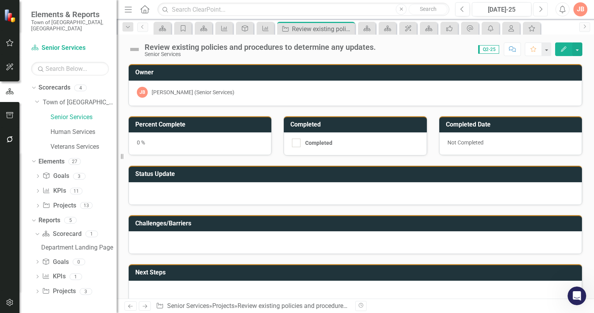
click at [543, 9] on icon "Next" at bounding box center [541, 9] width 4 height 7
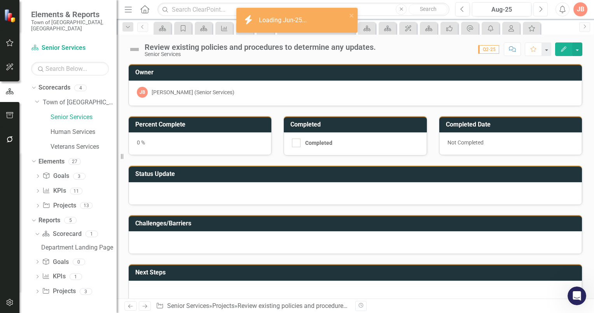
click at [541, 9] on icon "Next" at bounding box center [541, 9] width 4 height 7
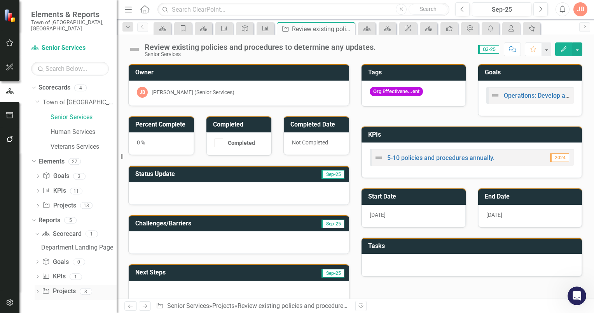
click at [37, 290] on icon "Dropdown" at bounding box center [37, 292] width 5 height 4
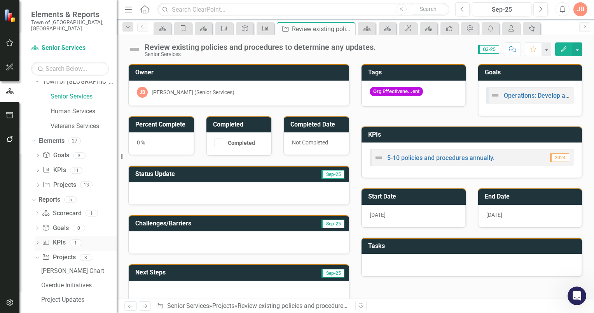
click at [37, 241] on icon "Dropdown" at bounding box center [37, 243] width 5 height 4
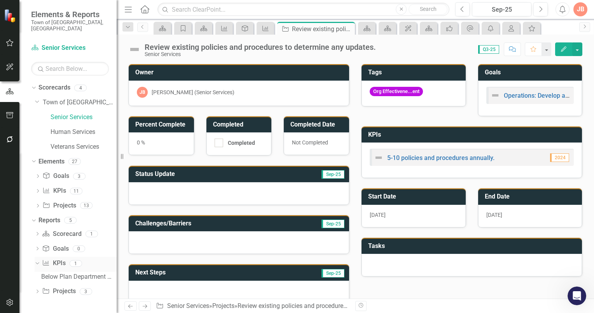
scroll to position [0, 0]
click at [39, 247] on icon "Dropdown" at bounding box center [37, 249] width 5 height 4
click at [38, 245] on icon "Dropdown" at bounding box center [36, 247] width 4 height 5
click at [37, 262] on icon "Dropdown" at bounding box center [37, 264] width 5 height 4
click at [37, 262] on icon at bounding box center [37, 263] width 4 height 2
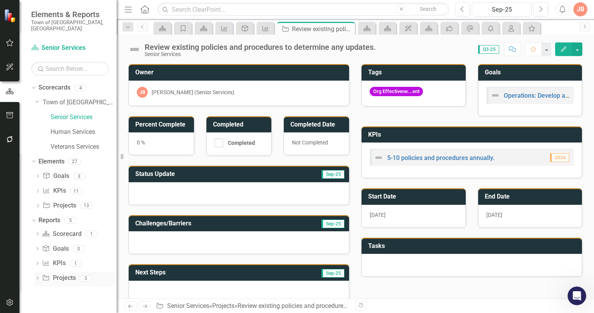
click at [35, 277] on icon "Dropdown" at bounding box center [37, 279] width 5 height 4
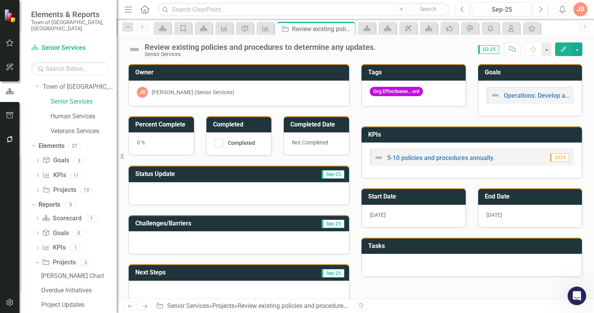
scroll to position [21, 0]
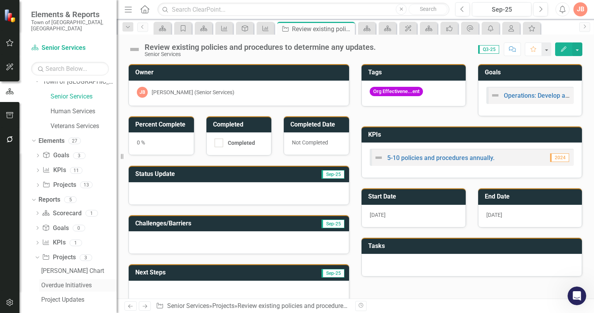
click at [70, 282] on div "Overdue Initiatives" at bounding box center [78, 285] width 75 height 7
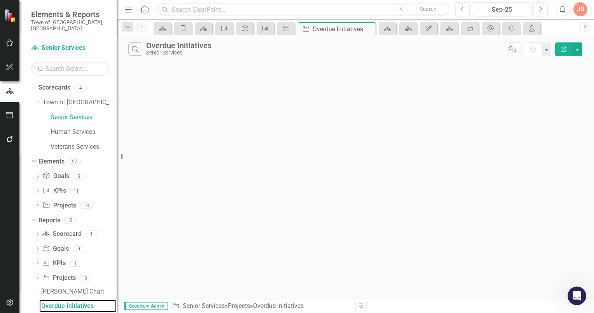
scroll to position [21, 0]
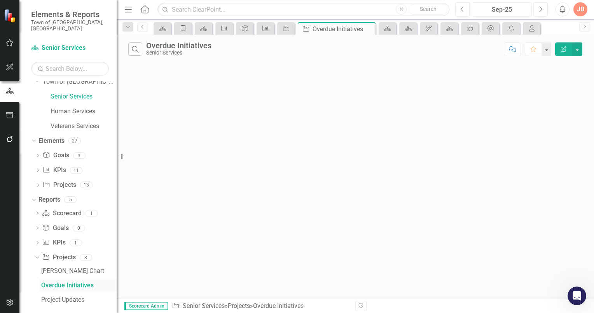
click at [63, 282] on div "Overdue Initiatives" at bounding box center [78, 285] width 75 height 7
click at [61, 267] on div "[PERSON_NAME] Chart" at bounding box center [78, 270] width 75 height 7
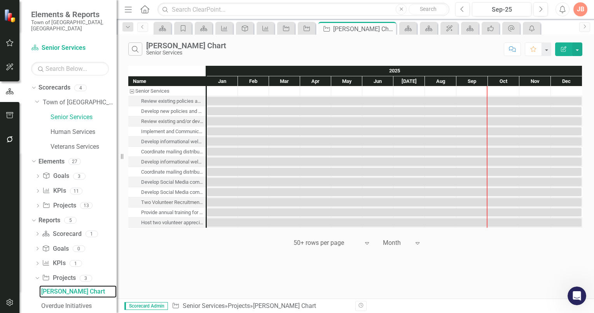
scroll to position [21, 0]
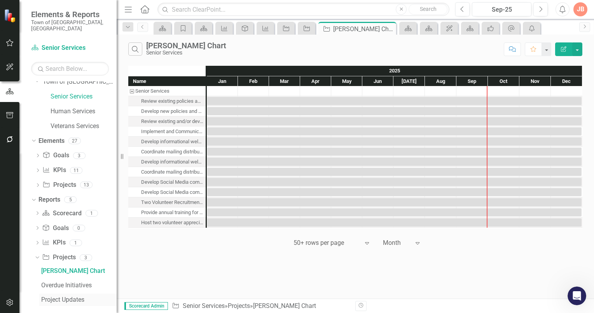
click at [74, 296] on div "Project Updates" at bounding box center [78, 299] width 75 height 7
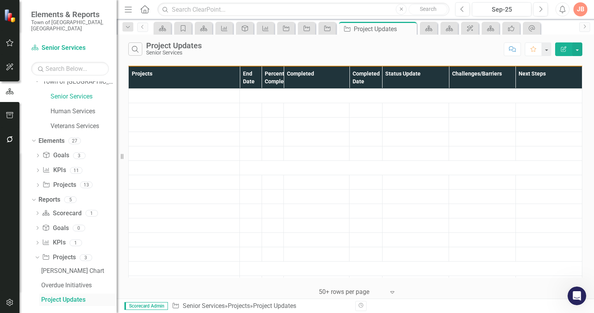
scroll to position [7, 0]
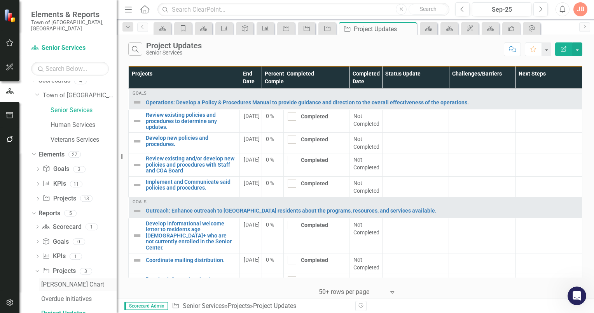
click at [57, 281] on div "[PERSON_NAME] Chart" at bounding box center [78, 284] width 75 height 7
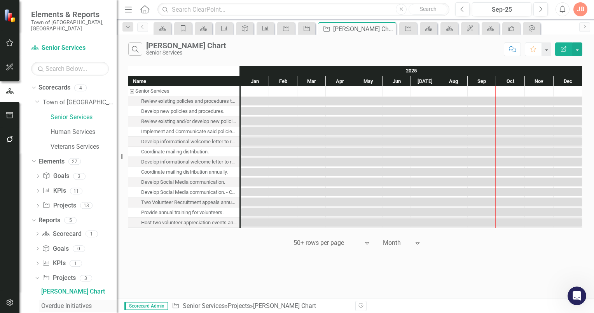
click at [65, 302] on div "Overdue Initiatives" at bounding box center [78, 305] width 75 height 7
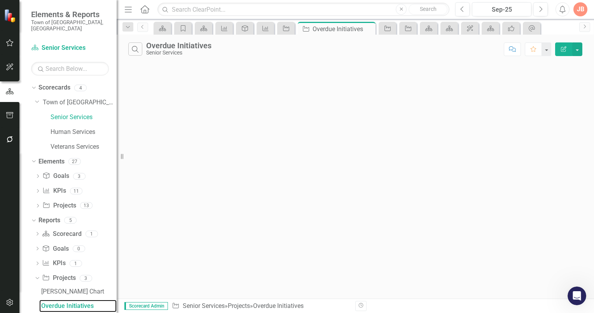
scroll to position [21, 0]
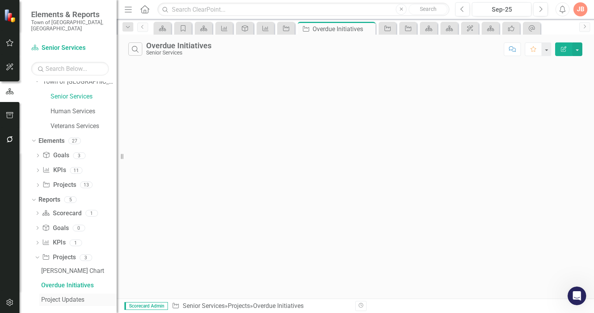
click at [76, 296] on div "Project Updates" at bounding box center [78, 299] width 75 height 7
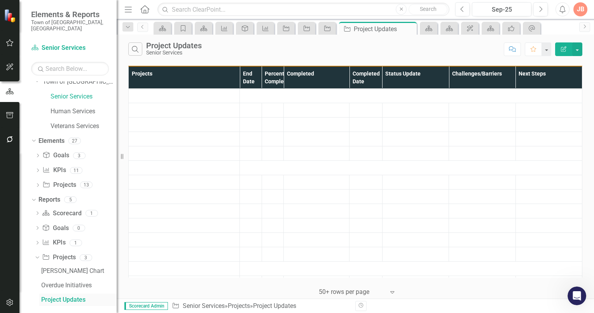
scroll to position [7, 0]
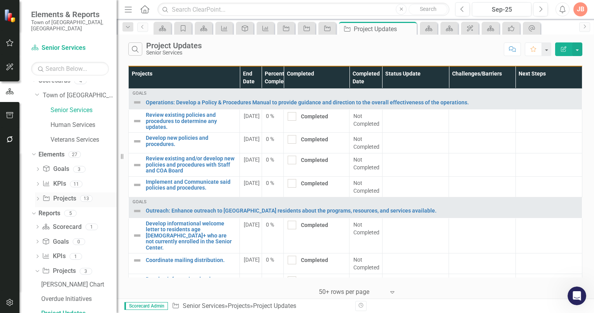
click at [37, 197] on icon "Dropdown" at bounding box center [37, 199] width 5 height 4
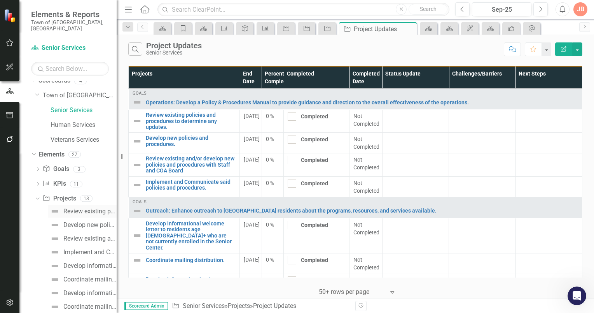
click at [75, 208] on div "Review existing policies and procedures to determine any updates." at bounding box center [89, 211] width 53 height 7
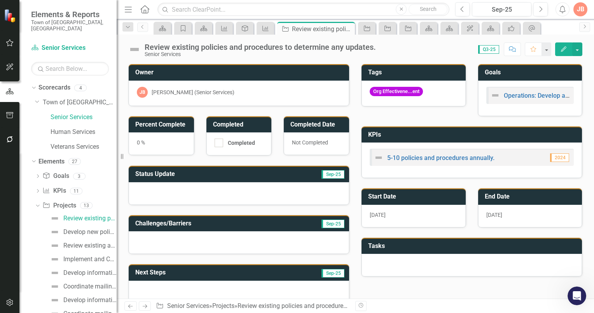
click at [216, 189] on div at bounding box center [239, 193] width 221 height 23
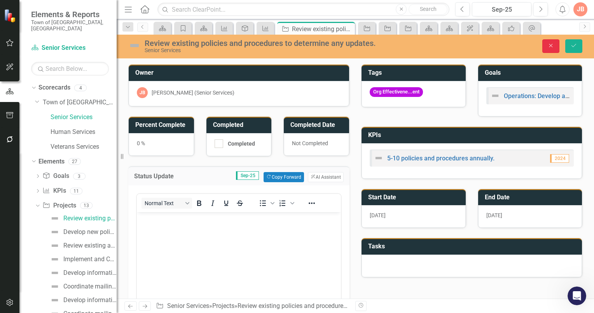
click at [552, 45] on icon "button" at bounding box center [552, 46] width 4 height 4
